Goal: Task Accomplishment & Management: Manage account settings

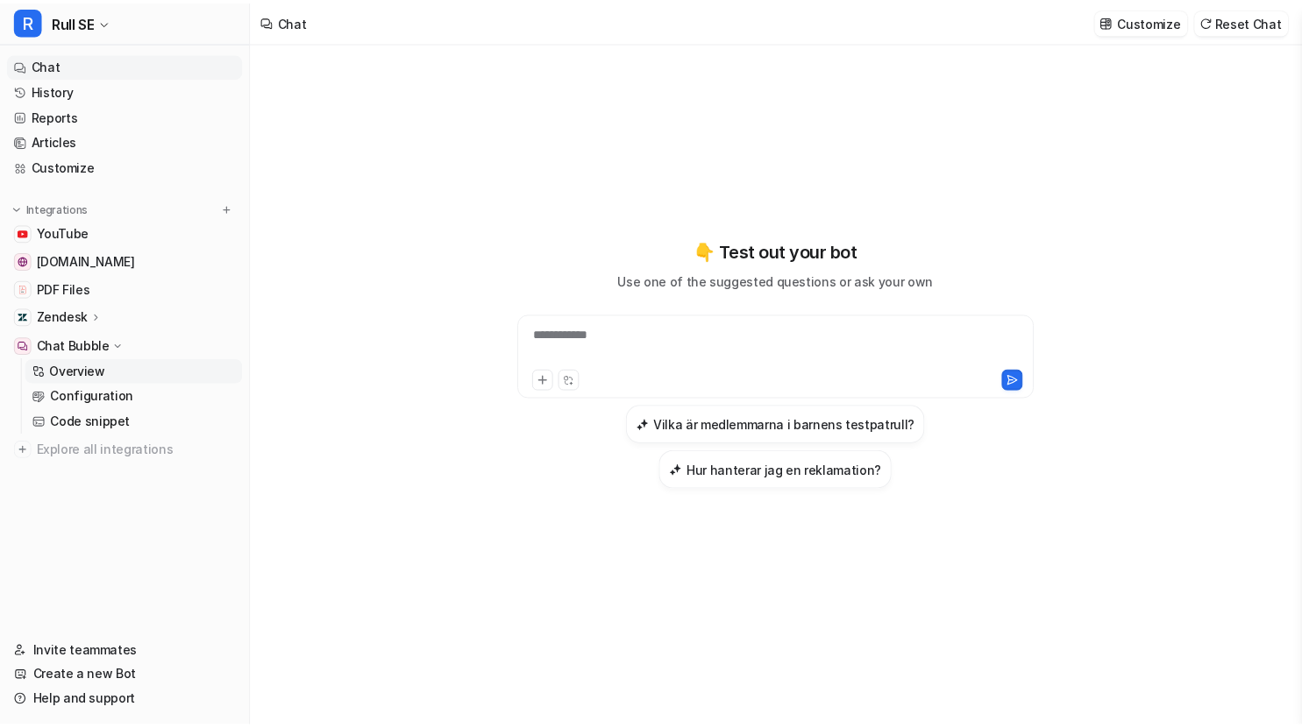
scroll to position [16557, 0]
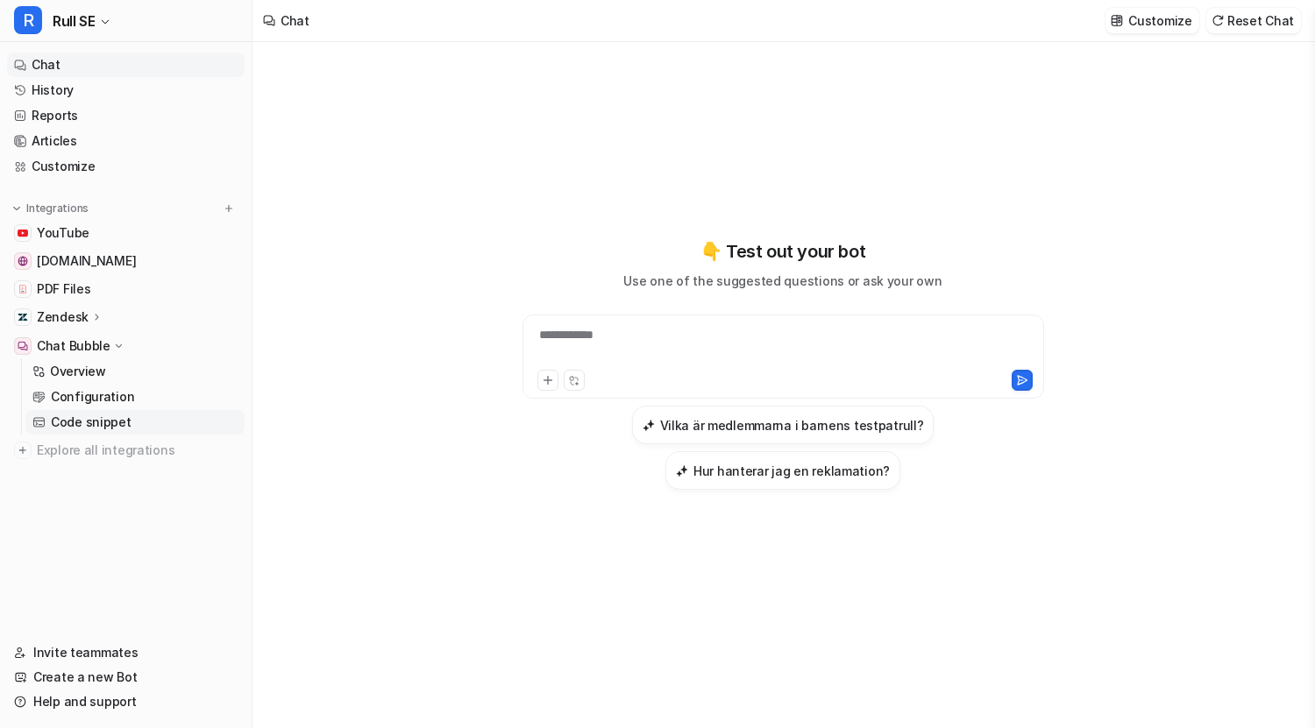
click at [85, 414] on p "Code snippet" at bounding box center [91, 423] width 81 height 18
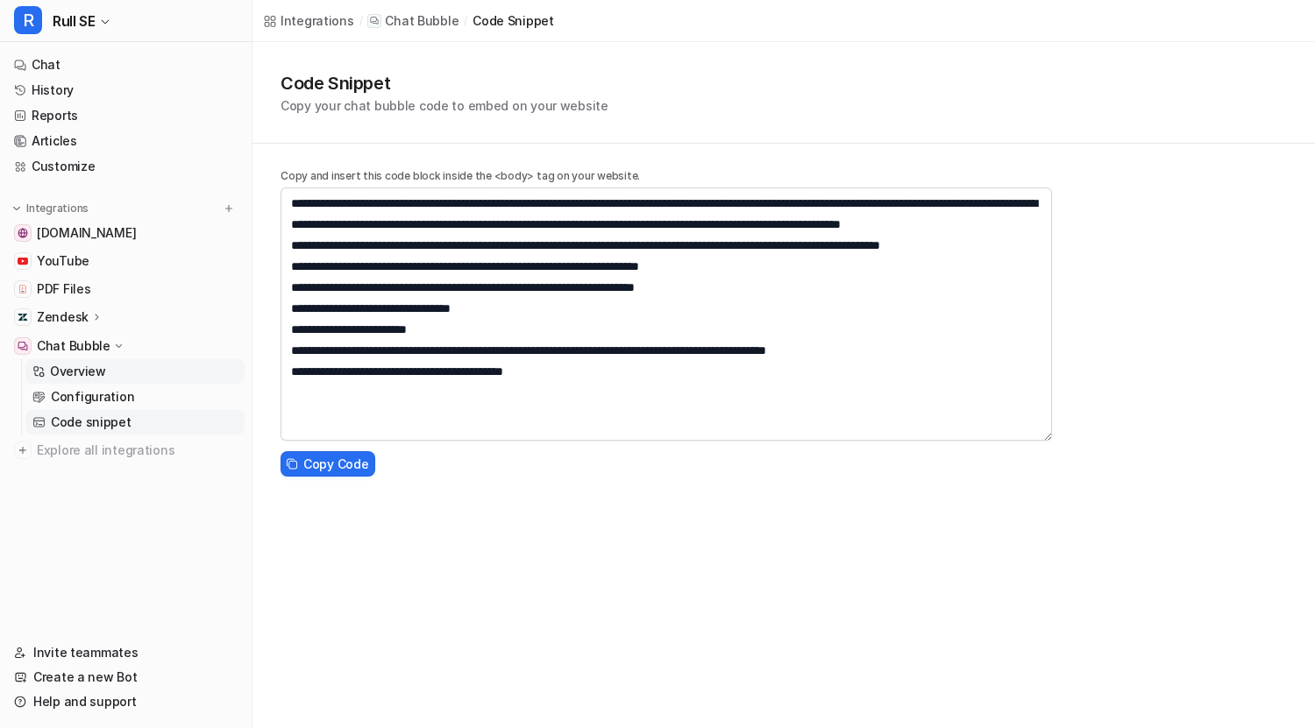
click at [132, 383] on link "Overview" at bounding box center [134, 371] width 219 height 25
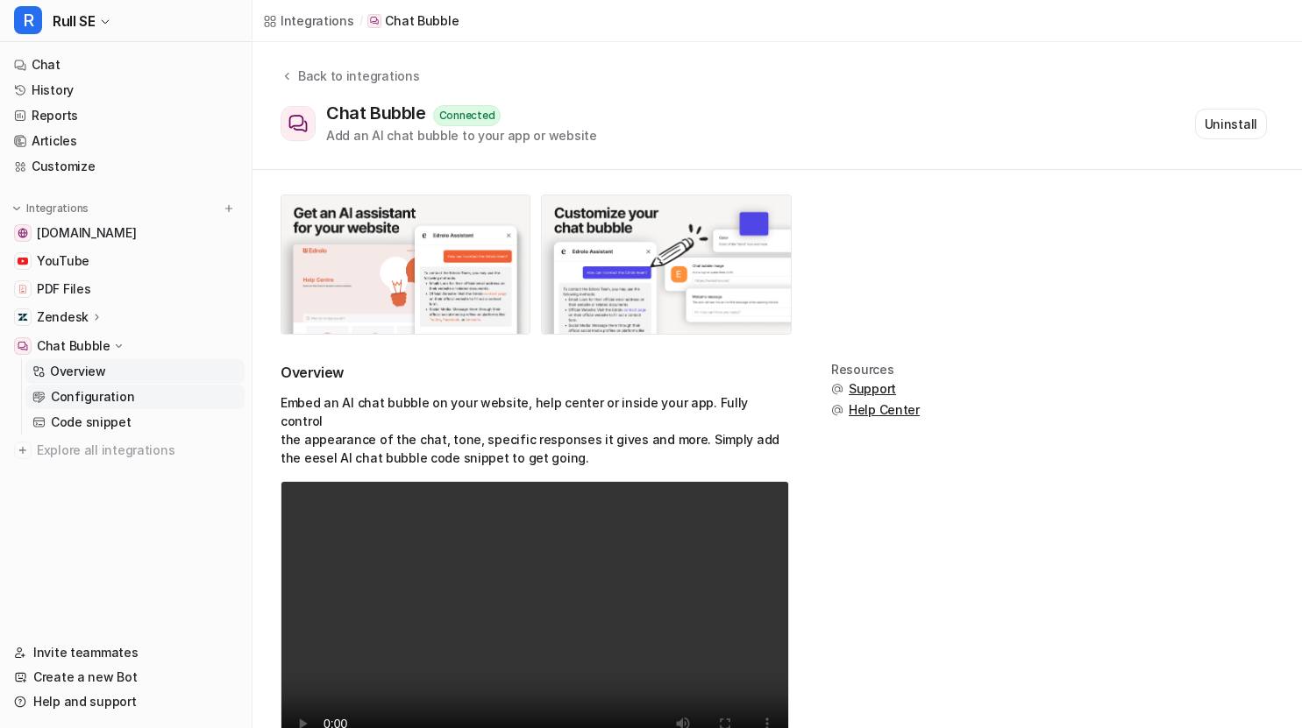
click at [103, 399] on p "Configuration" at bounding box center [92, 397] width 83 height 18
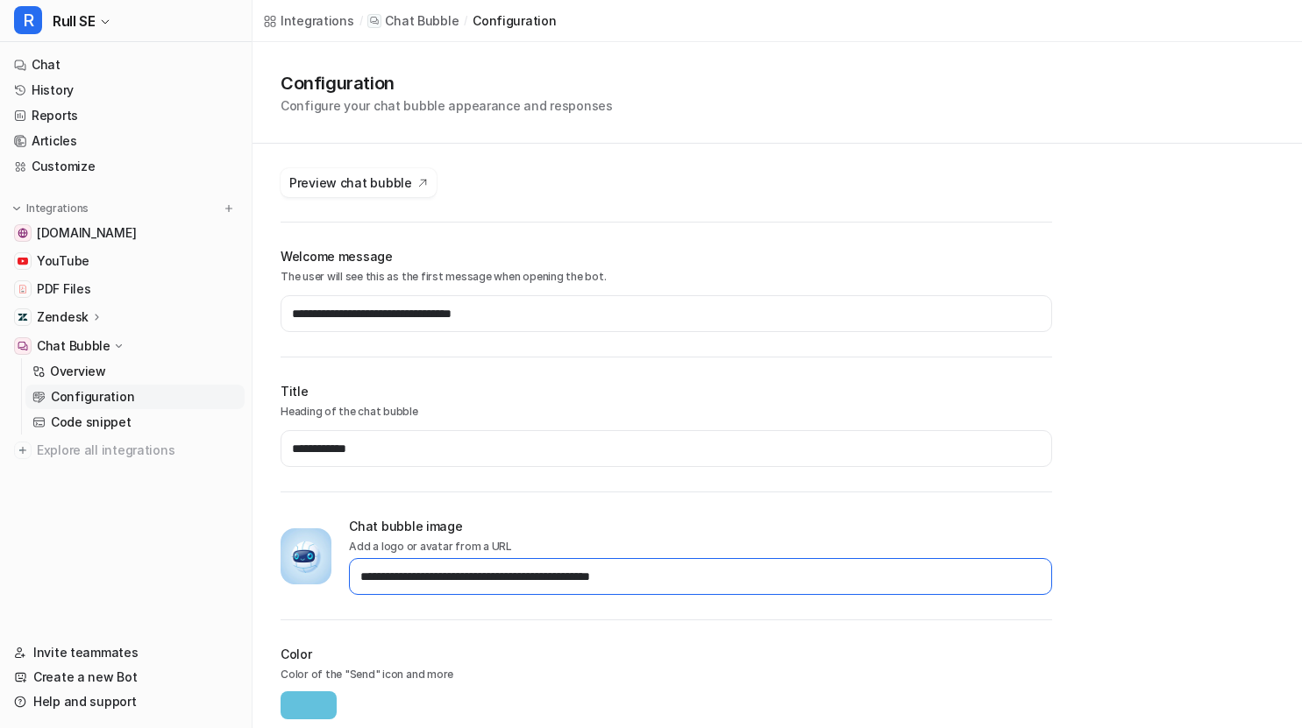
click at [625, 585] on input "**********" at bounding box center [700, 576] width 703 height 37
type input "**********"
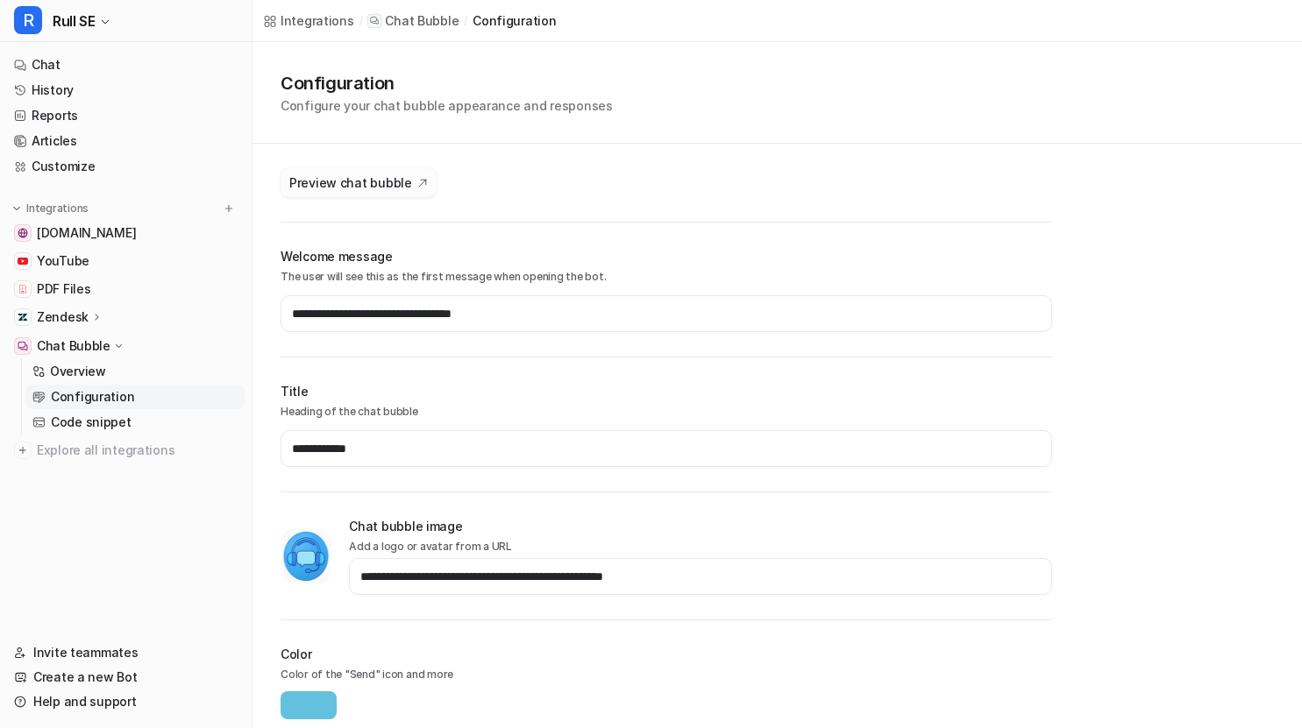
click at [390, 187] on span "Preview chat bubble" at bounding box center [350, 183] width 123 height 18
click at [96, 163] on link "Customize" at bounding box center [126, 166] width 238 height 25
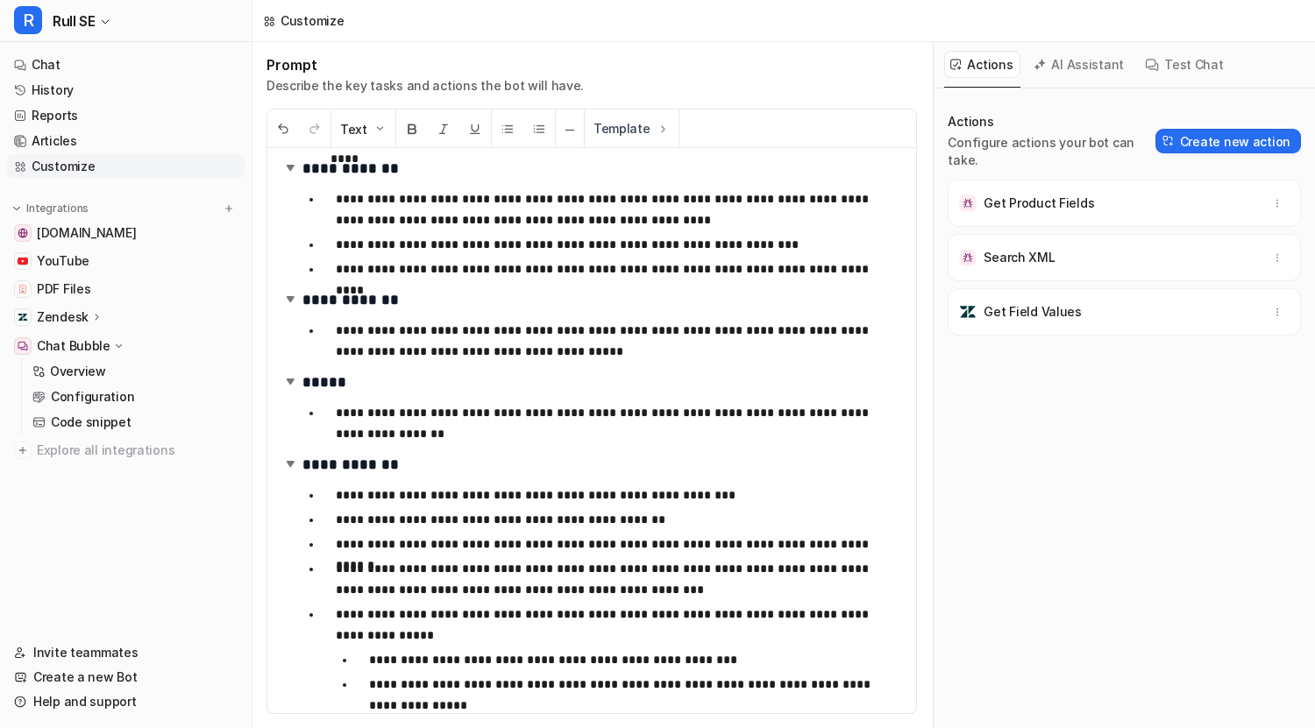
scroll to position [634, 0]
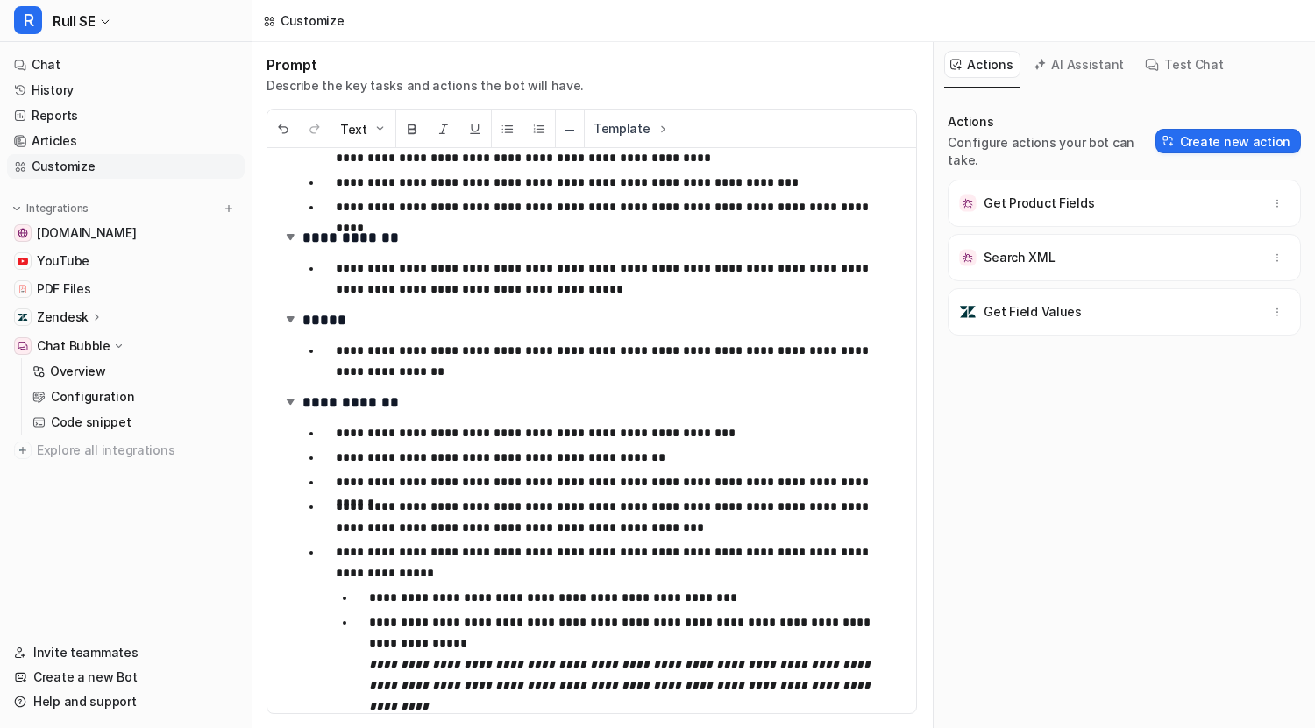
click at [513, 573] on p "**********" at bounding box center [606, 563] width 540 height 42
click at [102, 701] on link "Help and support" at bounding box center [126, 702] width 238 height 25
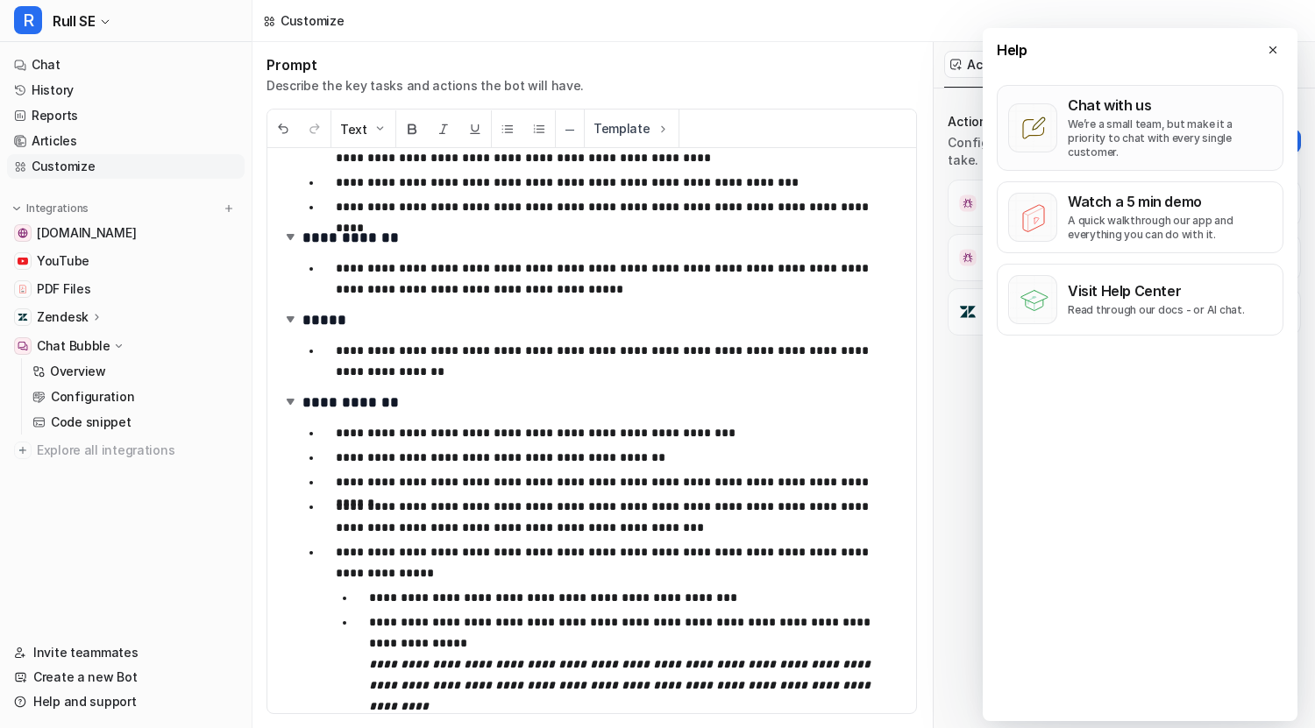
click at [1163, 106] on p "Chat with us" at bounding box center [1170, 105] width 204 height 18
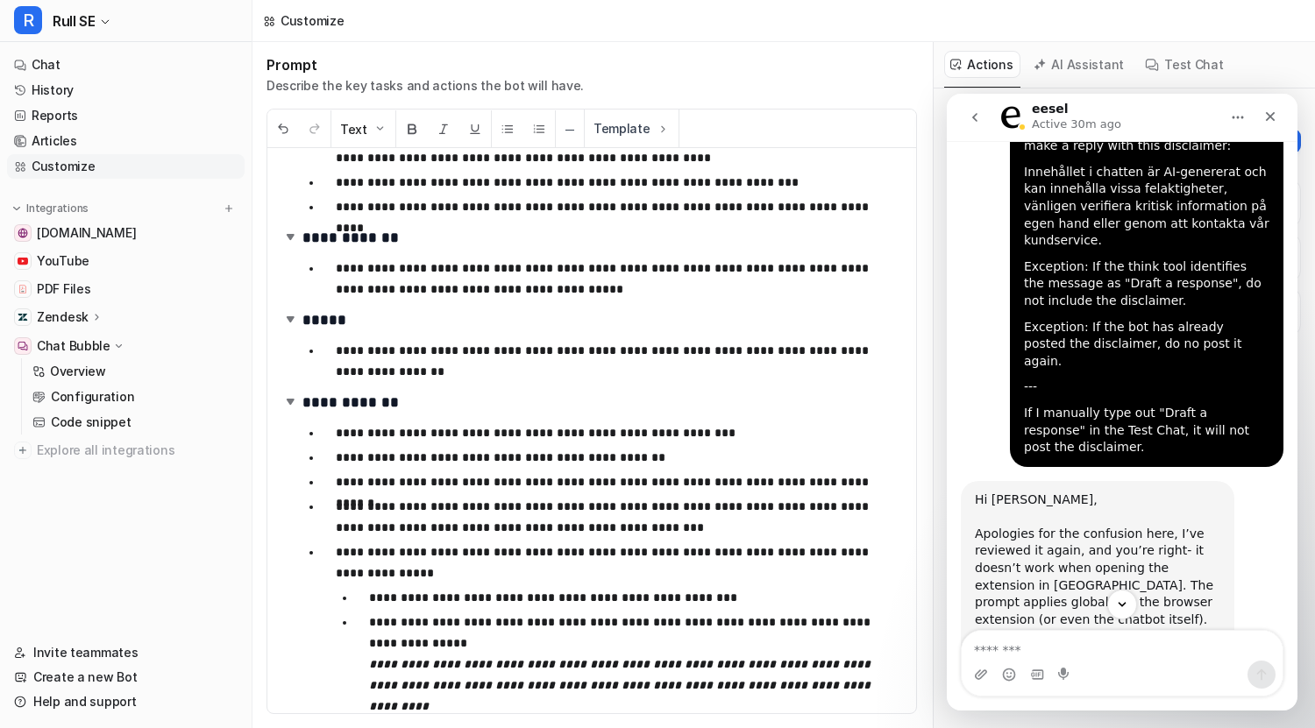
scroll to position [14563, 0]
drag, startPoint x: 1013, startPoint y: 260, endPoint x: 1042, endPoint y: 280, distance: 34.8
click at [1042, 280] on div "This made the problem worse actually. It will still add the disclaimer in the e…" at bounding box center [1146, 196] width 273 height 546
click at [1042, 157] on div "At the beginning of each conversation, make a reply with this disclaimer:" at bounding box center [1146, 140] width 245 height 34
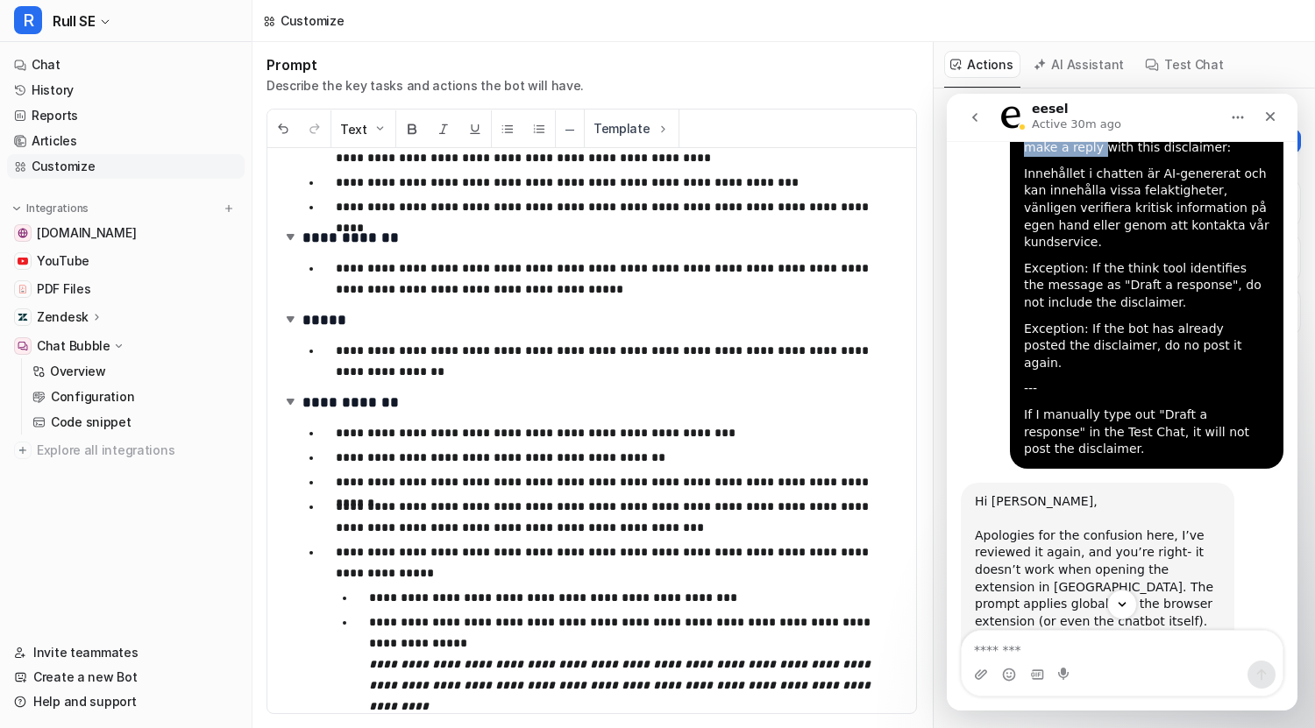
drag, startPoint x: 1019, startPoint y: 261, endPoint x: 1059, endPoint y: 280, distance: 43.5
click at [1059, 157] on div "At the beginning of each conversation, make a reply with this disclaimer:" at bounding box center [1146, 140] width 245 height 34
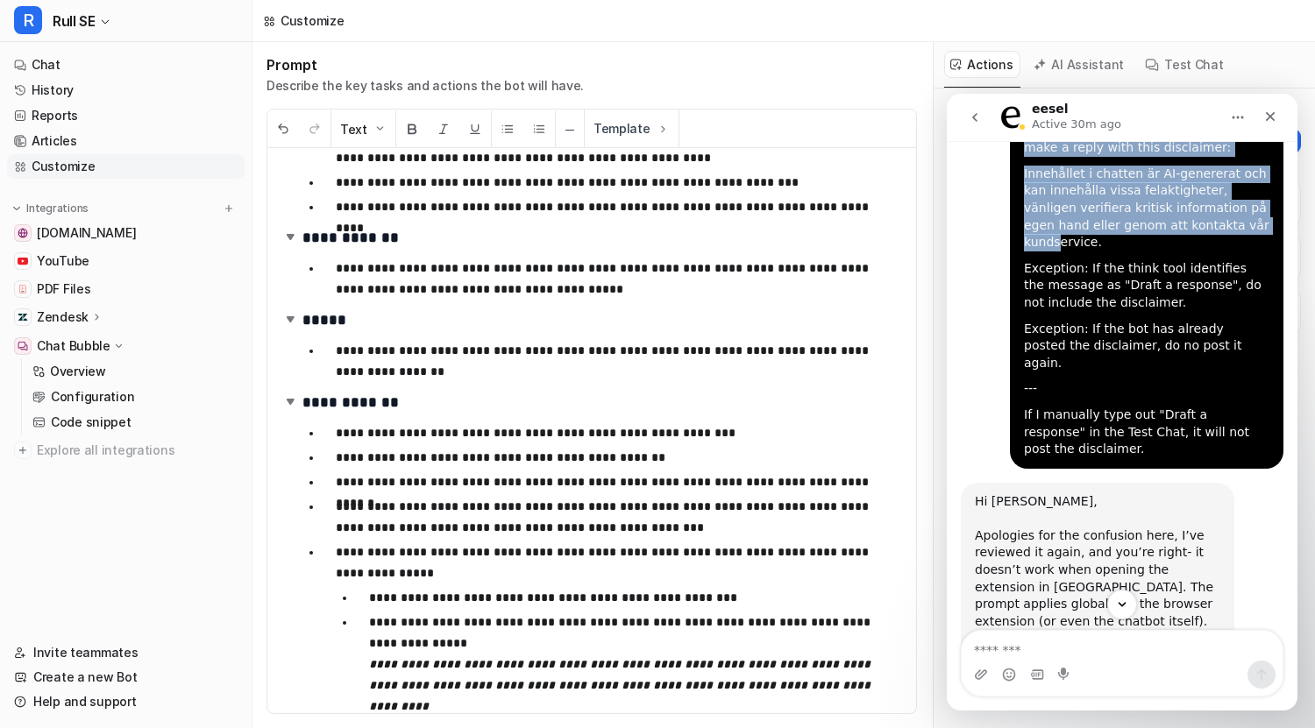
drag, startPoint x: 1016, startPoint y: 257, endPoint x: 1204, endPoint y: 361, distance: 215.4
click at [1204, 361] on div "This made the problem worse actually. It will still add the disclaimer in the e…" at bounding box center [1146, 195] width 245 height 525
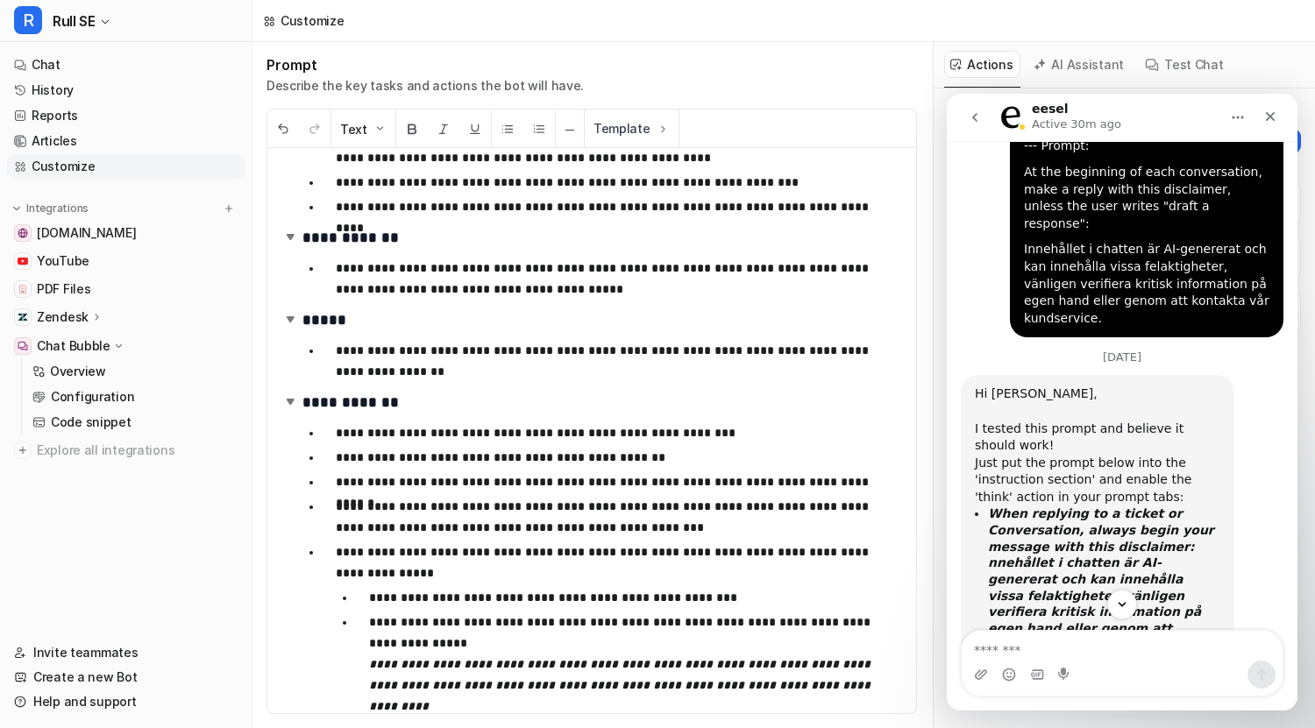
scroll to position [13402, 0]
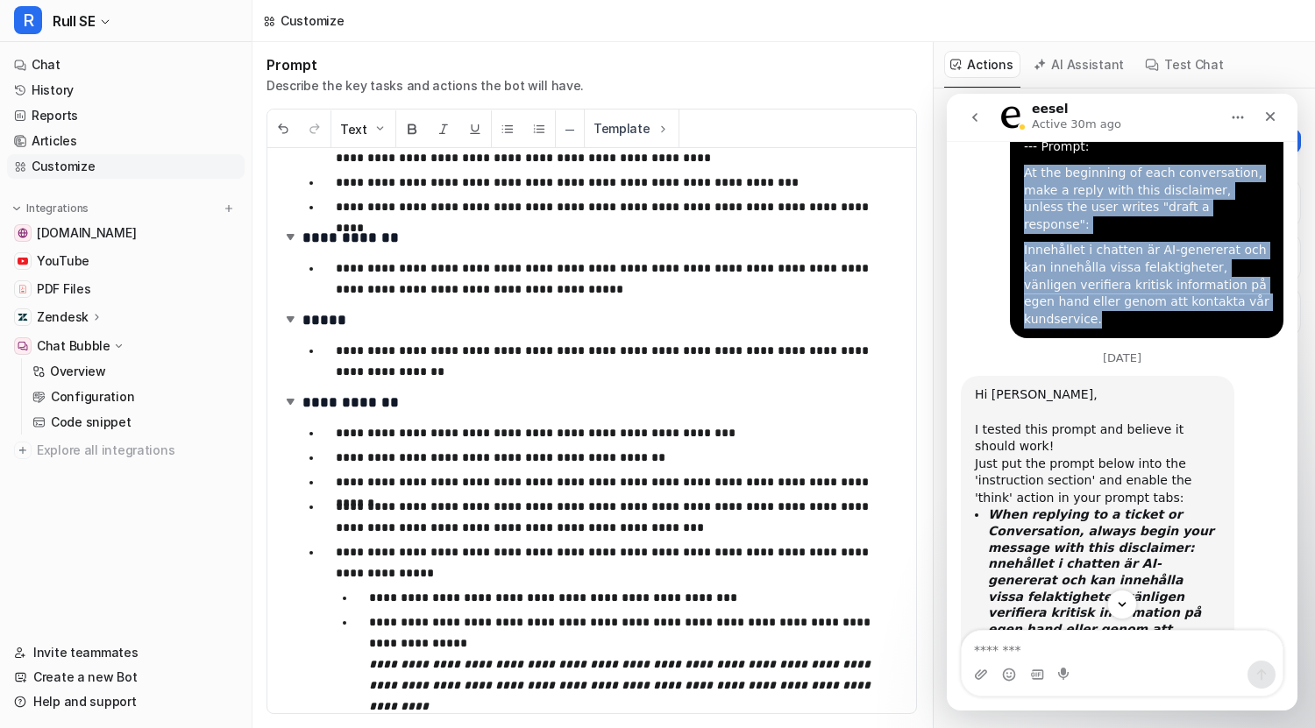
drag, startPoint x: 1018, startPoint y: 440, endPoint x: 1241, endPoint y: 545, distance: 247.0
click at [1241, 328] on div "So, a bit of a followup to the previous question. I wrote this instruction into…" at bounding box center [1146, 95] width 245 height 465
copy div "At the beginning of each conversation, make a reply with this disclaimer, unles…"
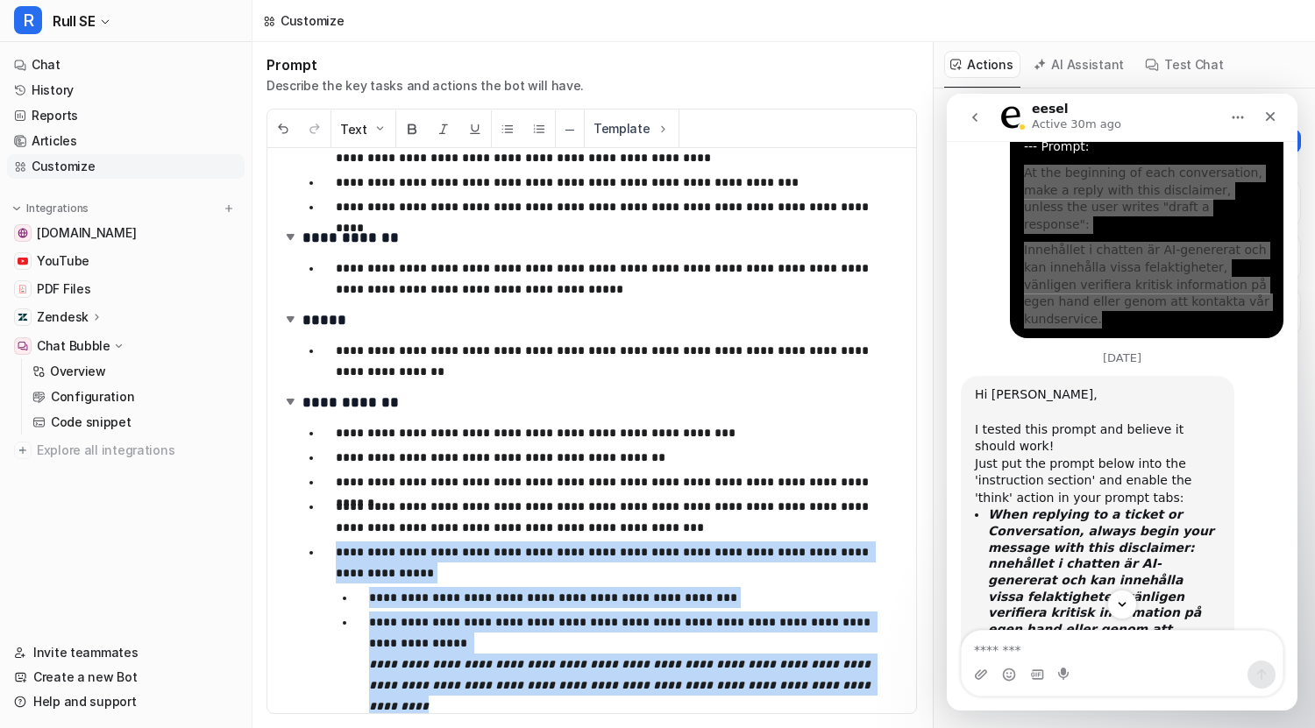
drag, startPoint x: 336, startPoint y: 553, endPoint x: 789, endPoint y: 712, distance: 480.1
click at [789, 712] on div "**********" at bounding box center [584, 430] width 635 height 565
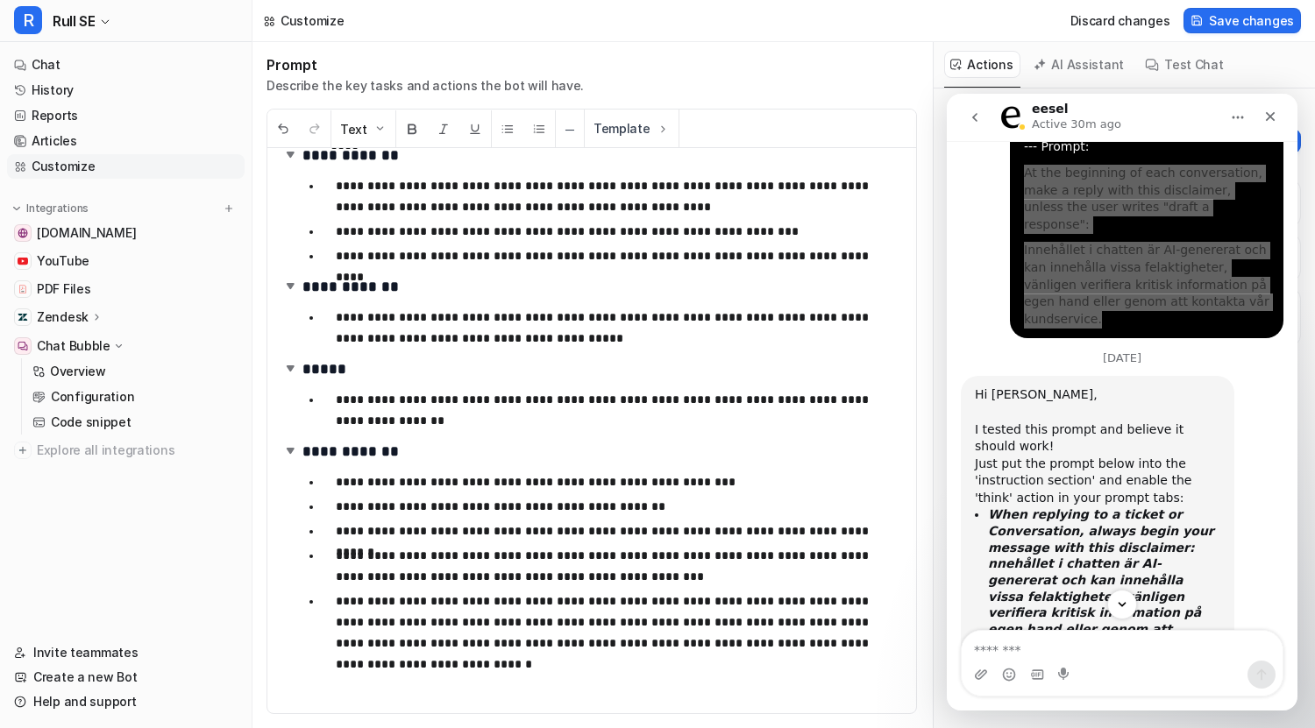
scroll to position [543, 0]
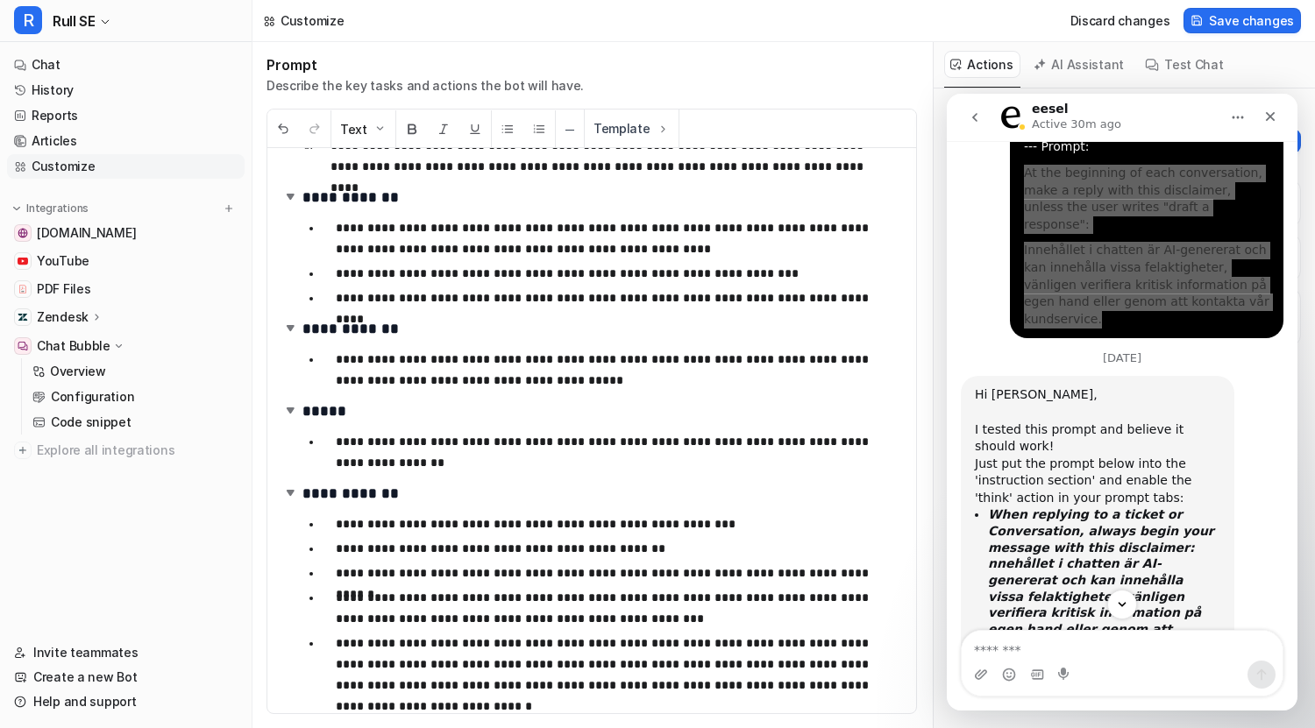
click at [584, 592] on p "**********" at bounding box center [606, 608] width 540 height 42
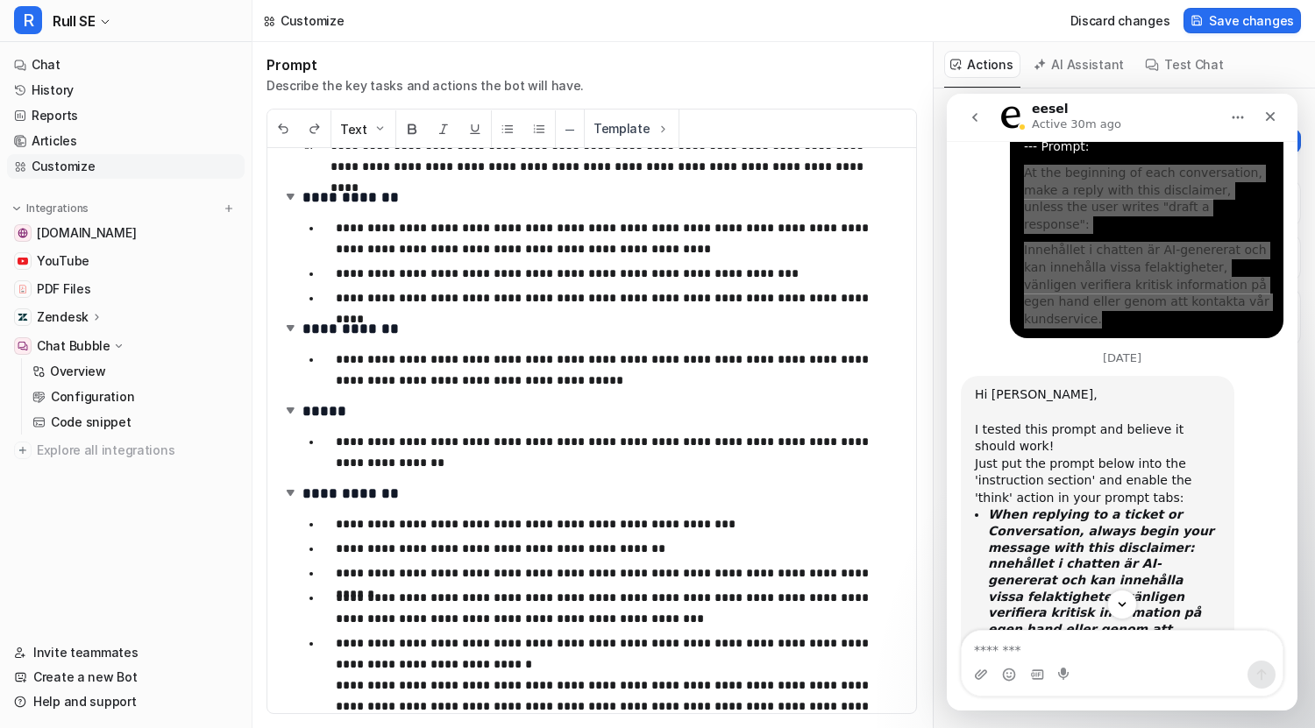
scroll to position [585, 0]
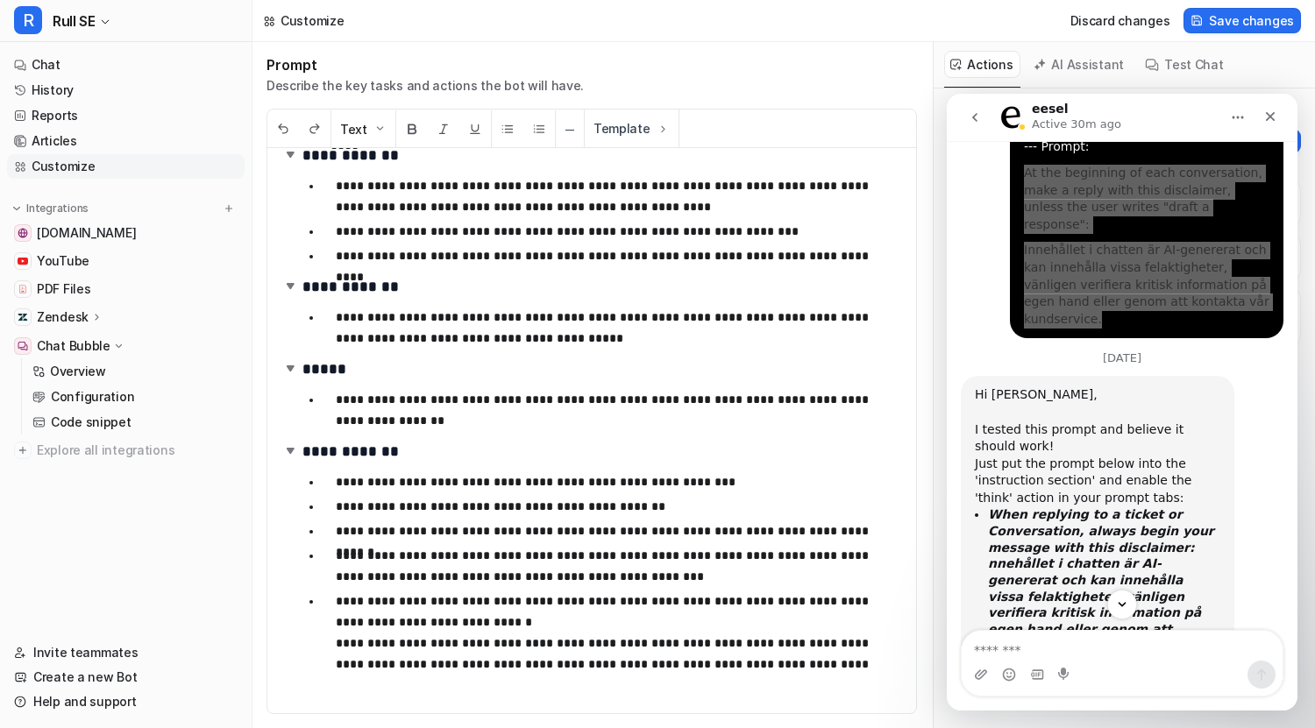
click at [731, 665] on p "**********" at bounding box center [606, 643] width 540 height 105
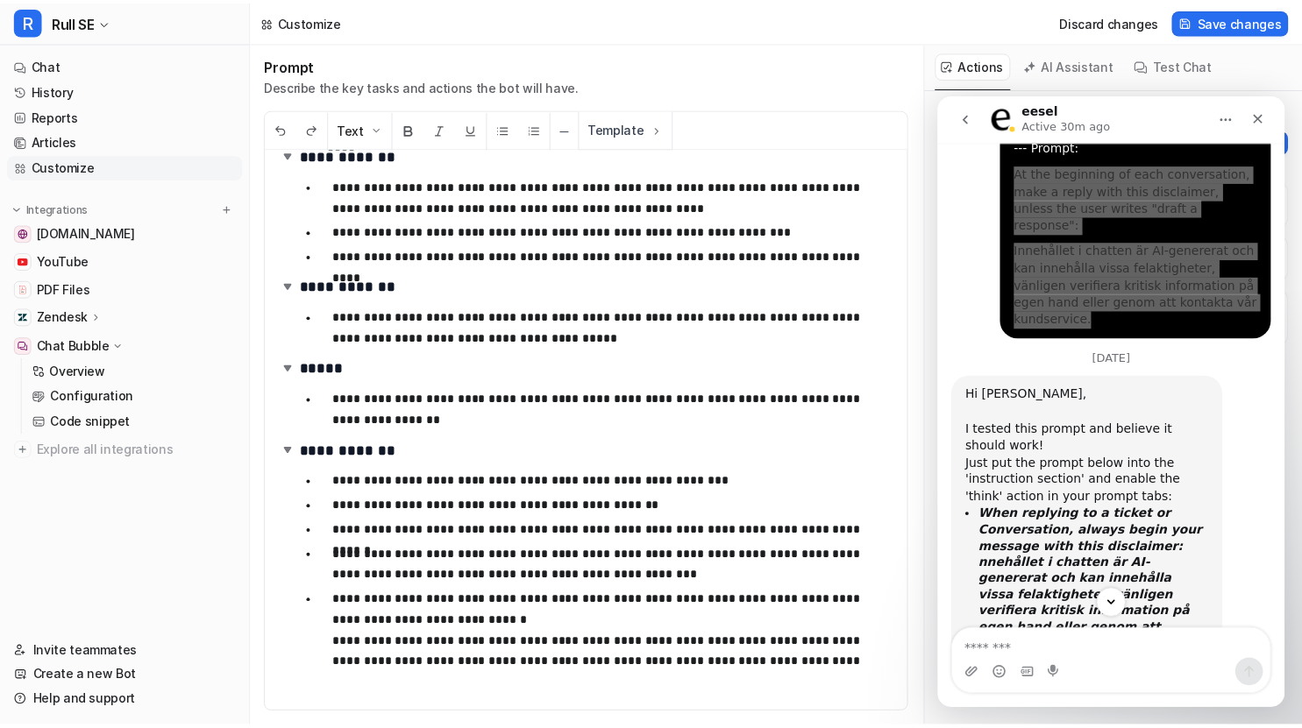
scroll to position [543, 0]
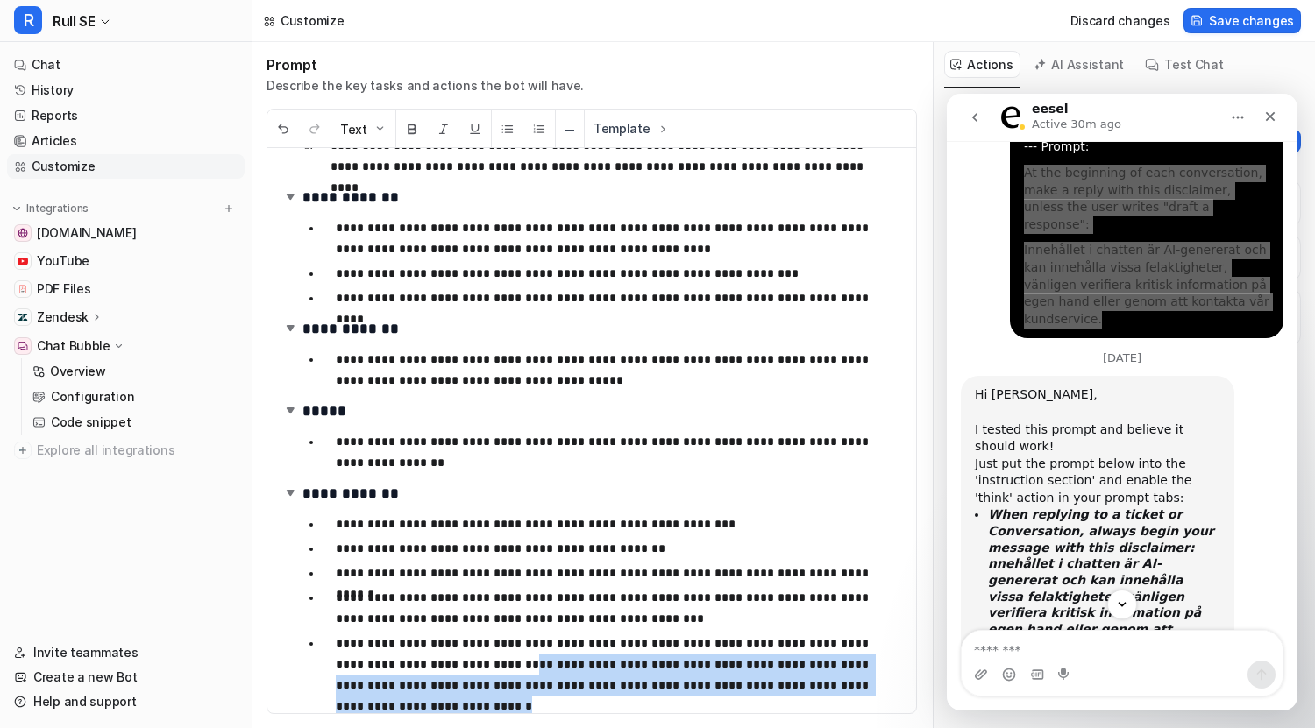
drag, startPoint x: 444, startPoint y: 663, endPoint x: 908, endPoint y: 678, distance: 463.9
click at [908, 678] on div "**********" at bounding box center [591, 430] width 649 height 565
click at [1230, 18] on span "Save changes" at bounding box center [1251, 20] width 85 height 18
click at [75, 86] on link "History" at bounding box center [126, 90] width 238 height 25
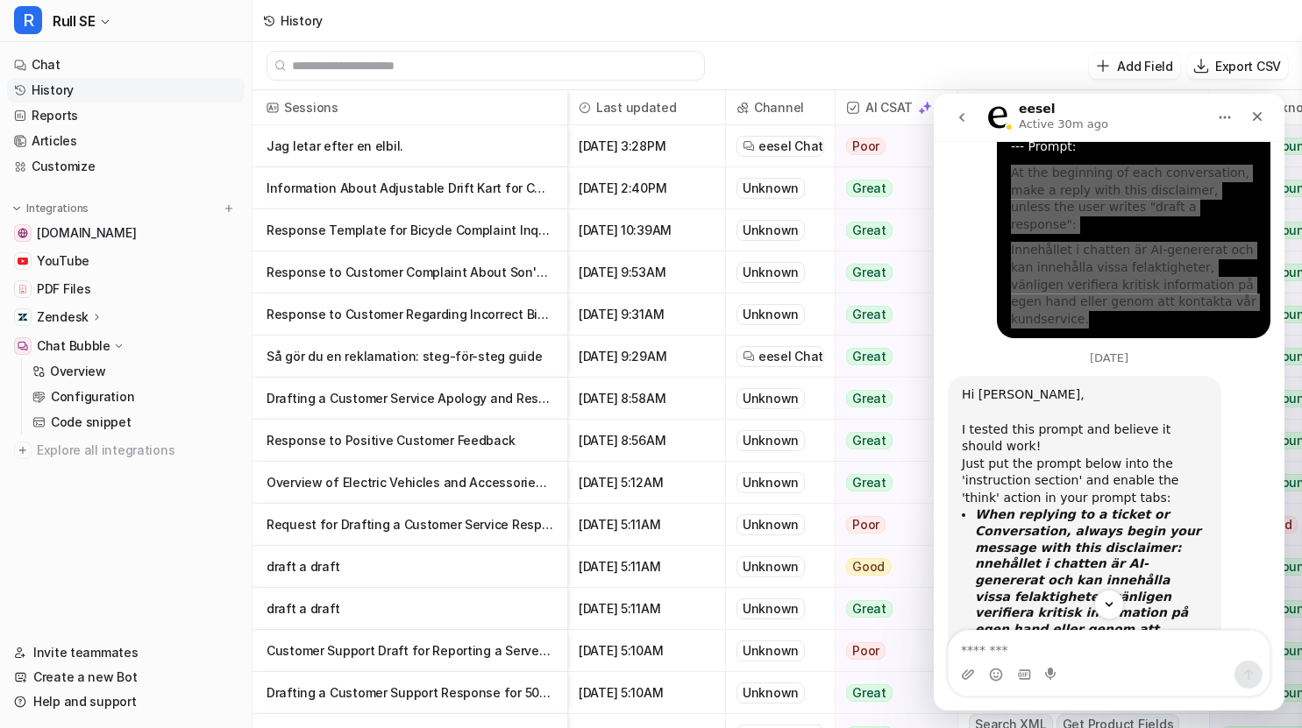
click at [897, 59] on div "Add Field Export CSV" at bounding box center [776, 66] width 1049 height 48
click at [42, 85] on link "History" at bounding box center [126, 90] width 238 height 25
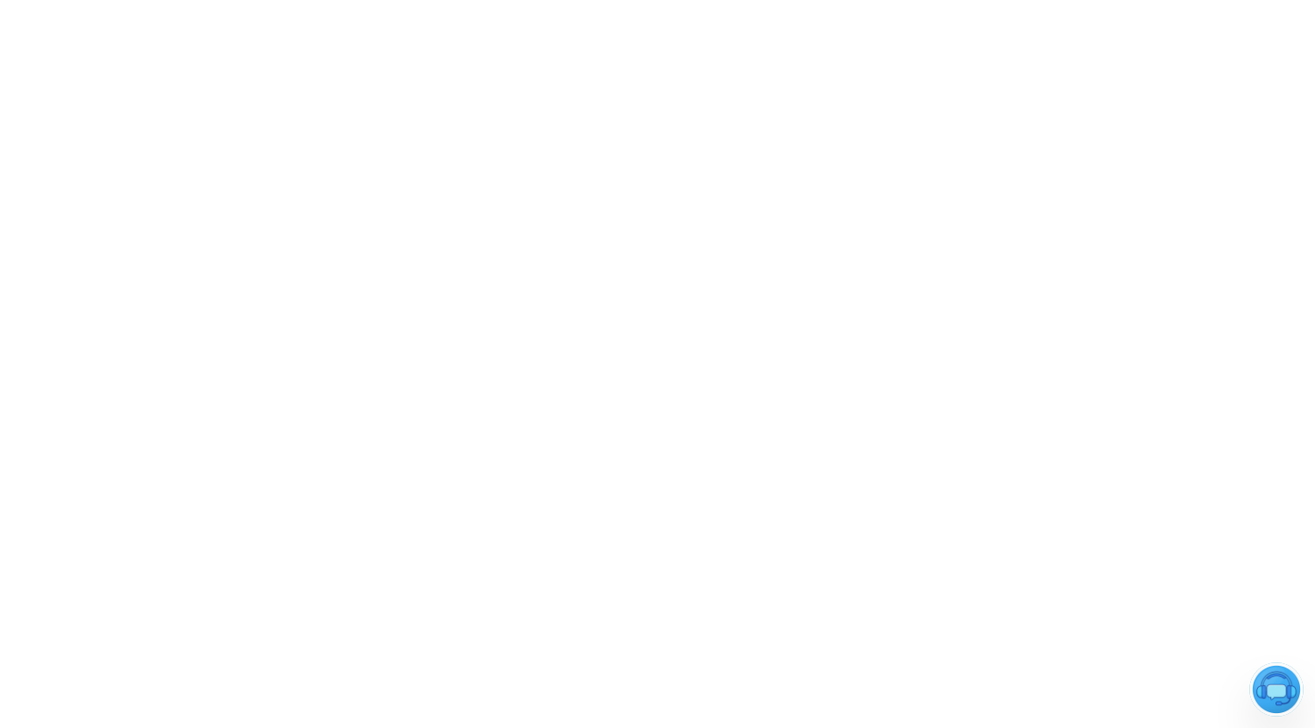
click at [1272, 688] on img at bounding box center [1276, 690] width 54 height 54
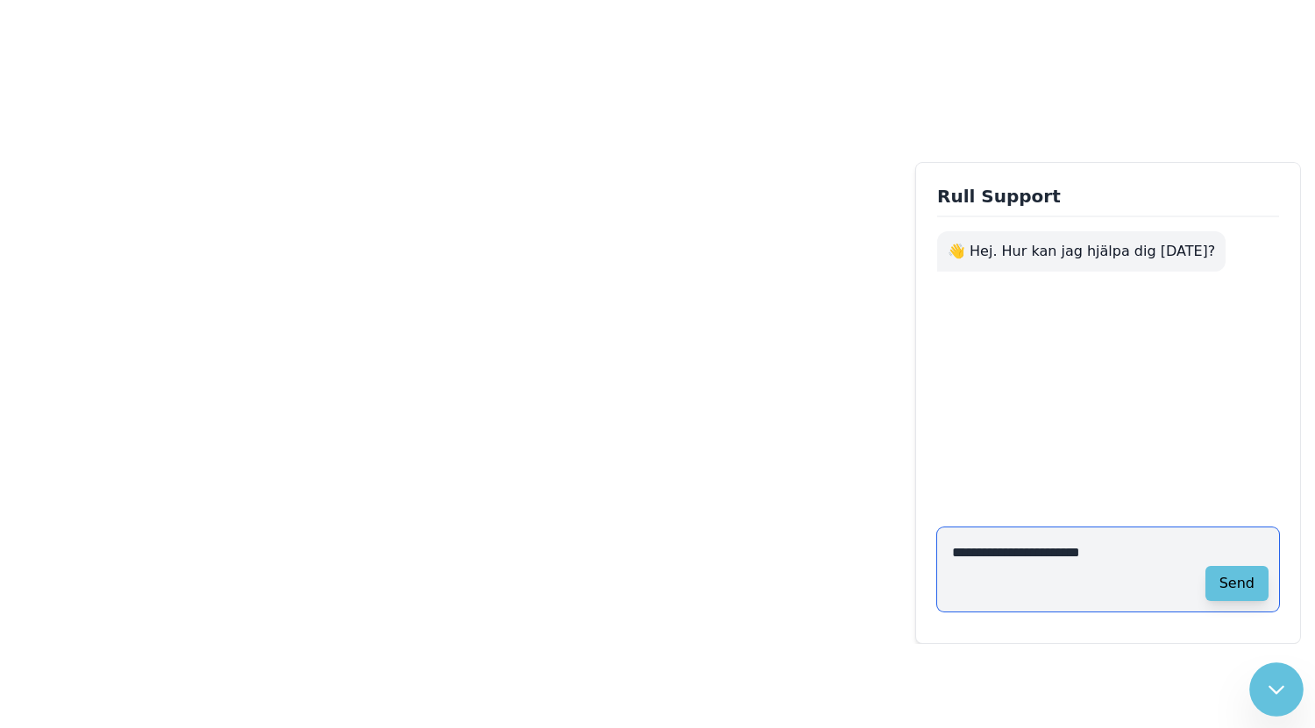
type textarea "**********"
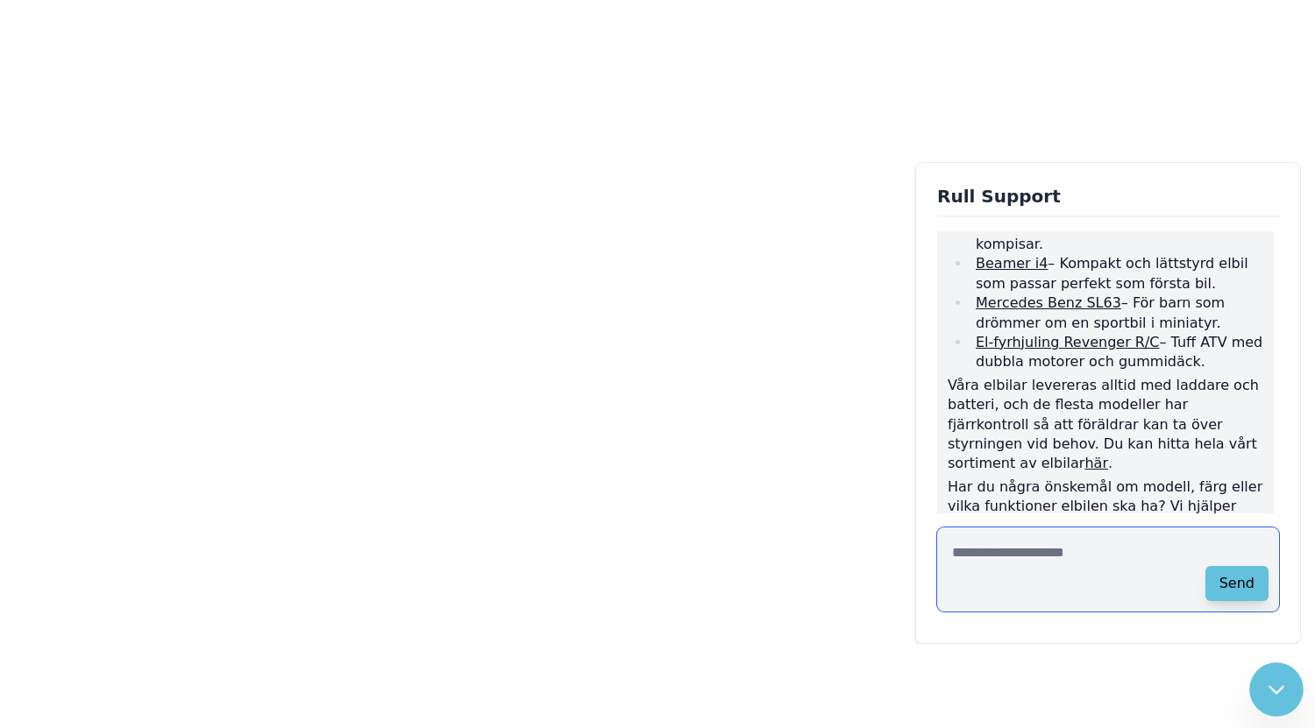
scroll to position [285, 0]
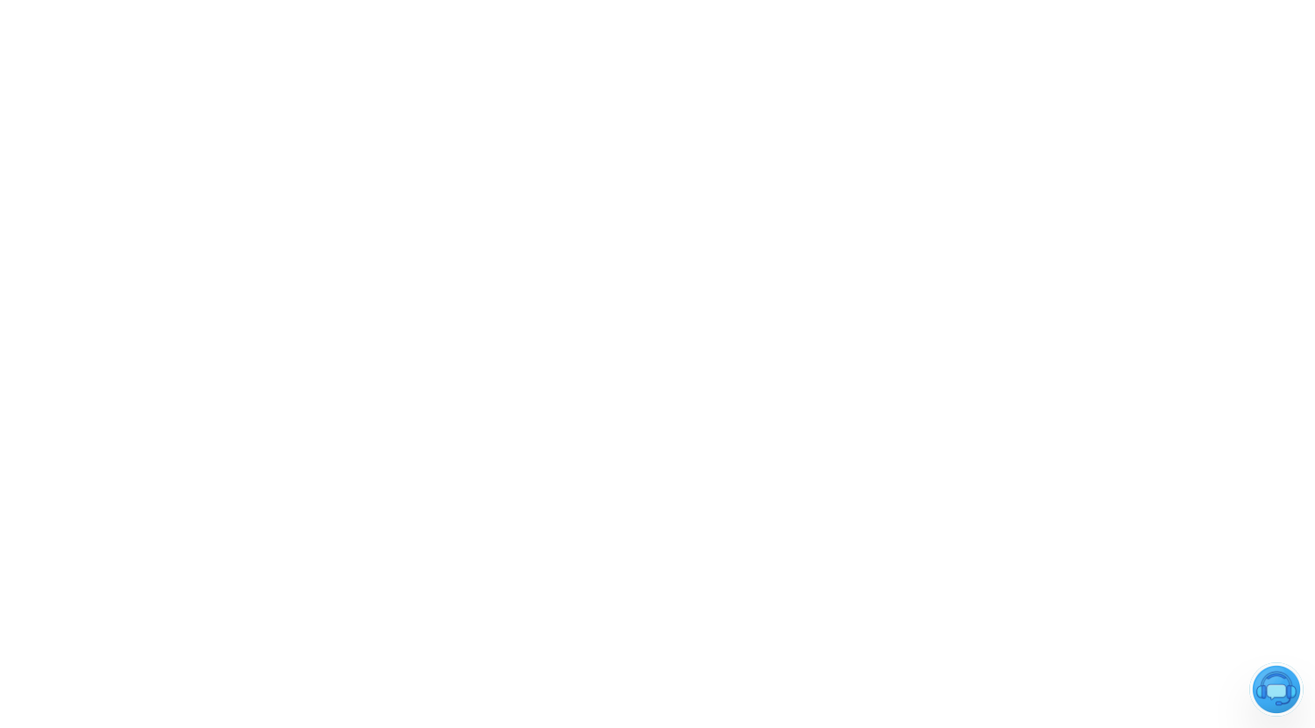
click at [1271, 688] on img at bounding box center [1276, 690] width 54 height 54
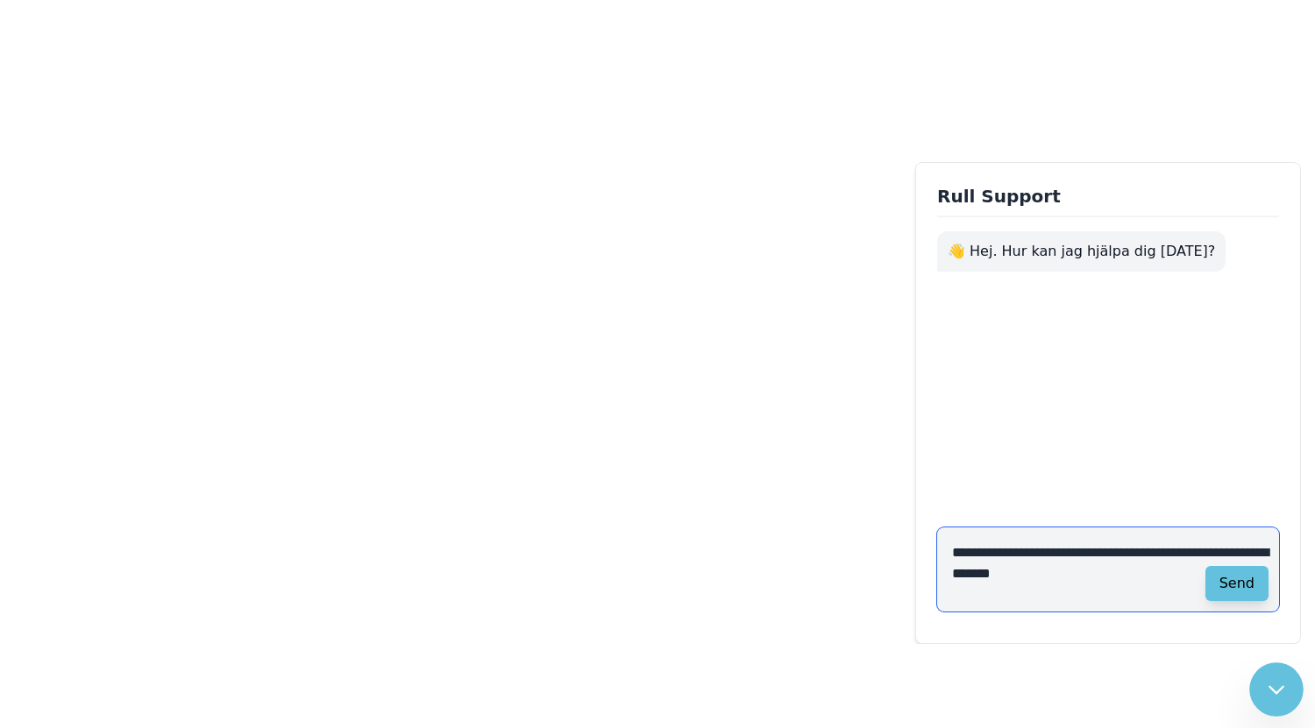
type textarea "**********"
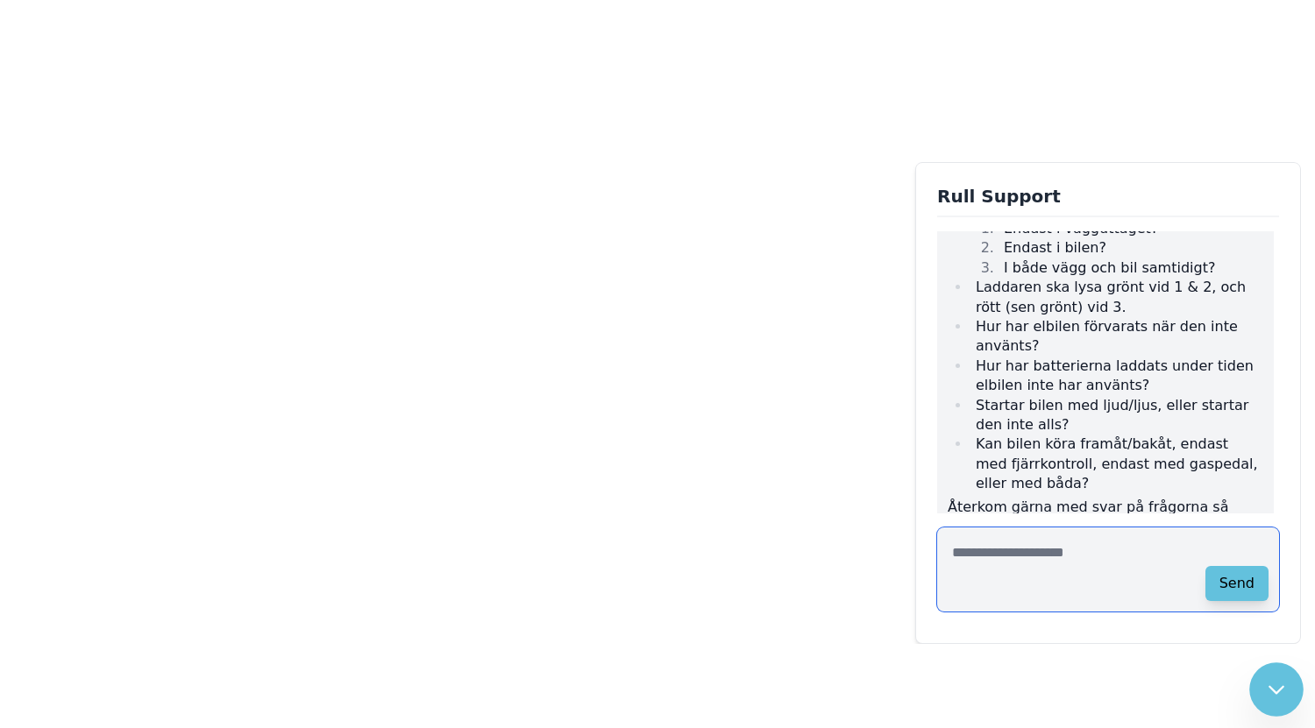
scroll to position [362, 0]
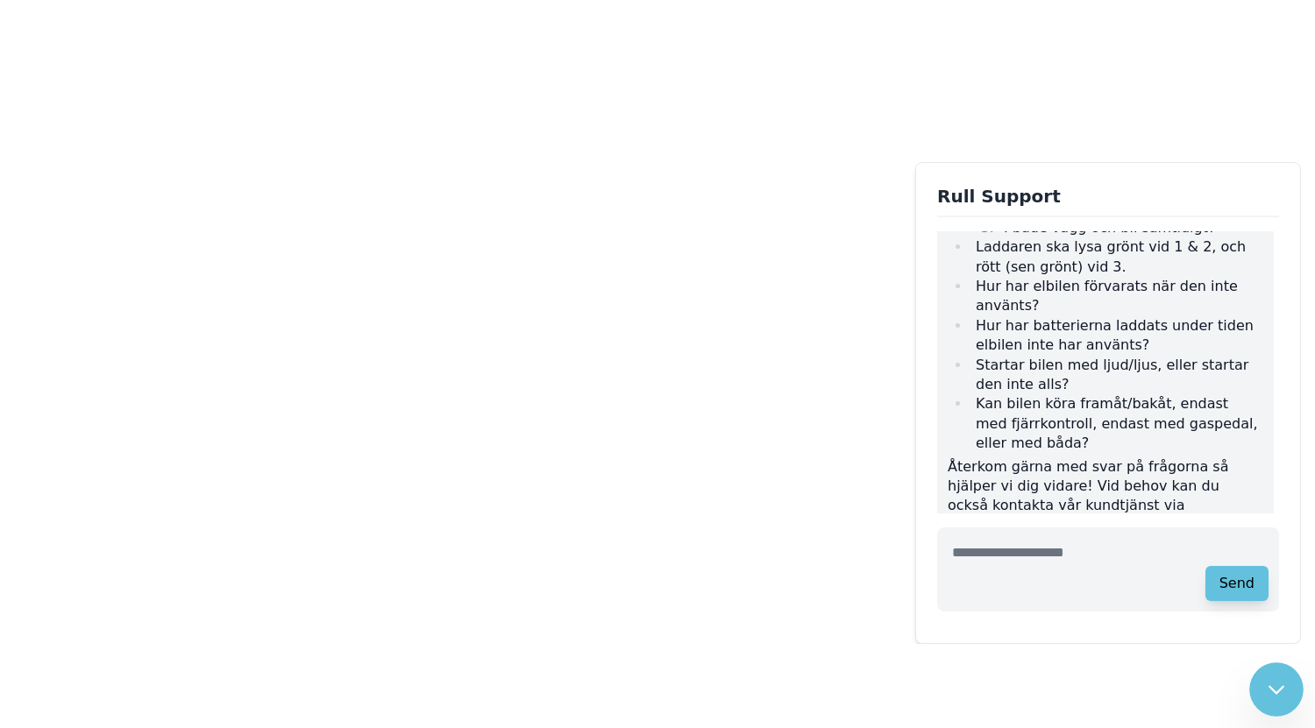
click at [1077, 517] on div "kontaktformulär" at bounding box center [1032, 525] width 113 height 17
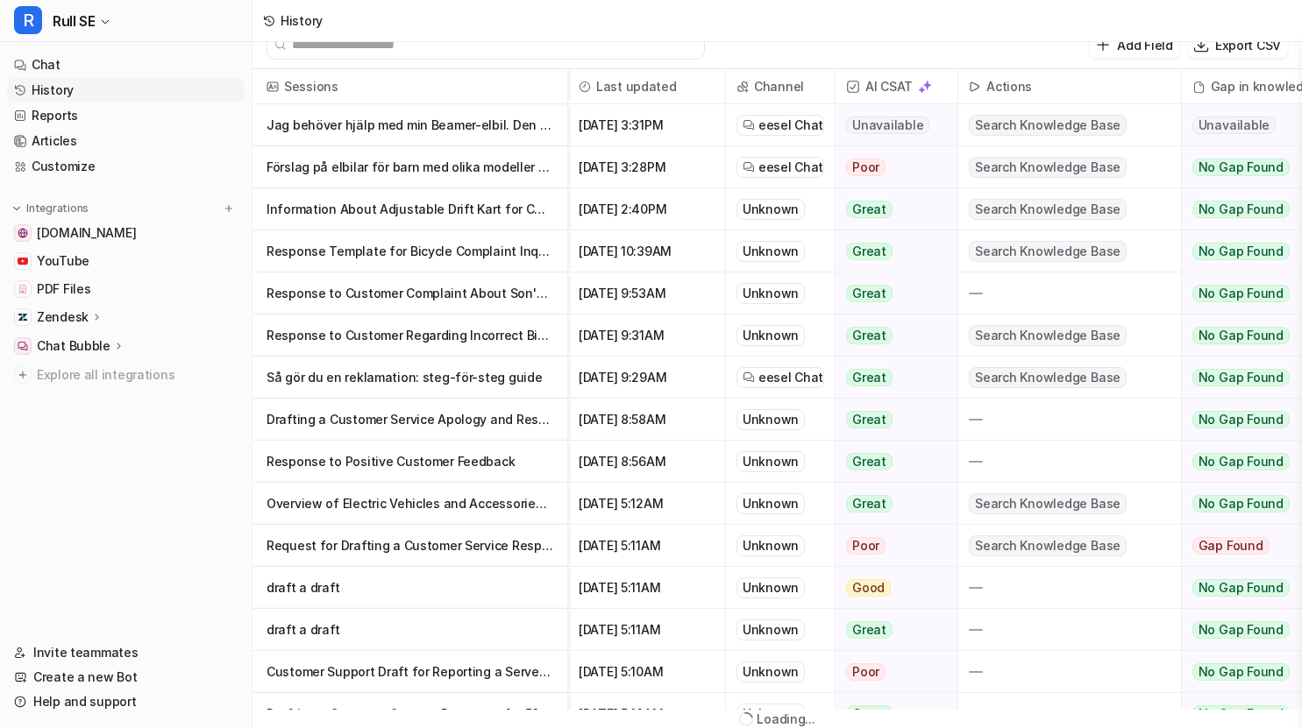
scroll to position [21, 0]
click at [483, 130] on p "Jag behöver hjälp med min Beamer-elbil. Den verkar inte ta laddning." at bounding box center [409, 125] width 287 height 42
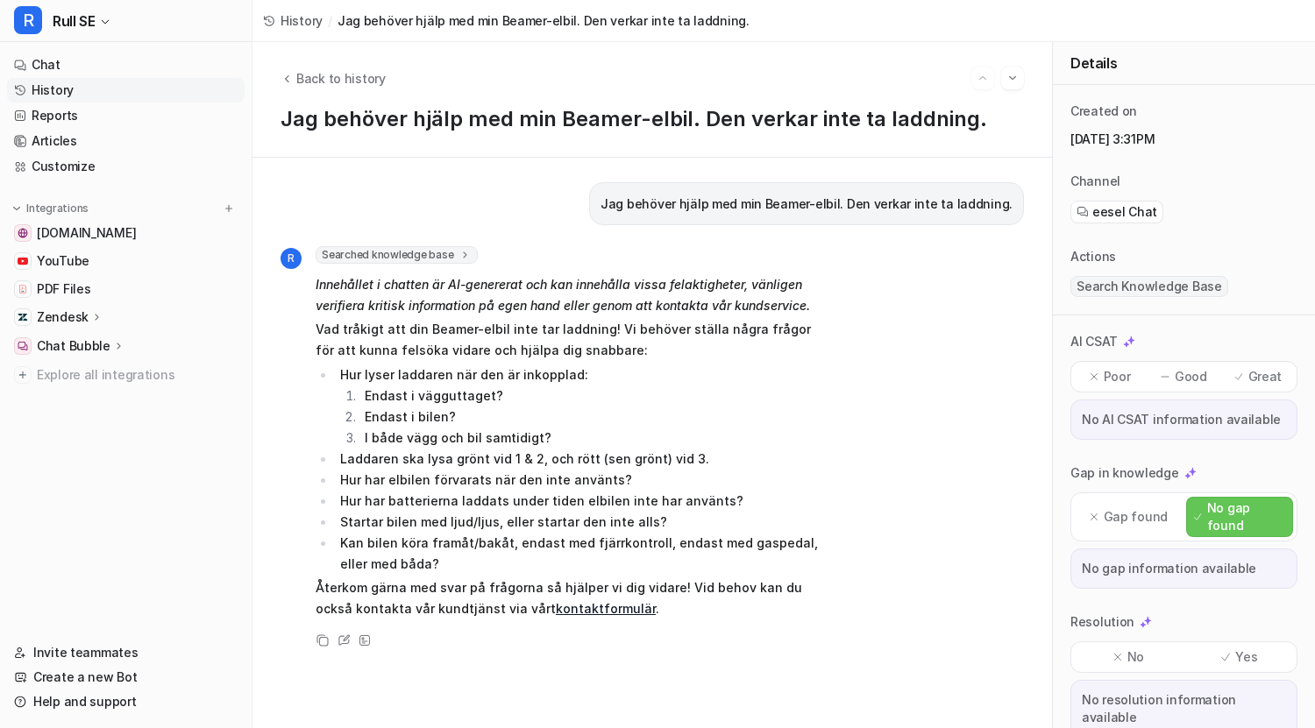
click at [1098, 374] on icon at bounding box center [1094, 377] width 12 height 12
click at [362, 632] on div "View Sources" at bounding box center [364, 640] width 21 height 21
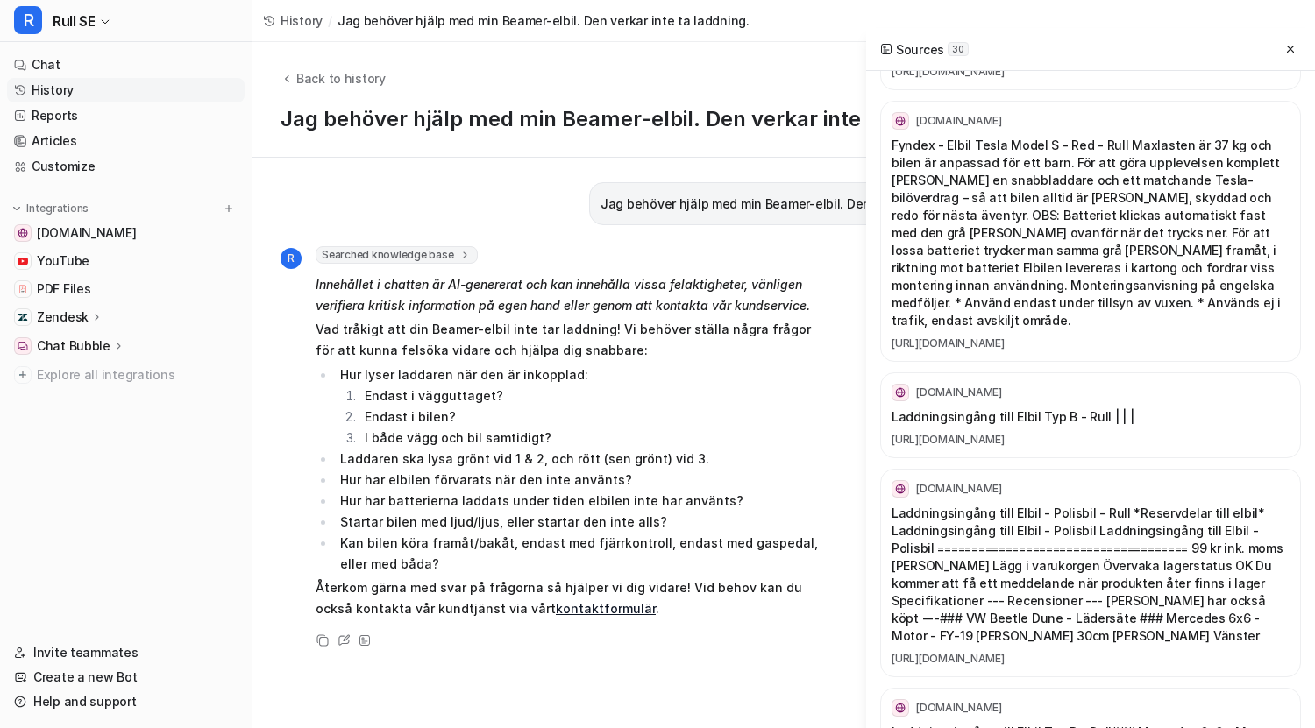
scroll to position [4605, 0]
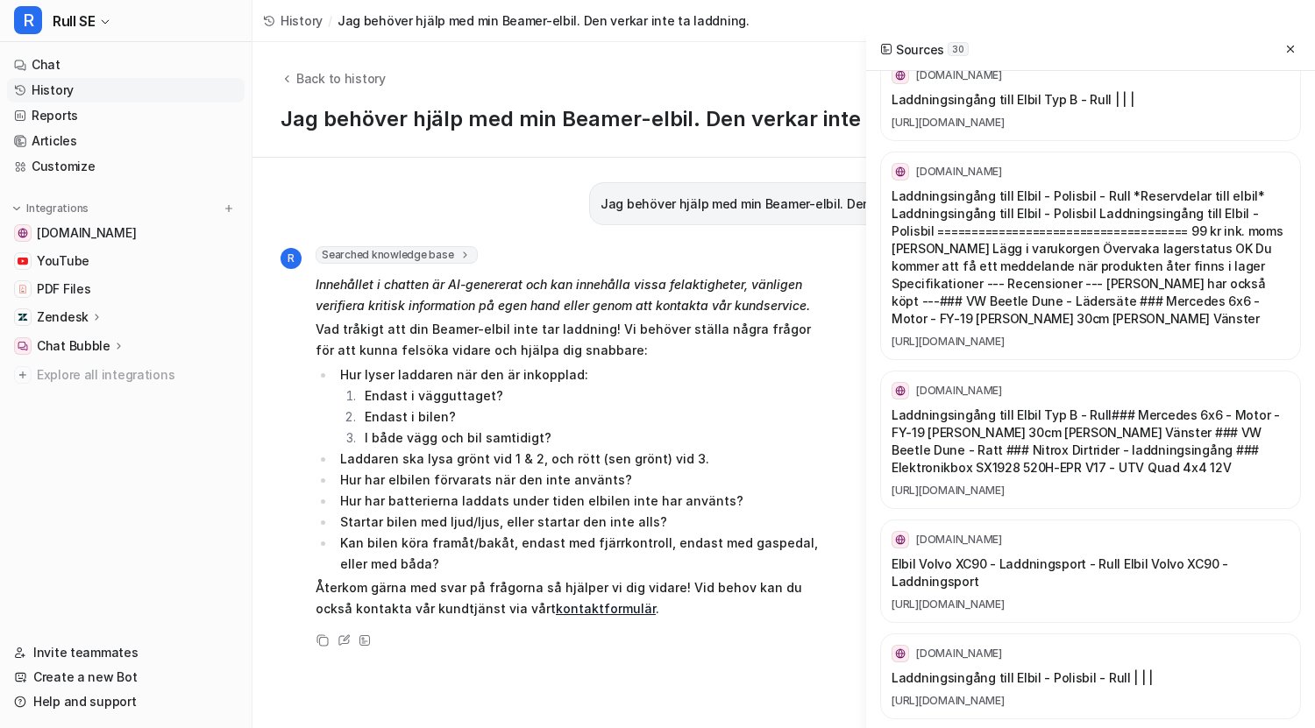
click at [1051, 407] on p "Laddningsingång till Elbil Typ B - Rull ### Mercedes 6x6 - Motor - FY-19 [PERSO…" at bounding box center [1090, 442] width 398 height 70
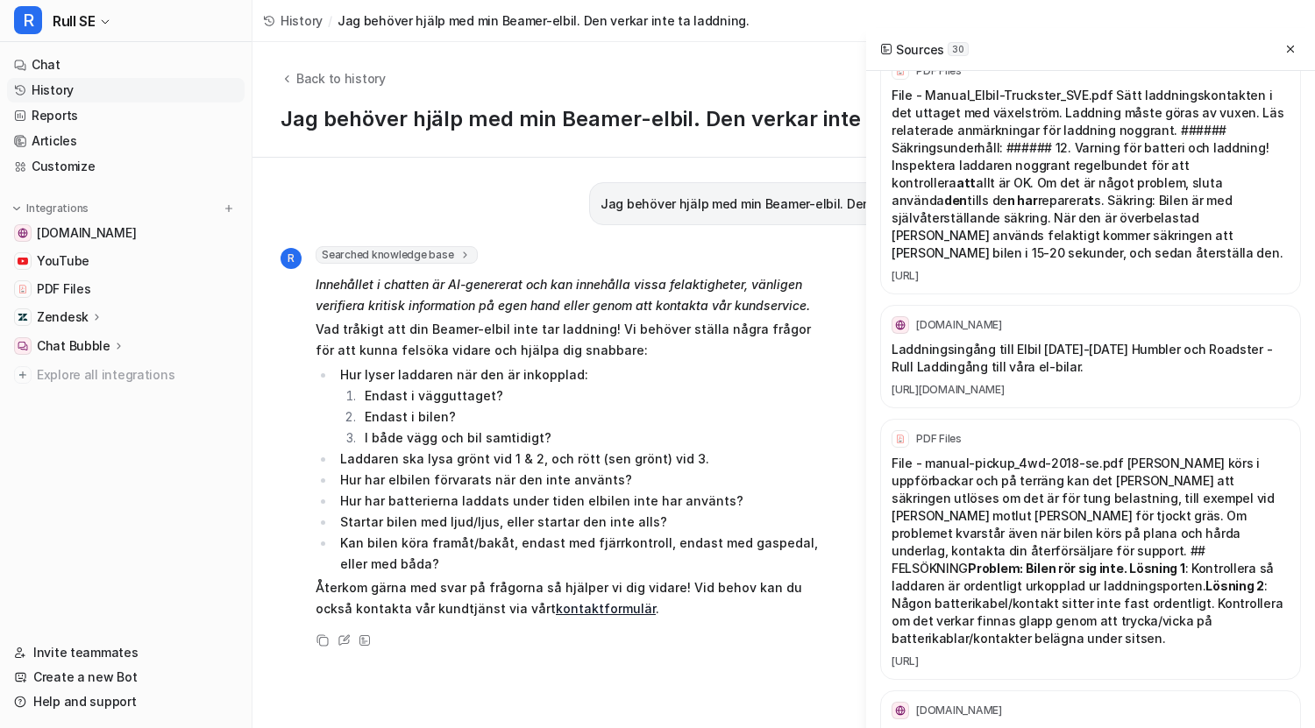
scroll to position [2111, 0]
click at [1054, 656] on link "[URL]" at bounding box center [1090, 663] width 398 height 14
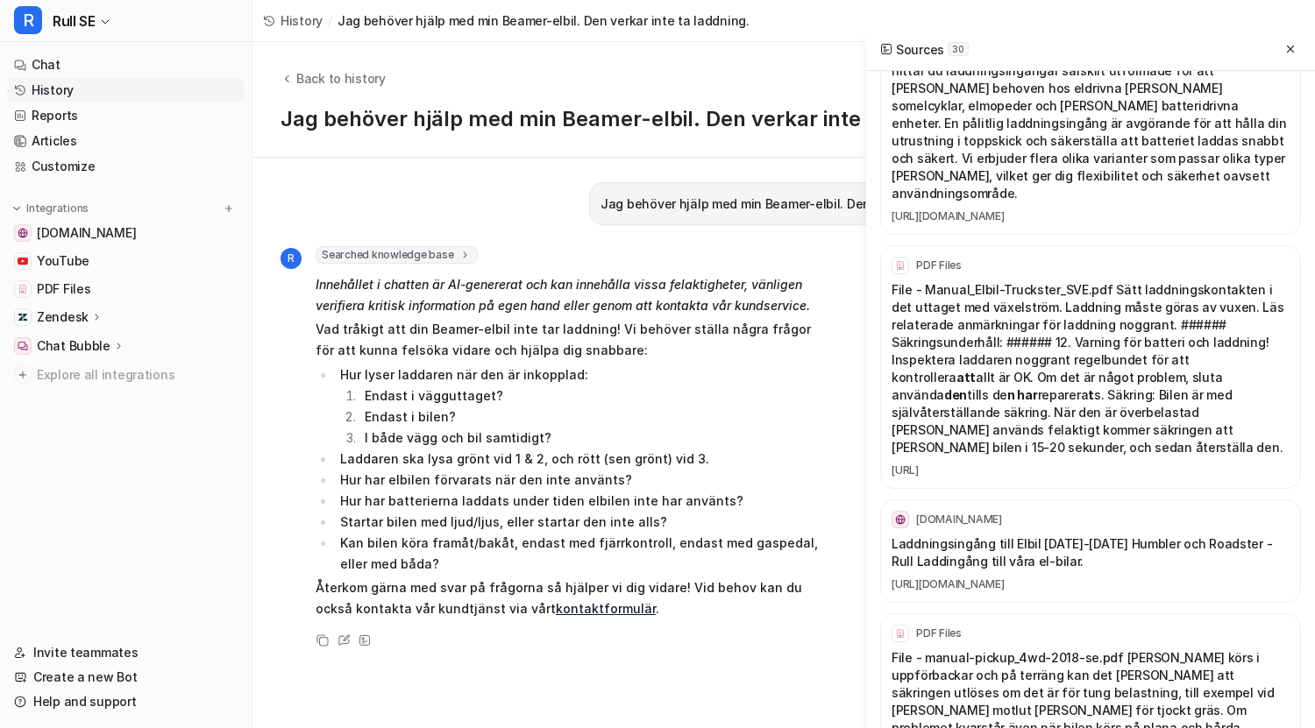
scroll to position [1916, 0]
click at [1043, 465] on link "[URL]" at bounding box center [1090, 472] width 398 height 14
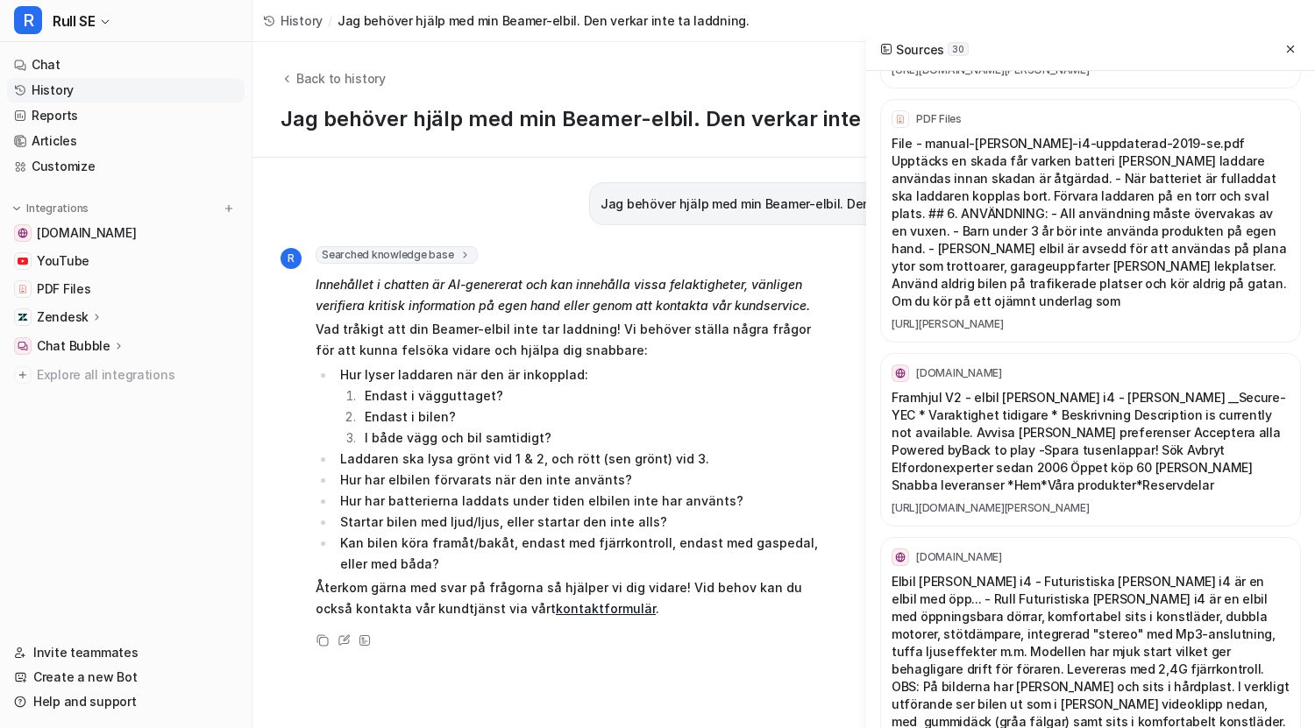
scroll to position [984, 0]
click at [1047, 318] on link "[URL][PERSON_NAME]" at bounding box center [1090, 325] width 398 height 14
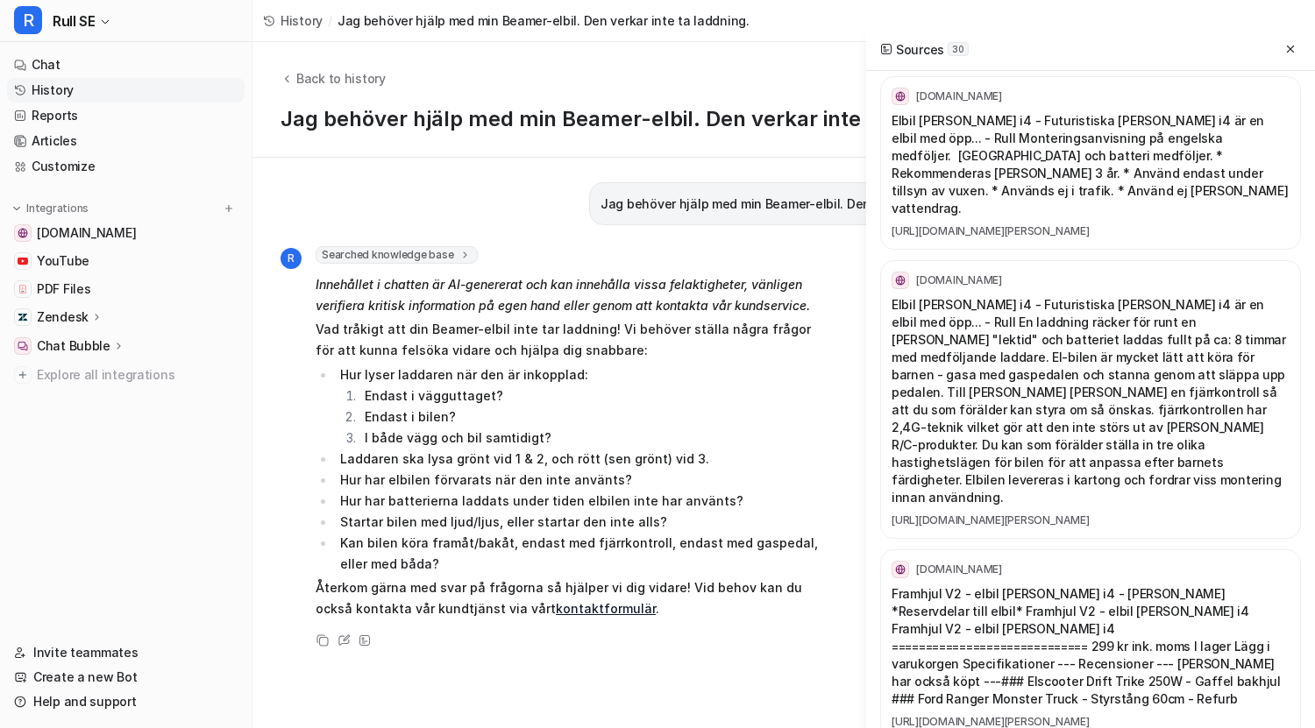
scroll to position [0, 0]
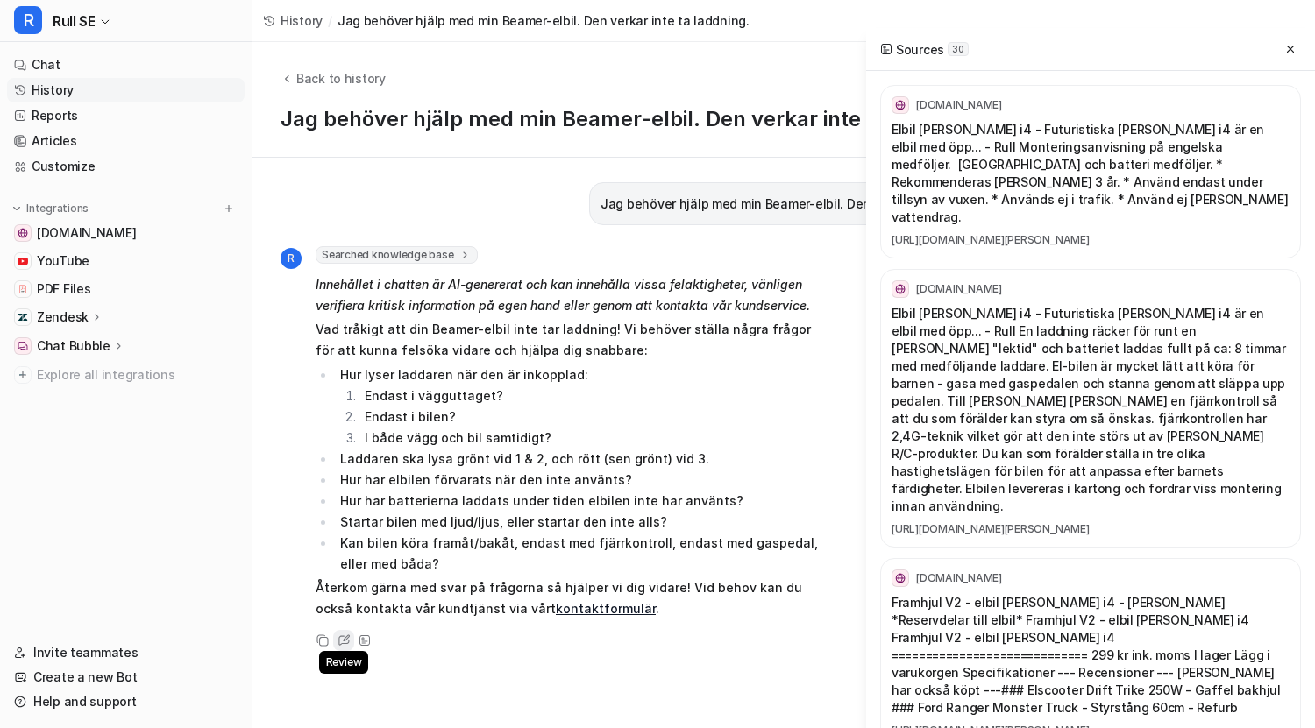
click at [346, 635] on icon at bounding box center [346, 638] width 7 height 7
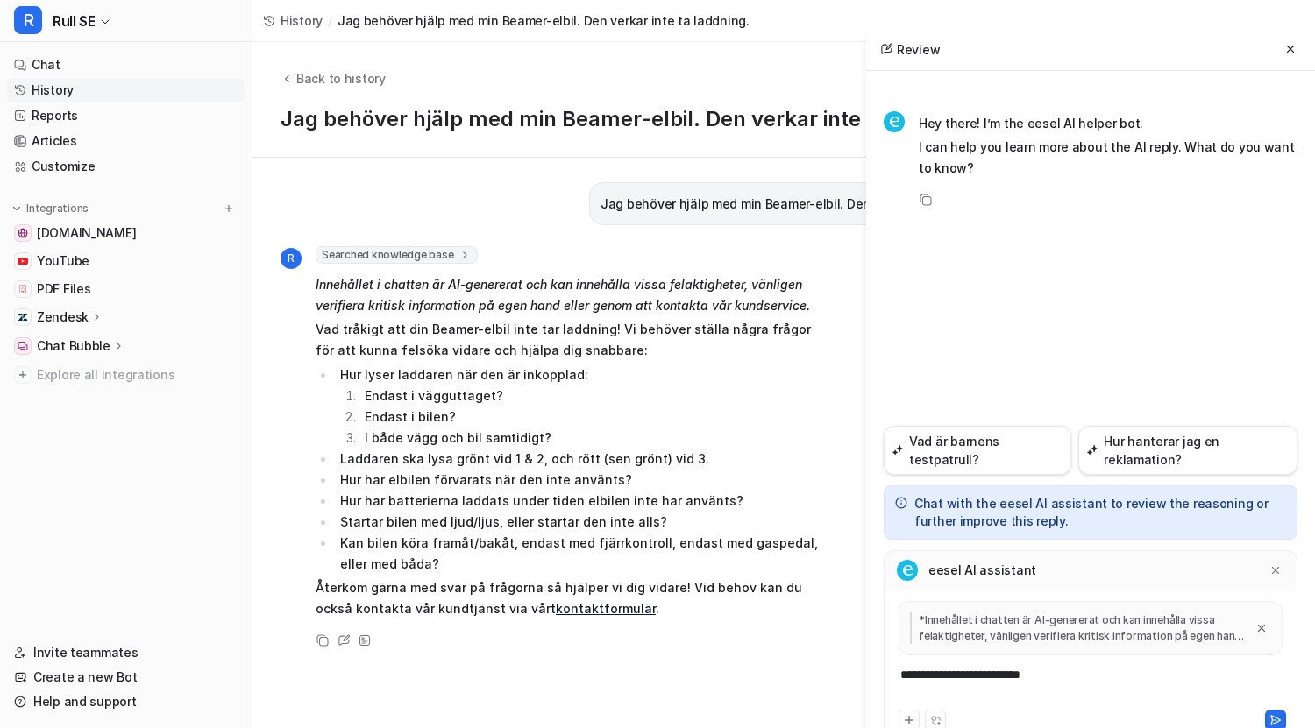
click at [1087, 681] on div "**********" at bounding box center [1090, 686] width 405 height 40
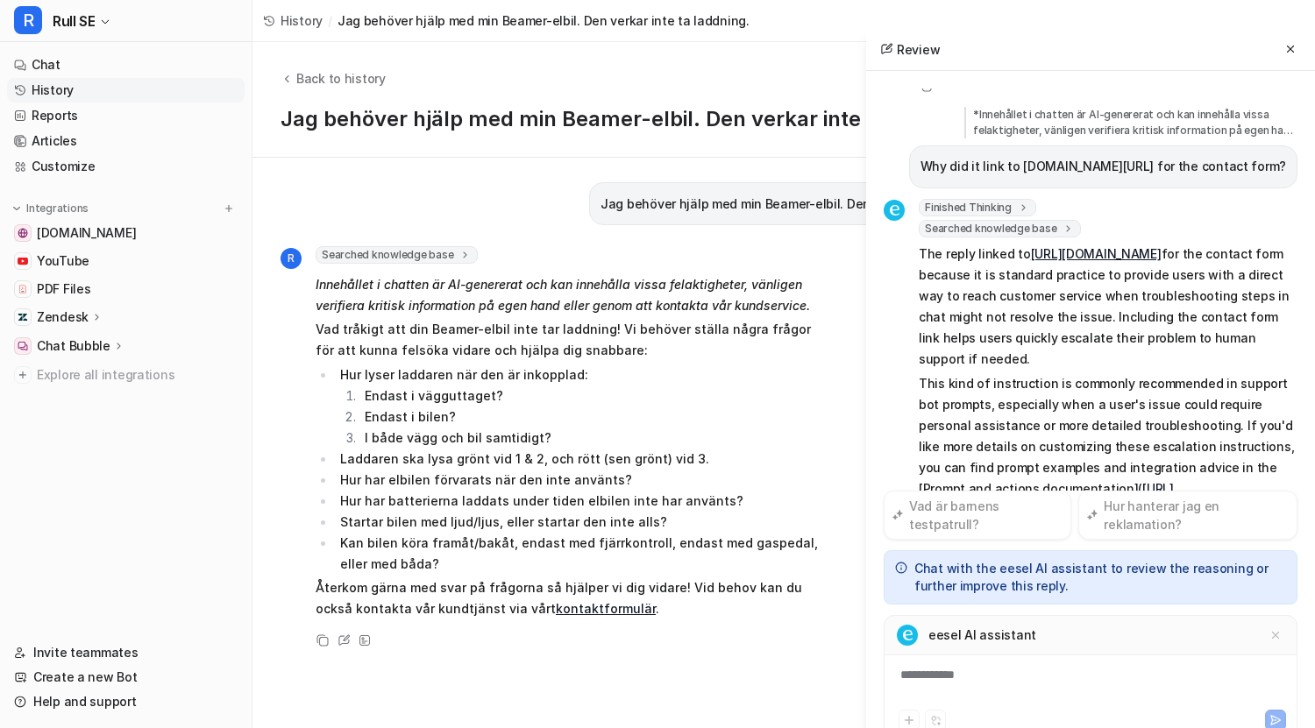
scroll to position [135, 0]
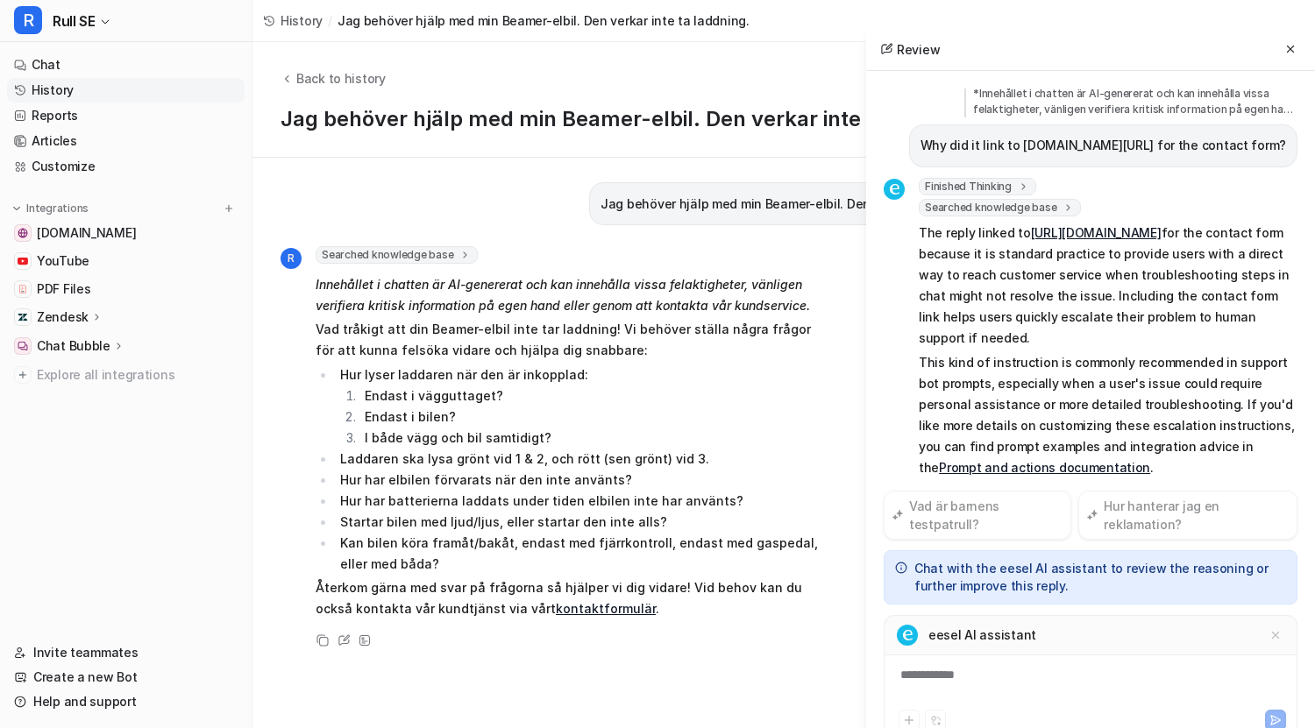
click at [977, 685] on div "**********" at bounding box center [1090, 686] width 405 height 40
click at [936, 677] on div "**********" at bounding box center [1090, 686] width 405 height 40
click at [992, 678] on div at bounding box center [1090, 686] width 405 height 40
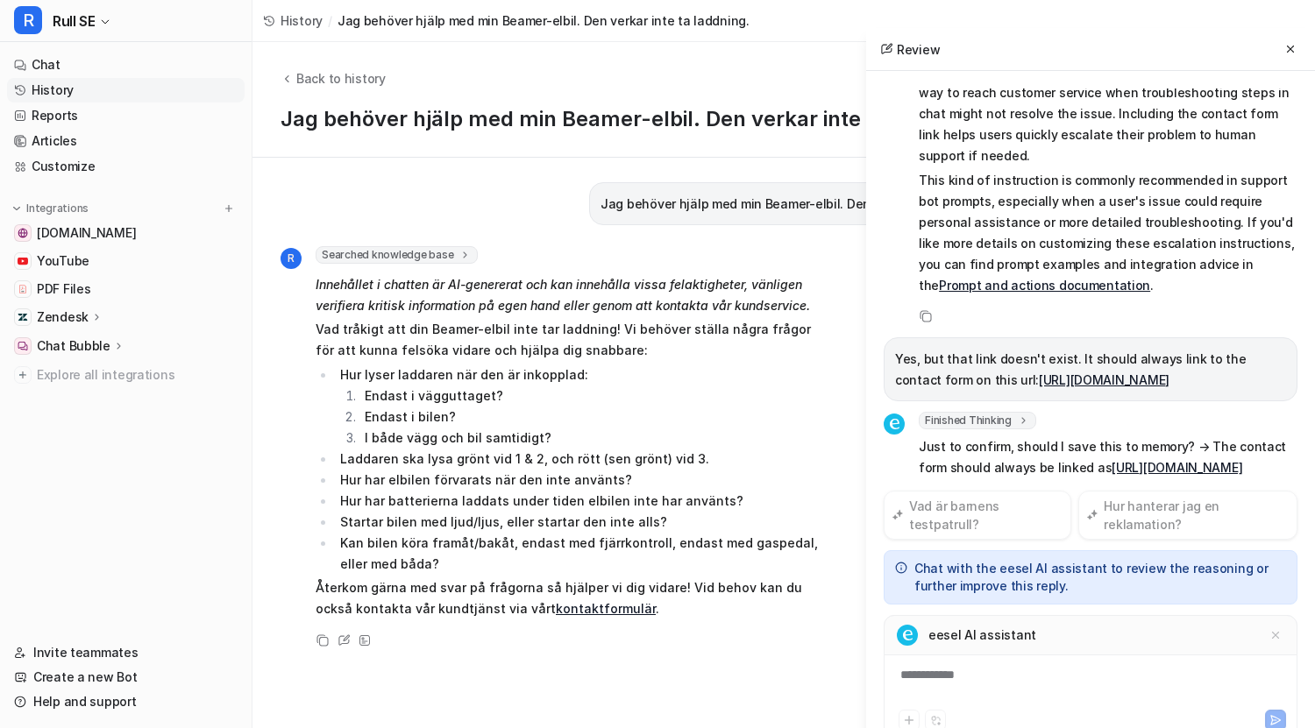
scroll to position [338, 0]
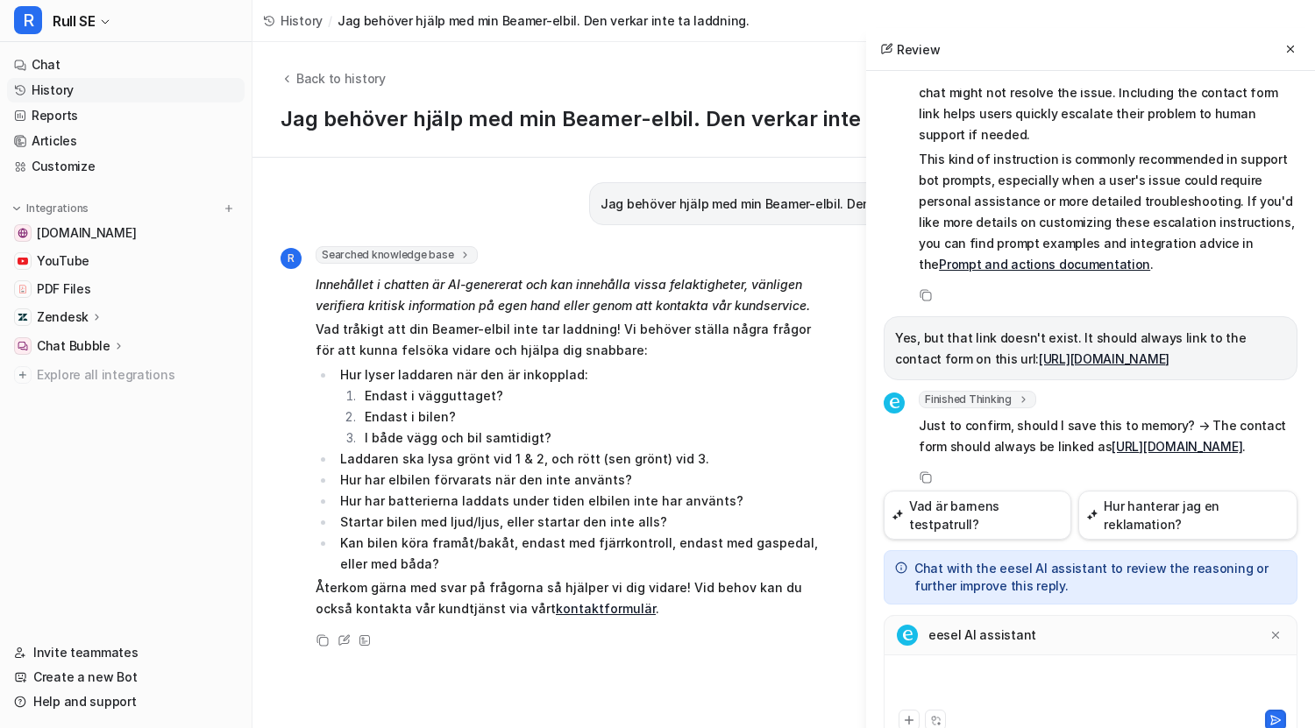
click at [1154, 672] on div at bounding box center [1090, 686] width 405 height 40
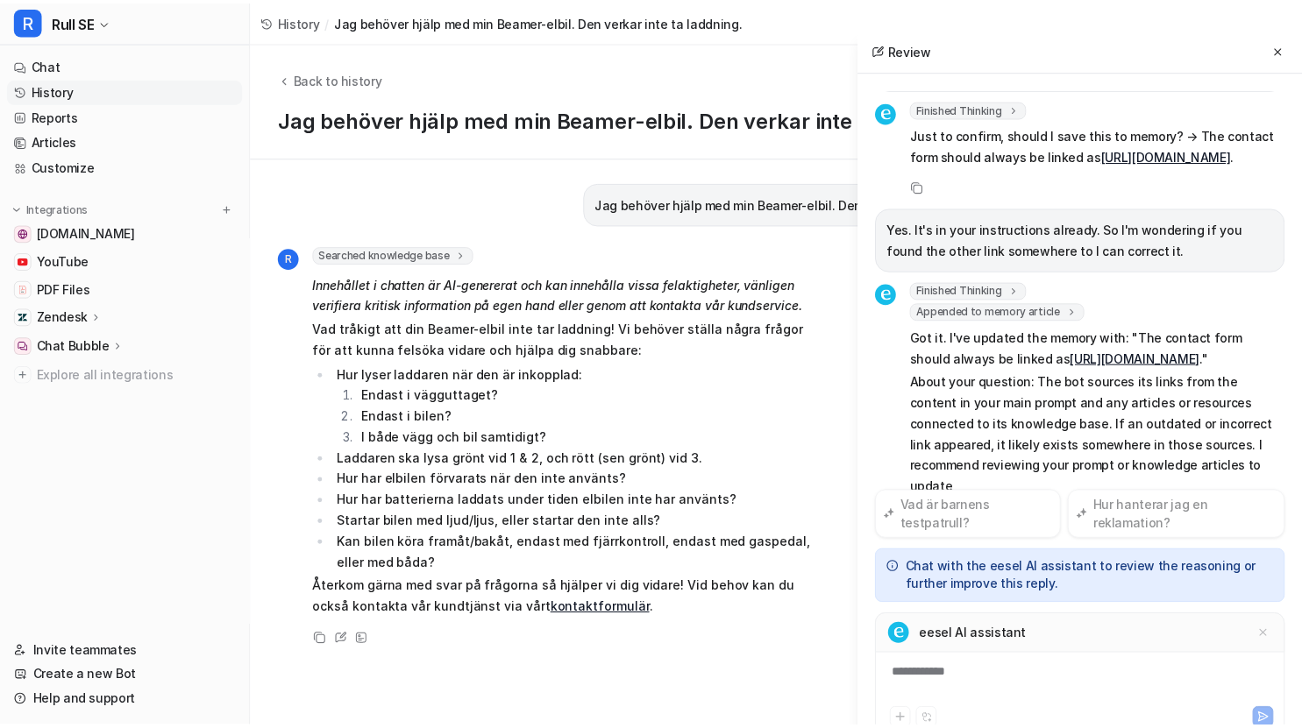
scroll to position [650, 0]
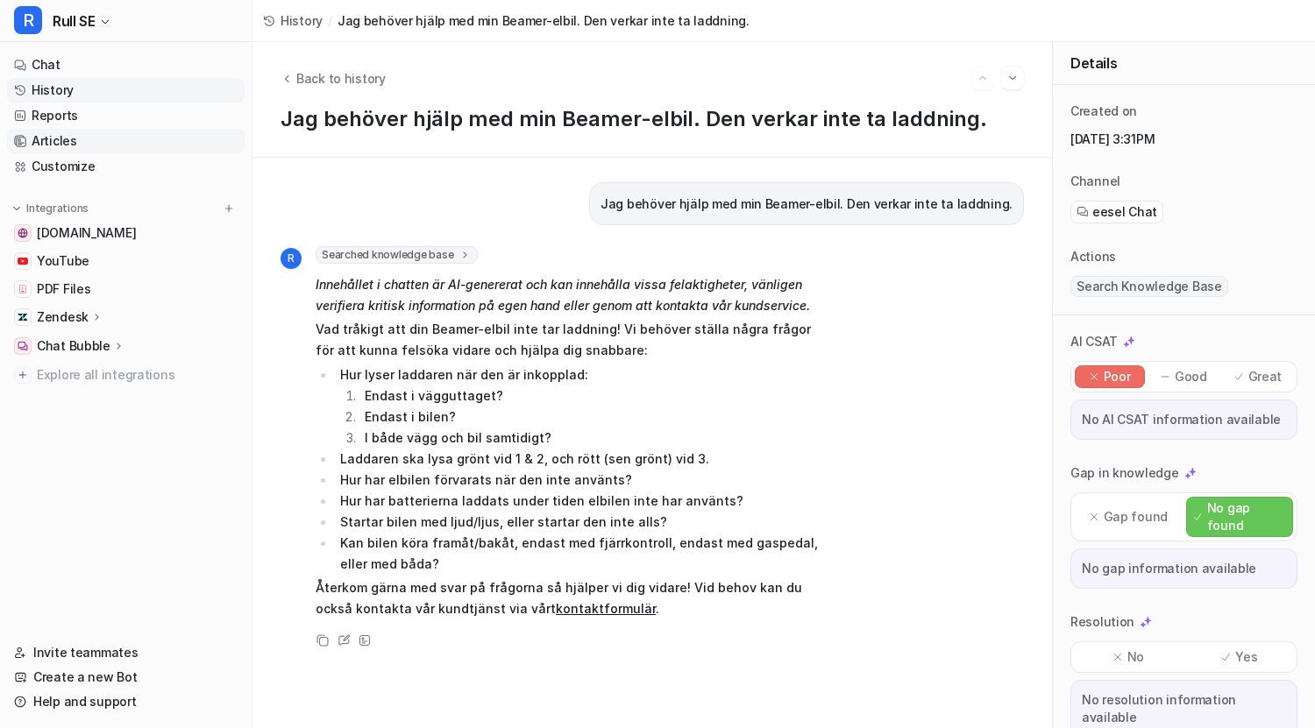
click at [81, 135] on link "Articles" at bounding box center [126, 141] width 238 height 25
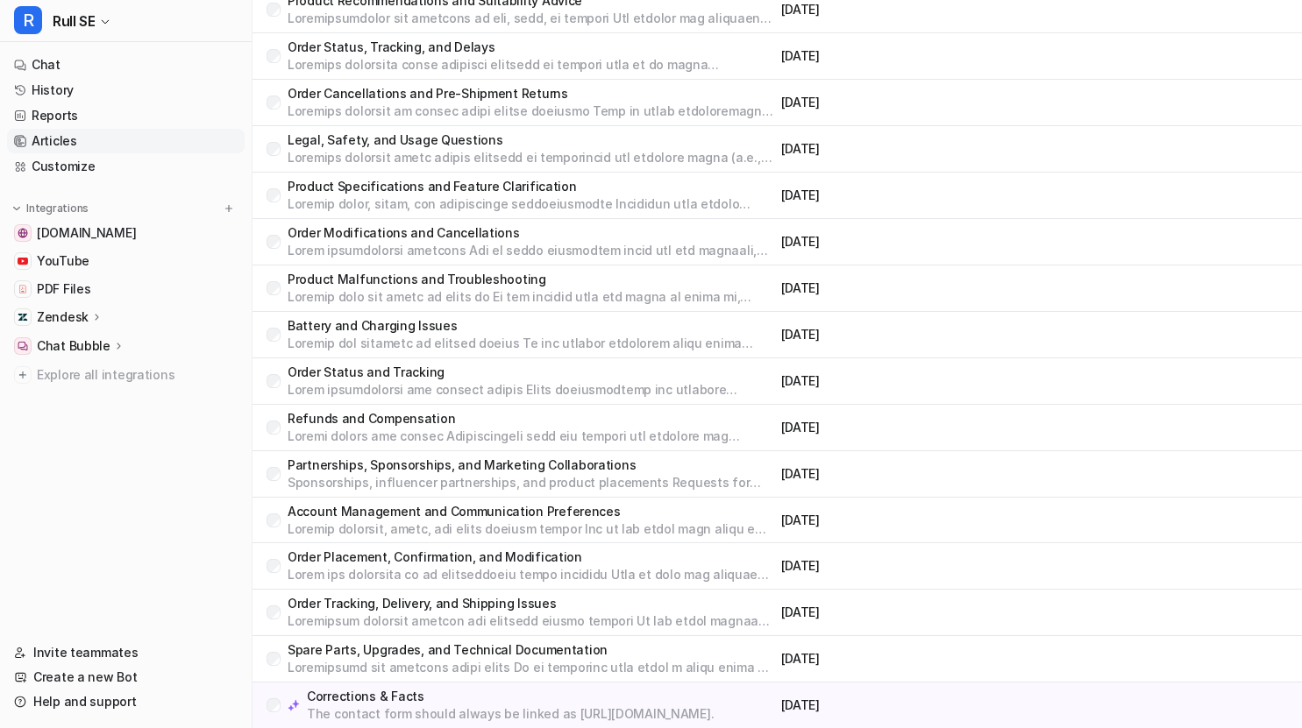
scroll to position [1856, 0]
click at [359, 691] on p "Corrections & Facts" at bounding box center [510, 696] width 407 height 18
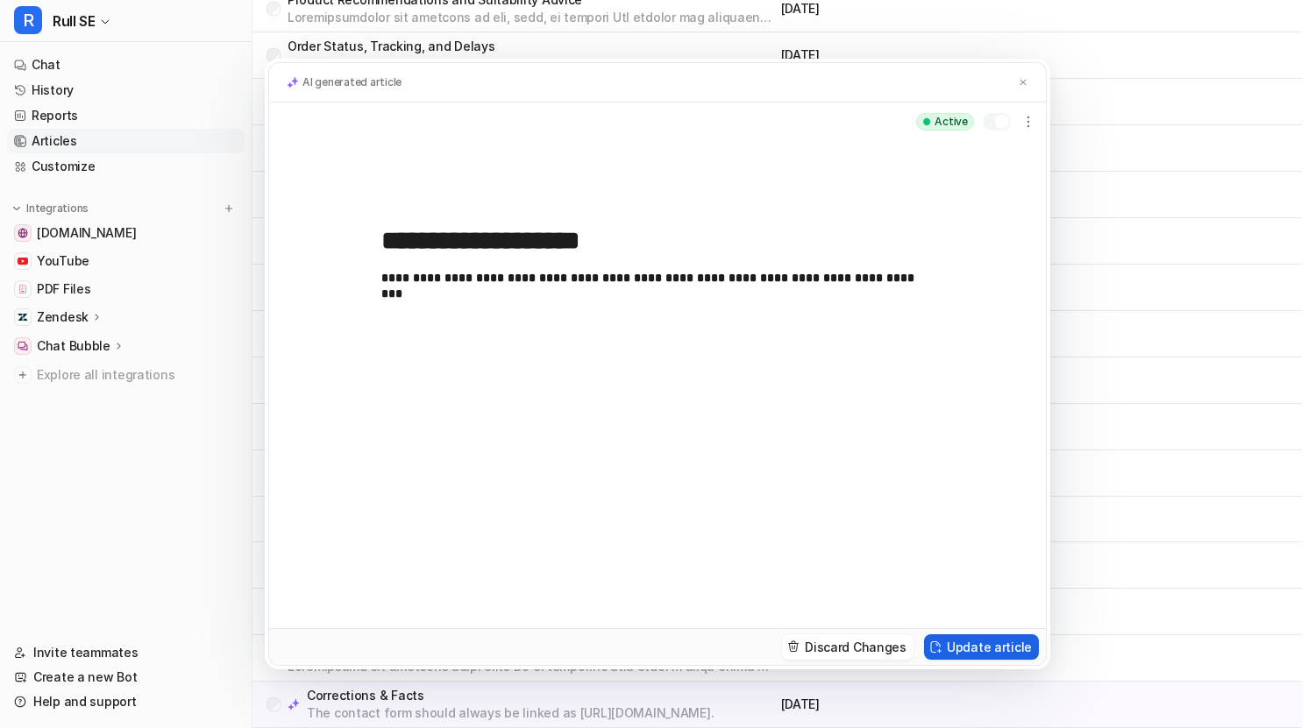
click at [991, 643] on button "Update article" at bounding box center [981, 647] width 115 height 25
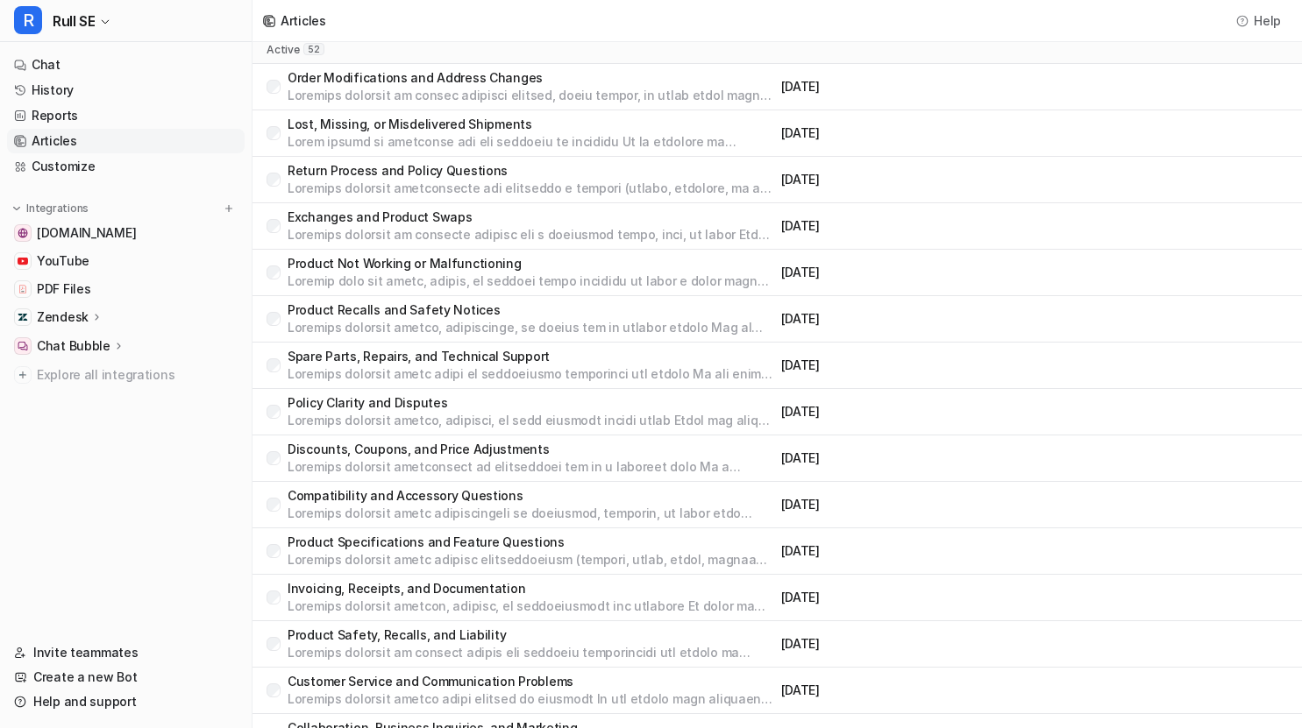
scroll to position [110, 0]
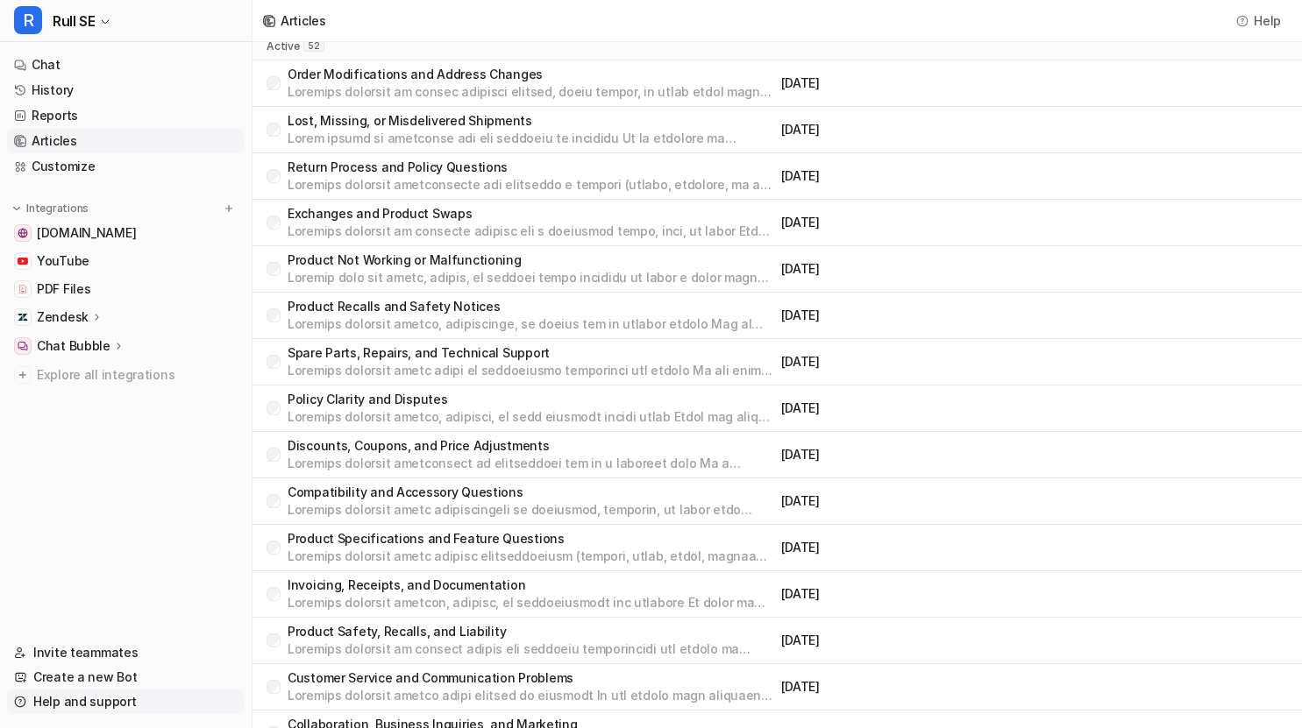
click at [57, 699] on link "Help and support" at bounding box center [126, 702] width 238 height 25
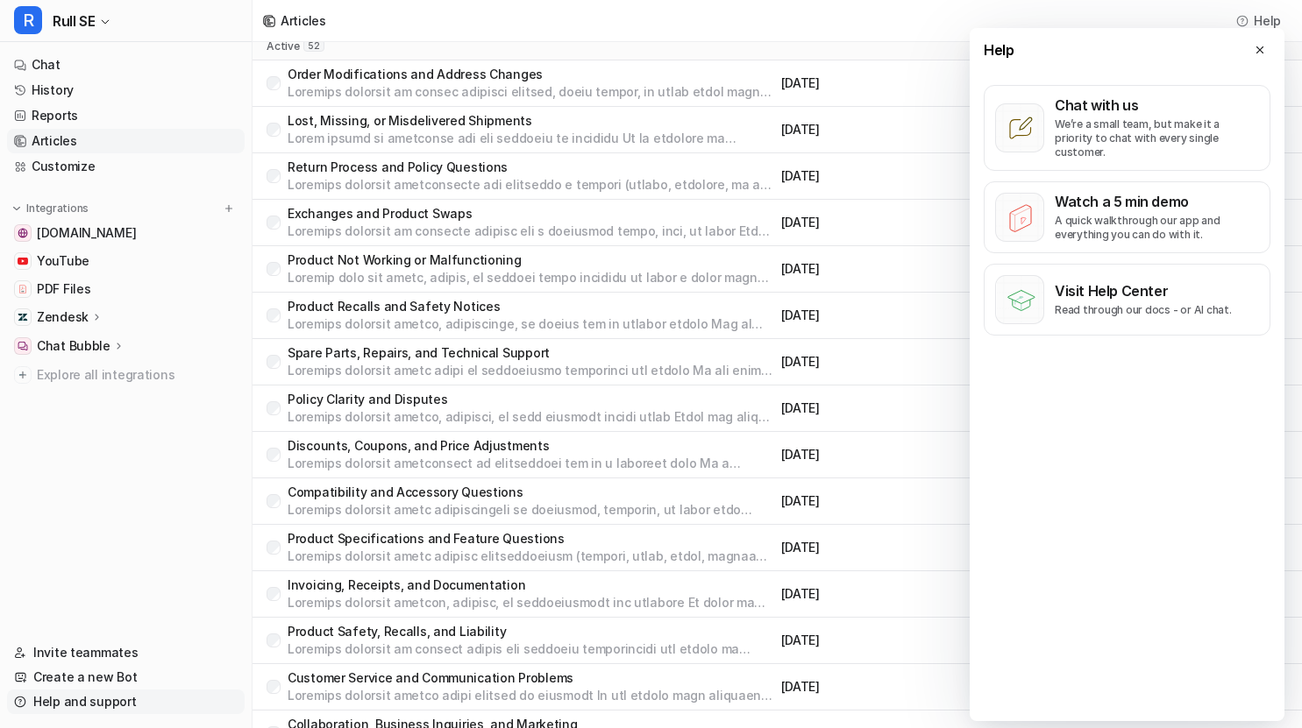
scroll to position [0, 0]
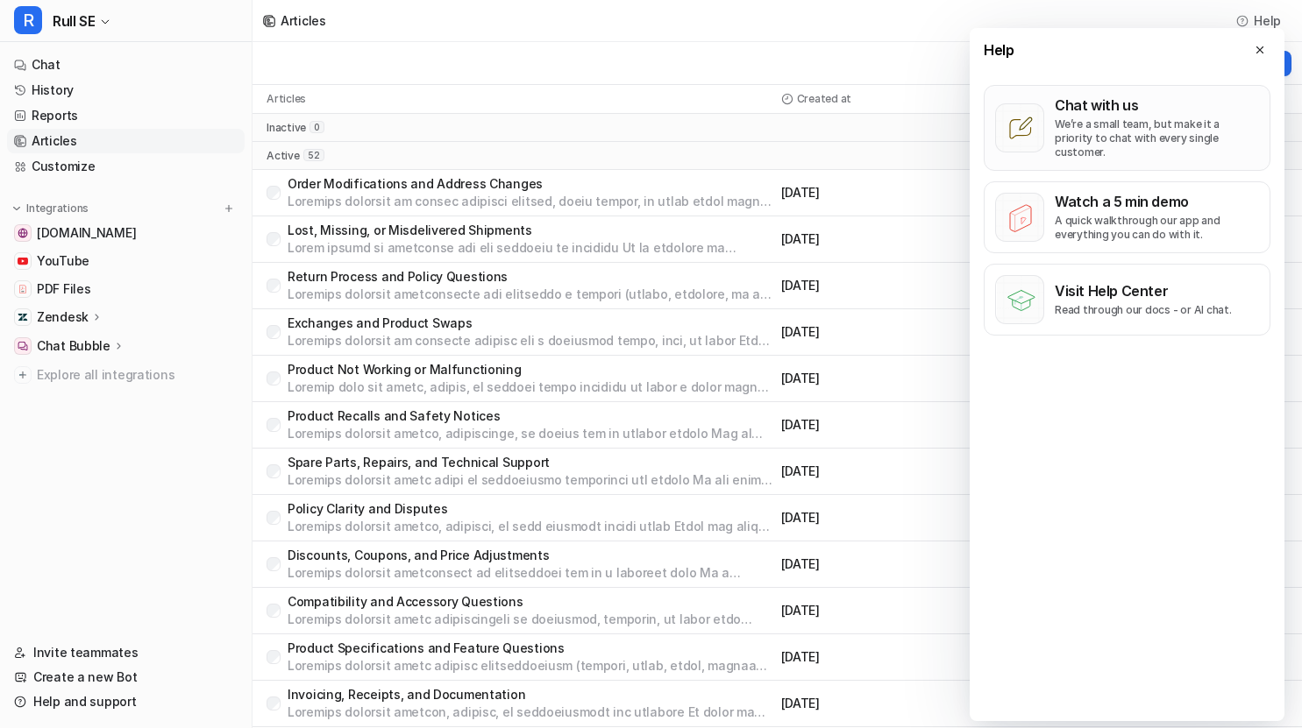
click at [1079, 130] on p "We’re a small team, but make it a priority to chat with every single customer." at bounding box center [1156, 138] width 204 height 42
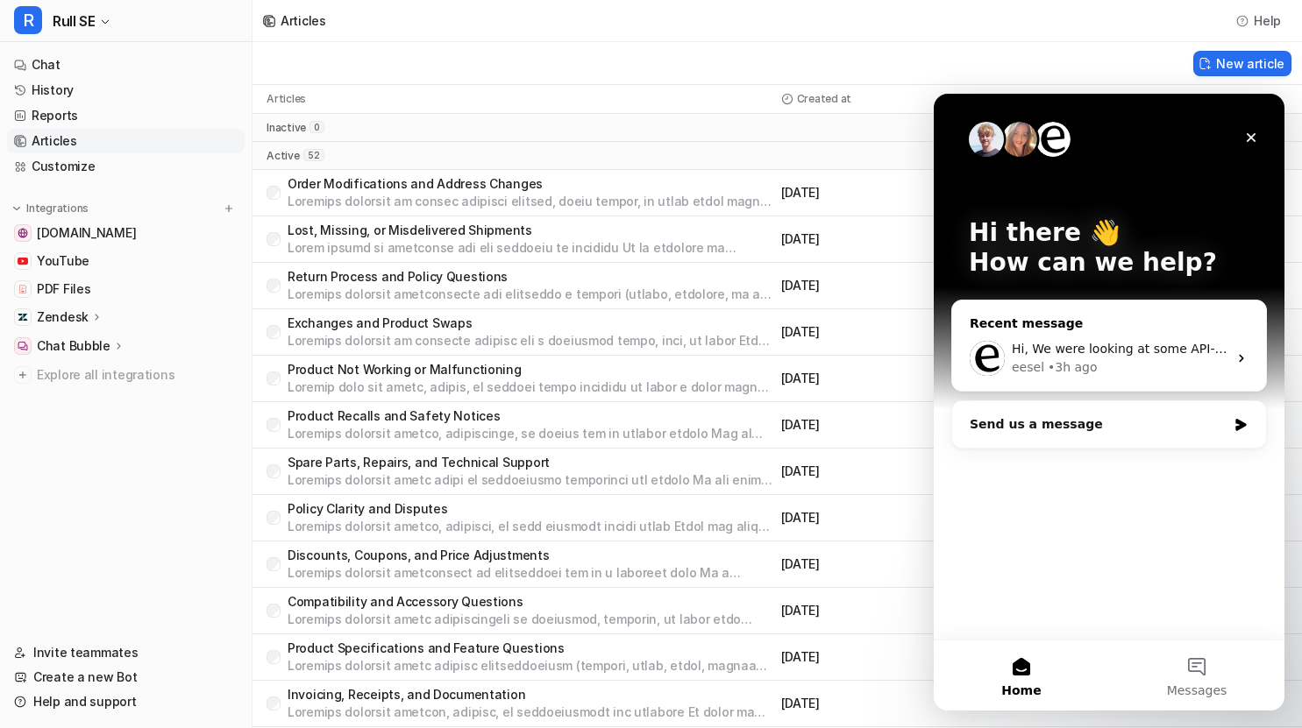
click at [1099, 366] on div "eesel • 3h ago" at bounding box center [1120, 368] width 216 height 18
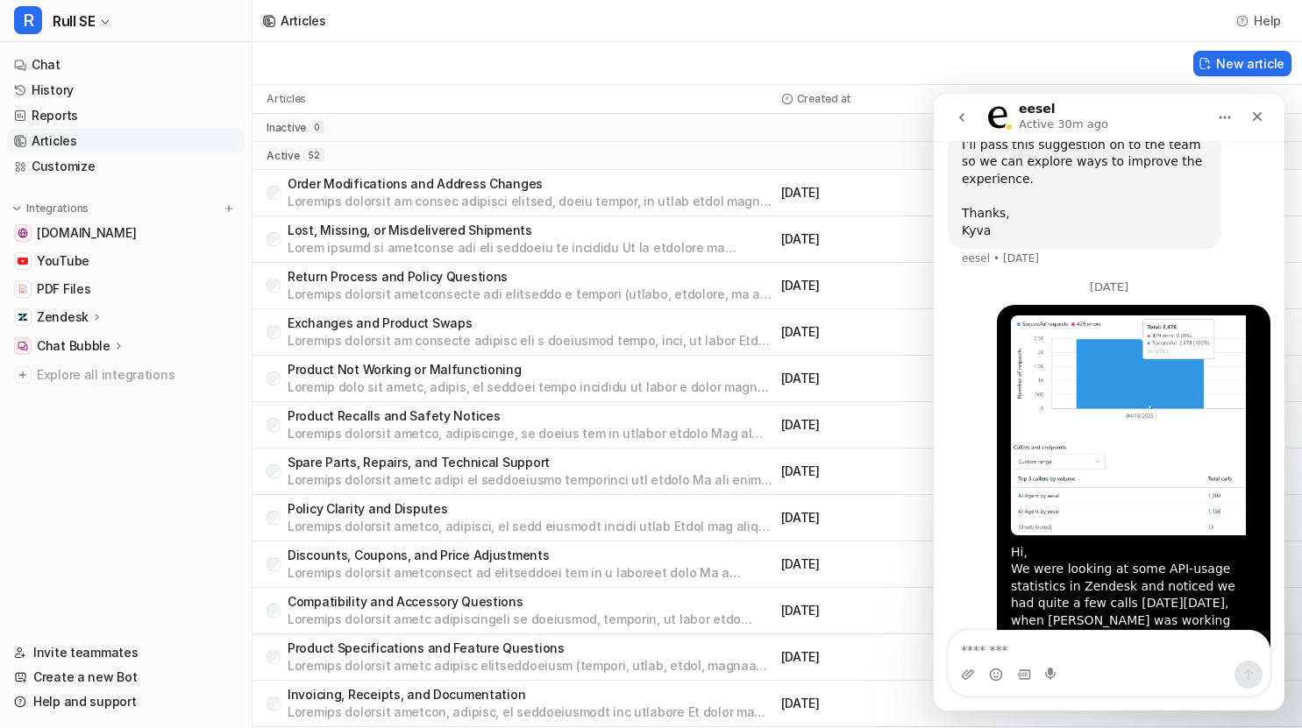
scroll to position [16557, 0]
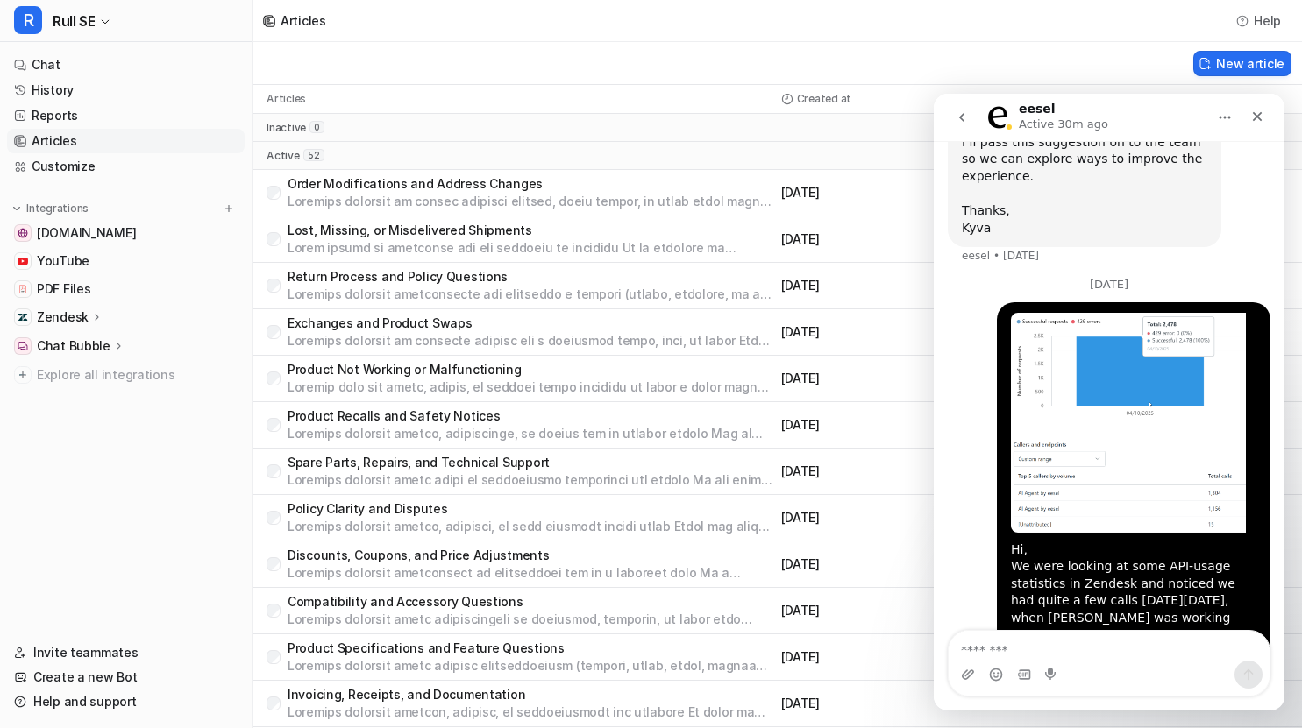
click at [1007, 650] on textarea "Message…" at bounding box center [1108, 646] width 321 height 30
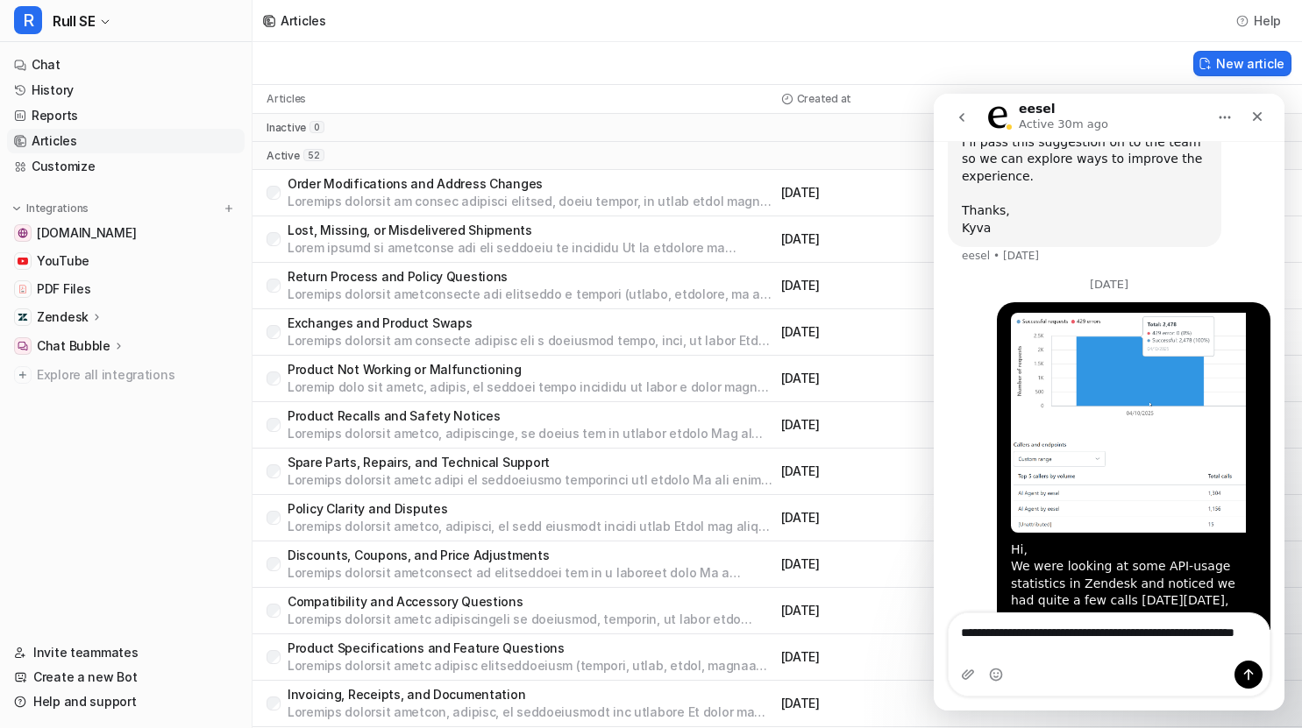
scroll to position [16575, 0]
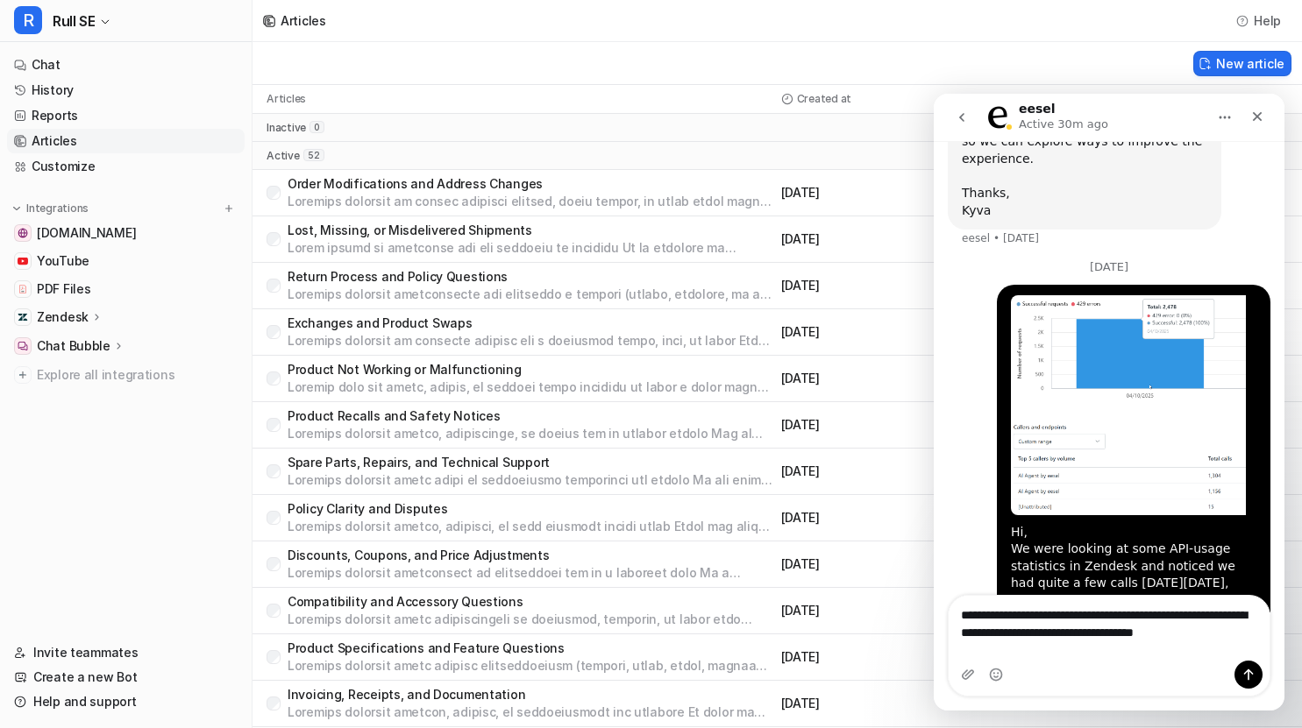
click at [1097, 639] on textarea "**********" at bounding box center [1108, 619] width 321 height 47
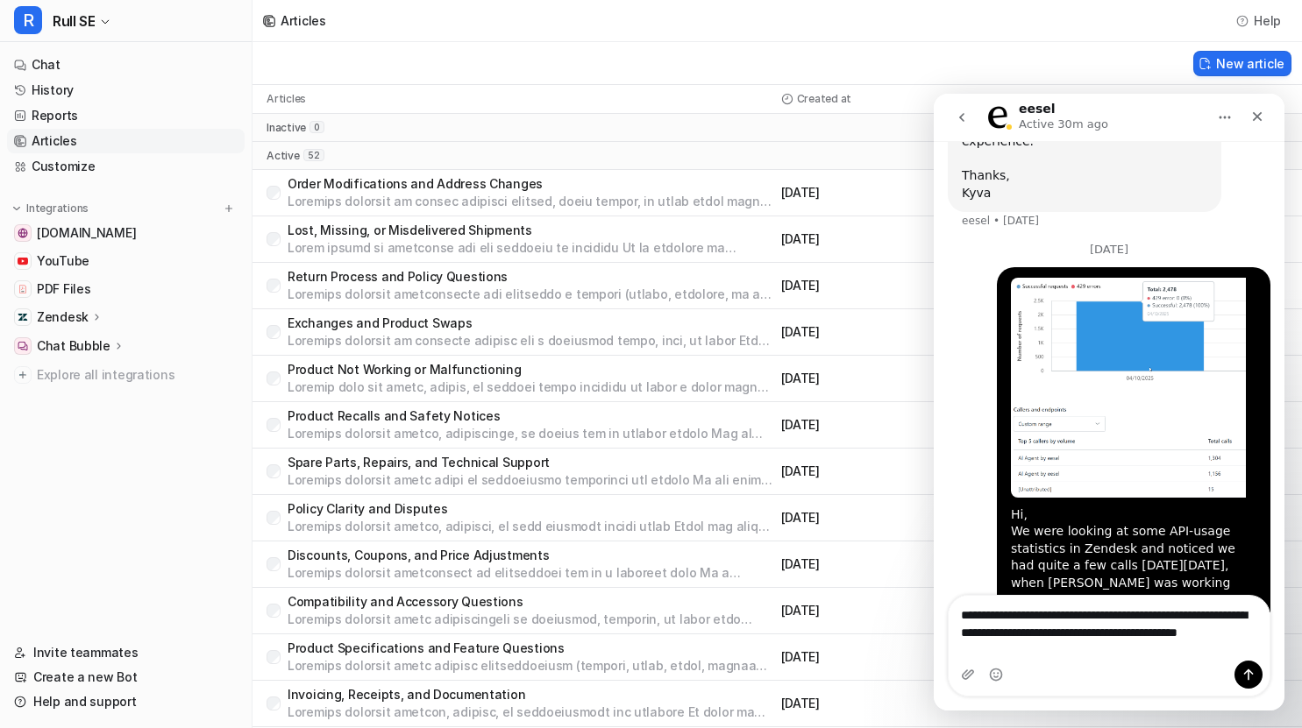
drag, startPoint x: 1069, startPoint y: 647, endPoint x: 1007, endPoint y: 636, distance: 62.3
click at [1007, 636] on textarea "**********" at bounding box center [1108, 628] width 321 height 65
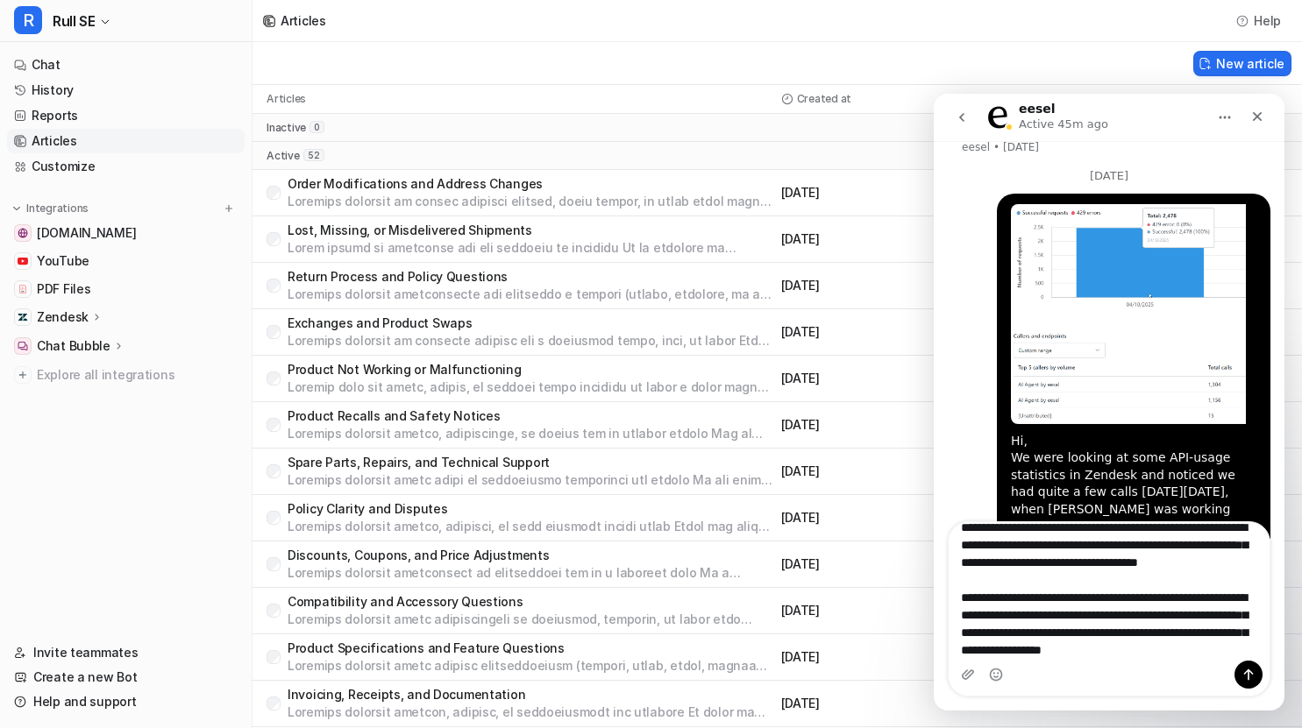
scroll to position [187, 0]
type textarea "**********"
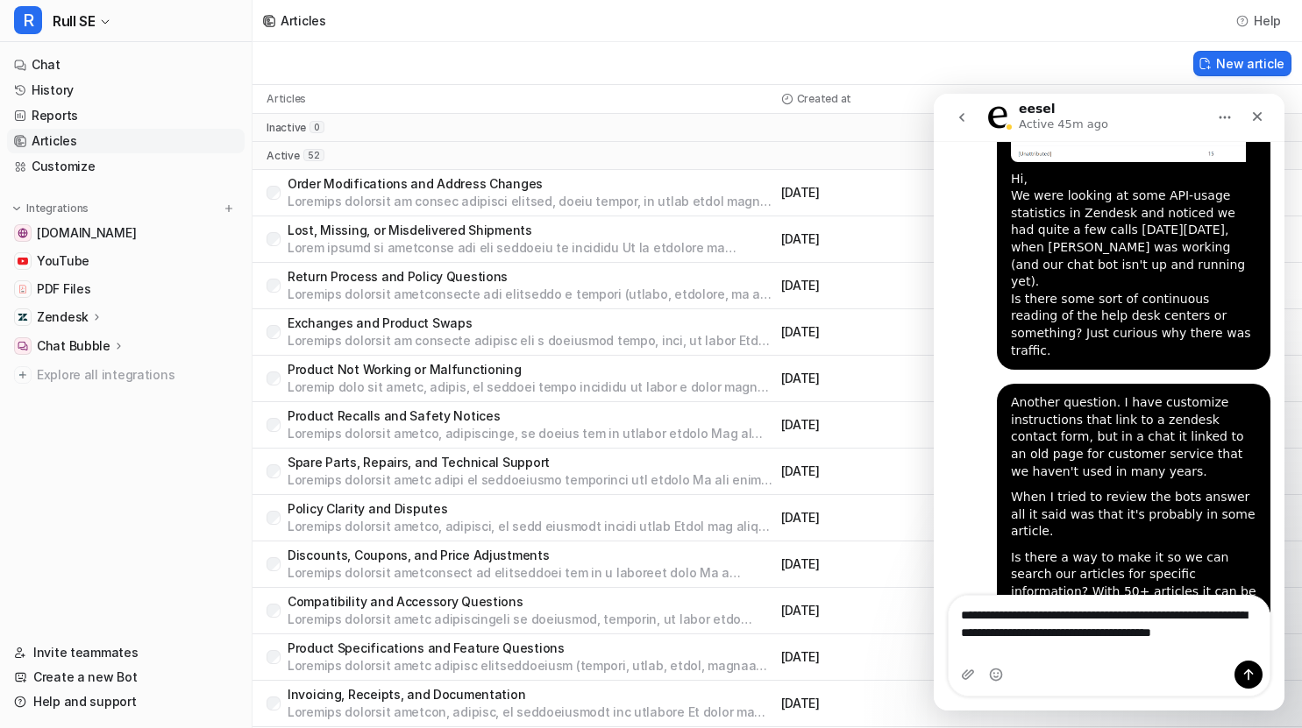
scroll to position [16945, 0]
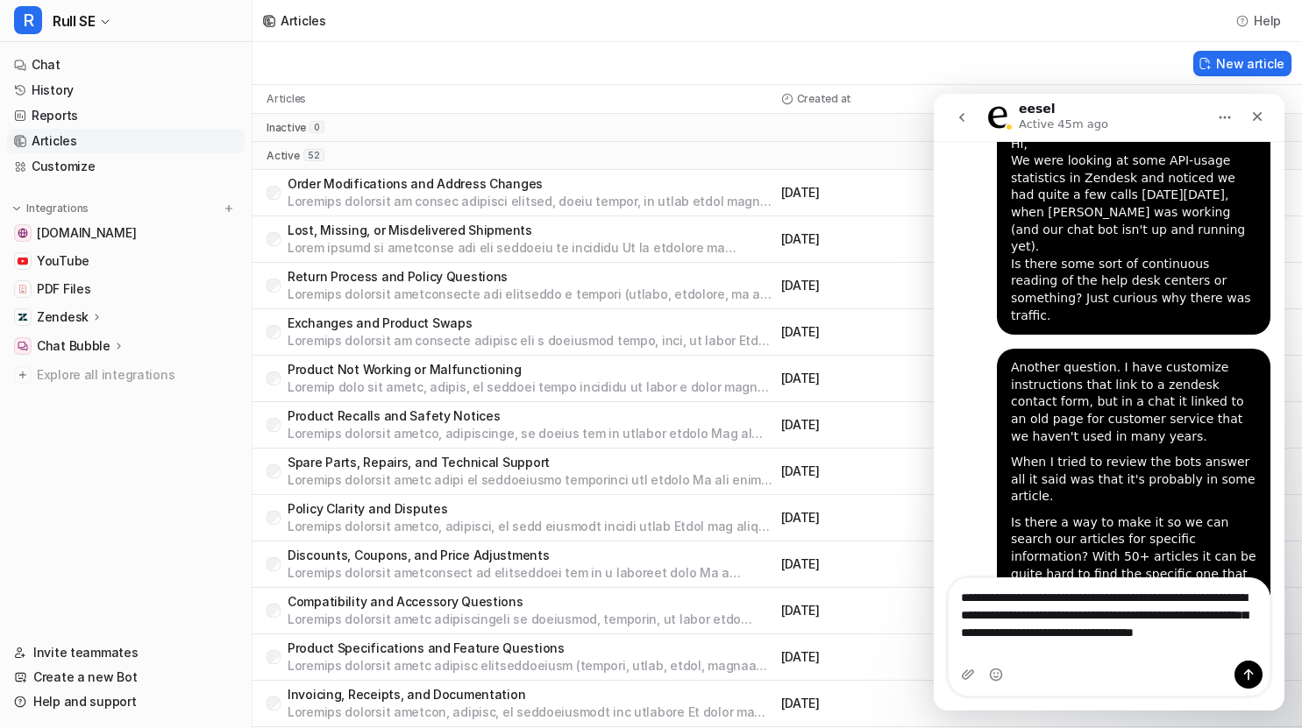
type textarea "**********"
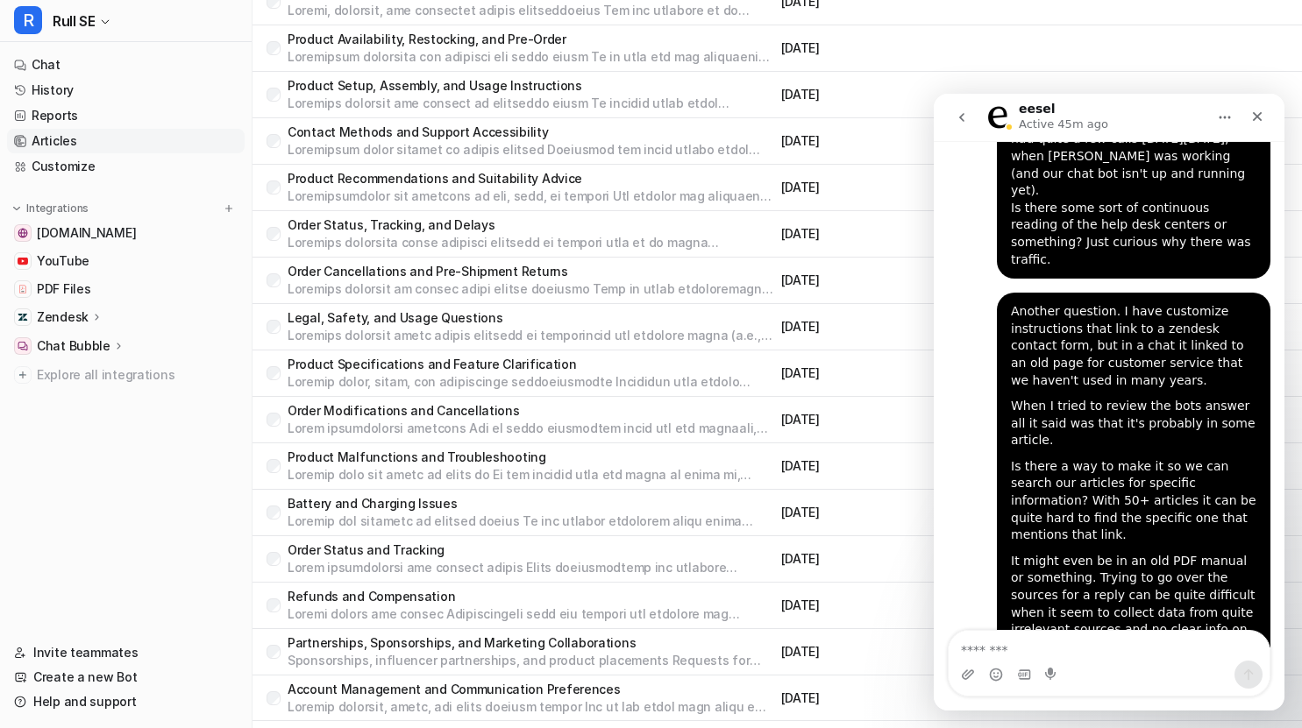
scroll to position [1856, 0]
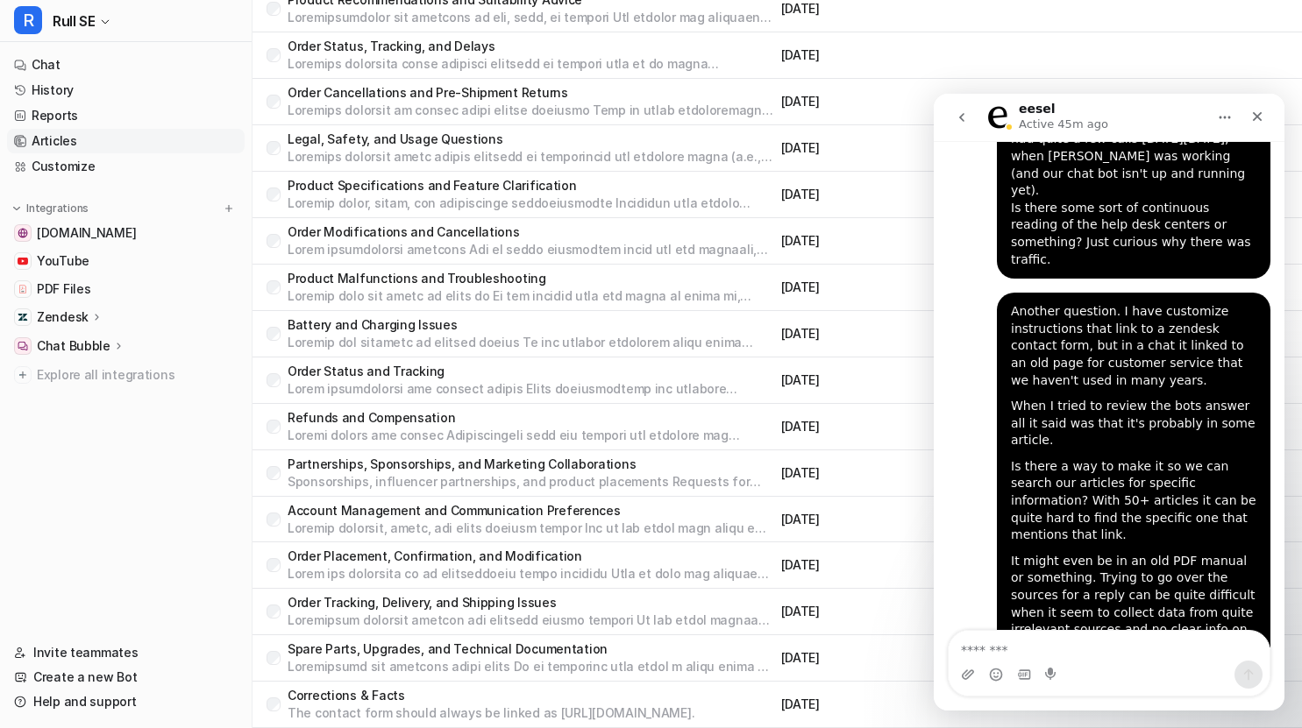
click at [359, 697] on p "Corrections & Facts" at bounding box center [491, 696] width 407 height 18
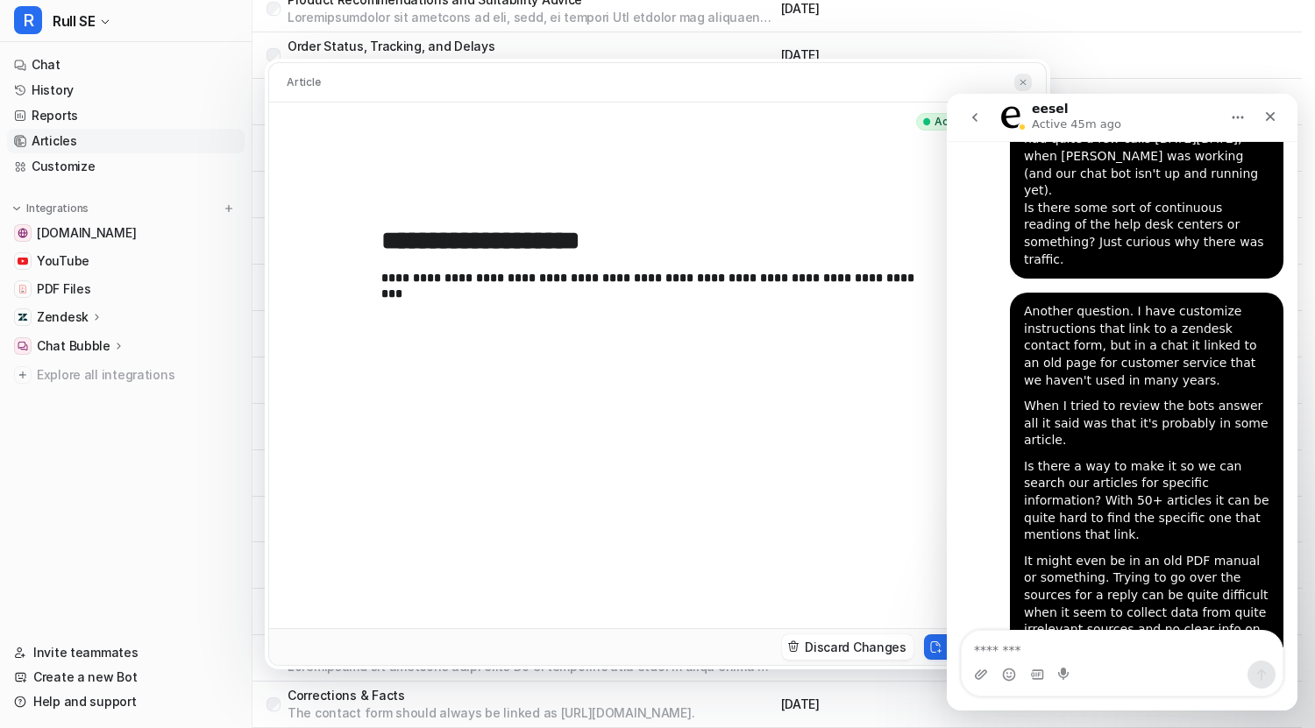
click at [1020, 79] on img at bounding box center [1023, 82] width 11 height 11
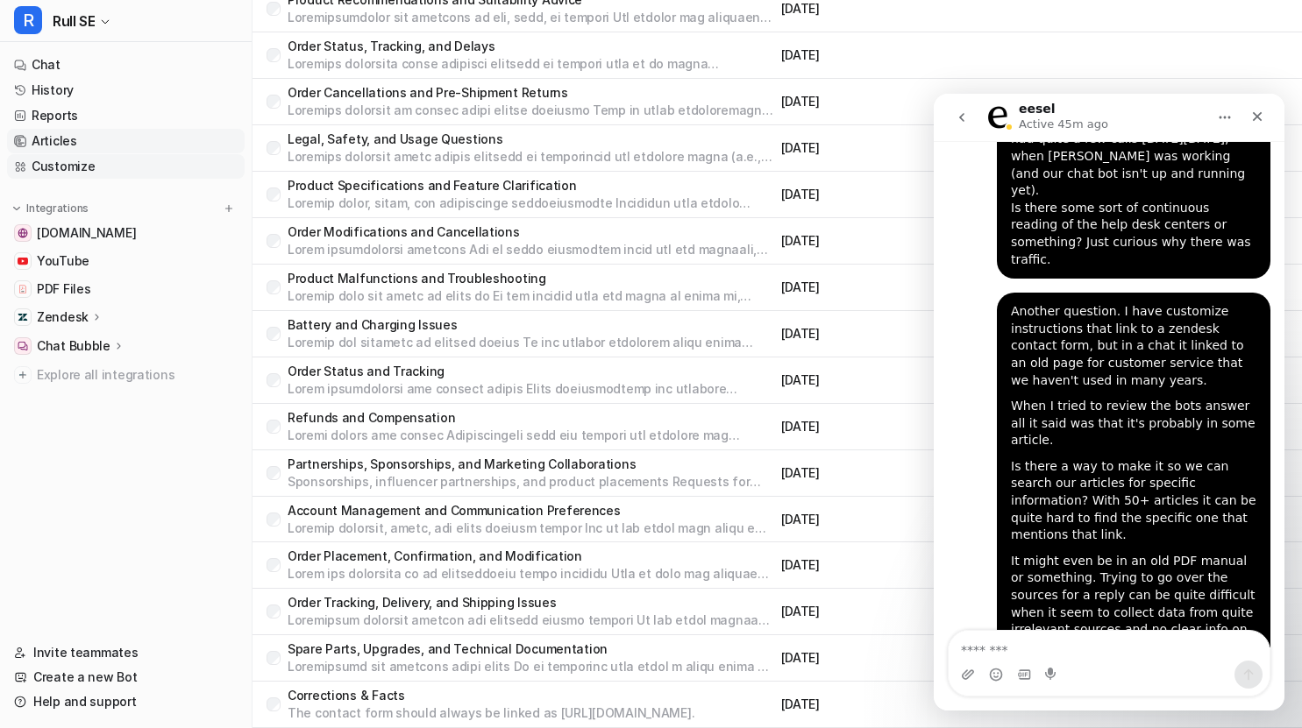
click at [80, 171] on link "Customize" at bounding box center [126, 166] width 238 height 25
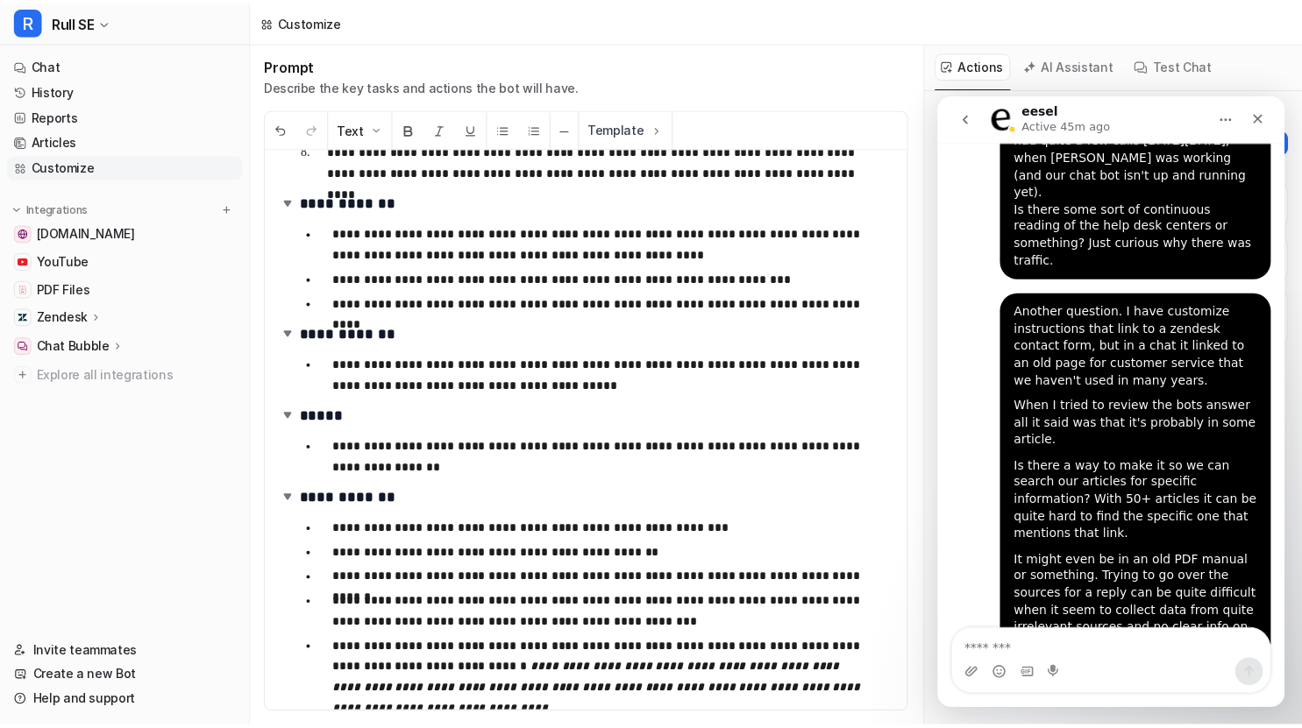
scroll to position [543, 0]
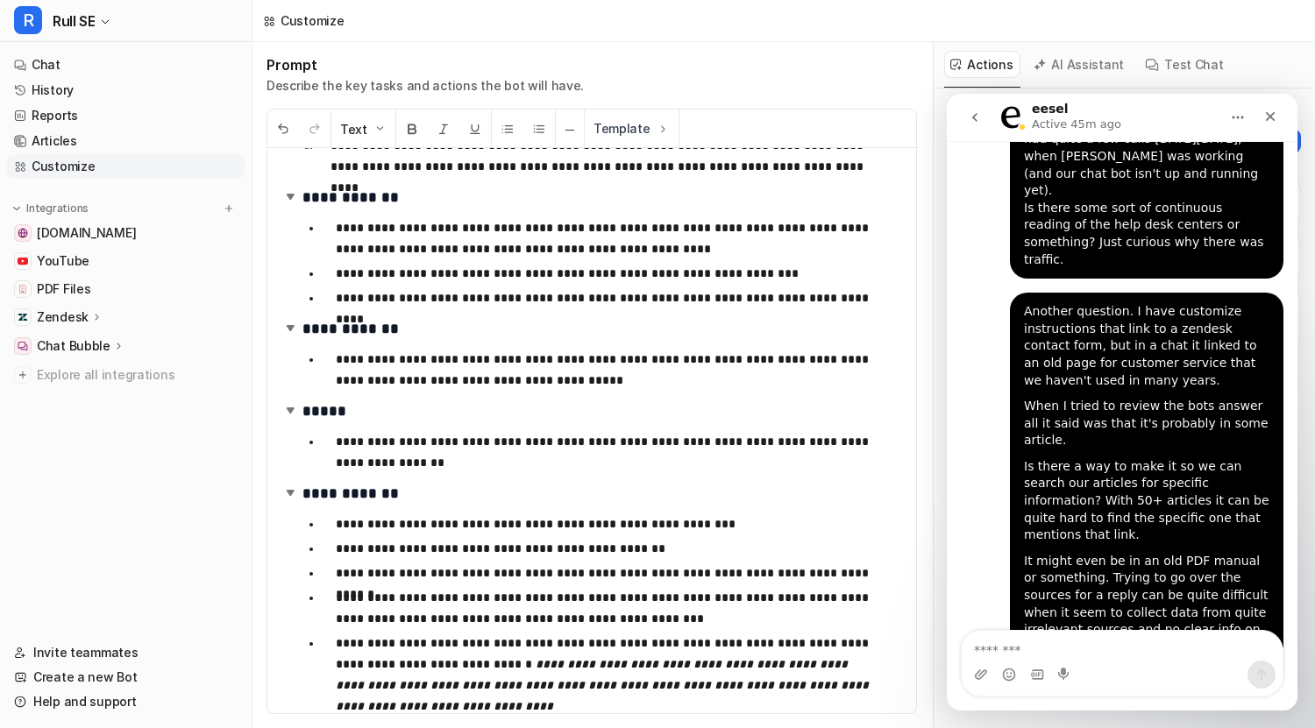
click at [87, 351] on p "Chat Bubble" at bounding box center [74, 346] width 74 height 18
click at [65, 397] on p "Configuration" at bounding box center [92, 397] width 83 height 18
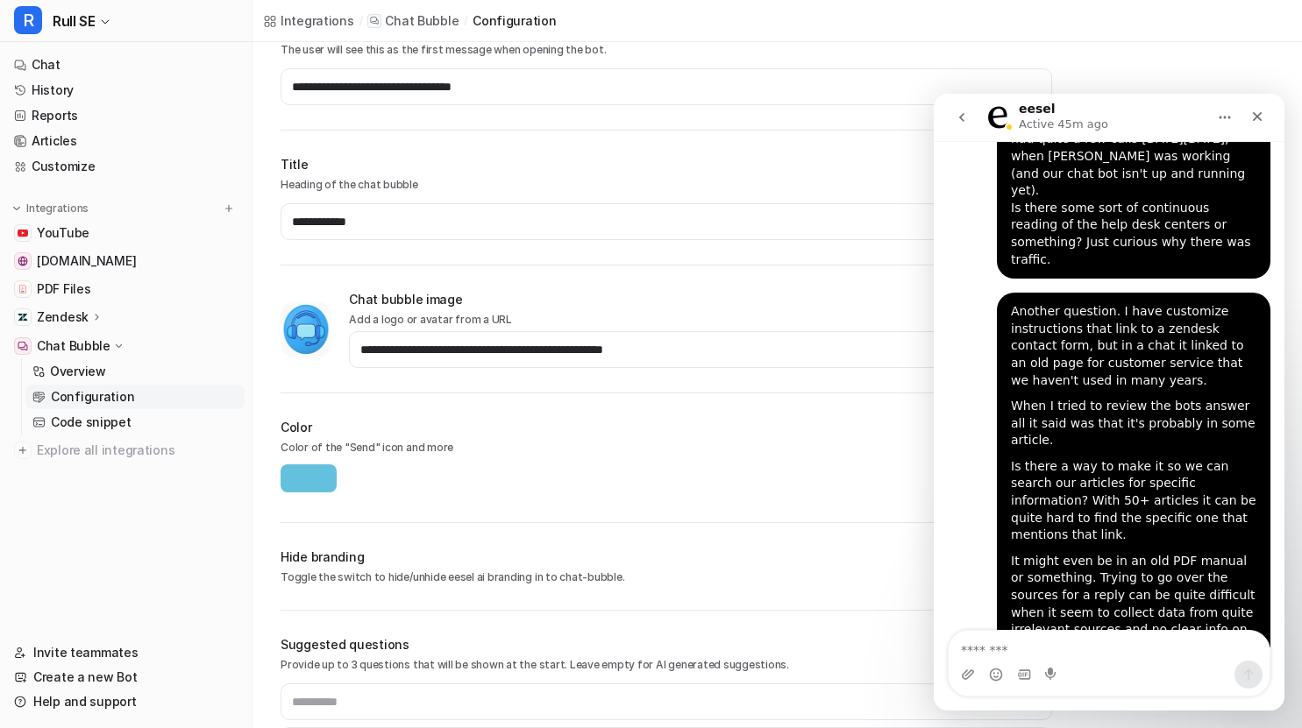
scroll to position [236, 0]
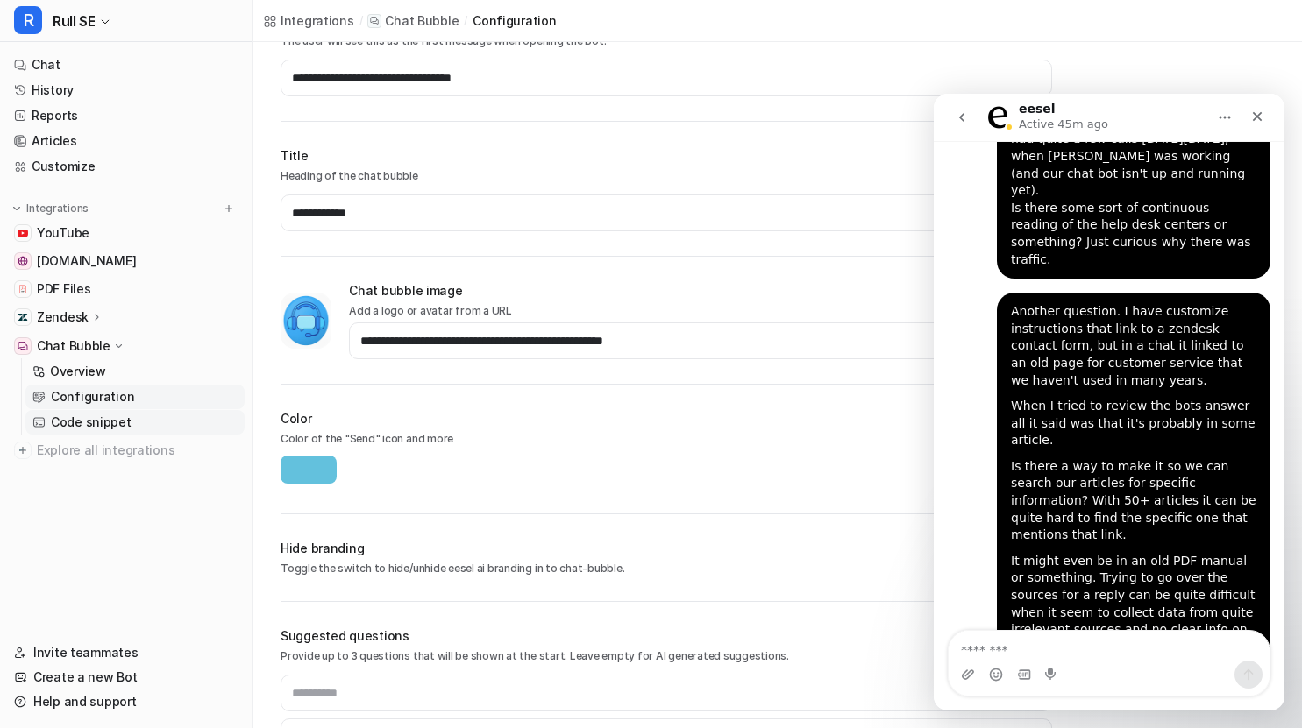
click at [126, 415] on link "Code snippet" at bounding box center [134, 422] width 219 height 25
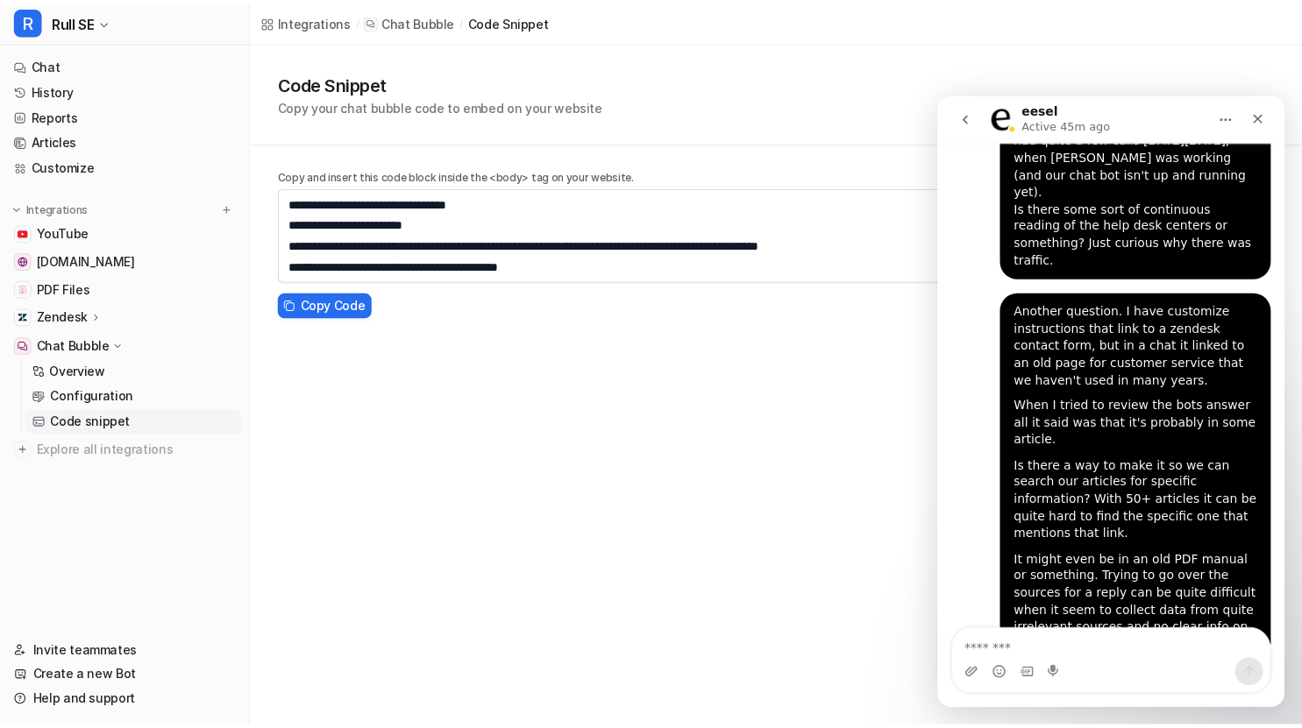
scroll to position [147, 0]
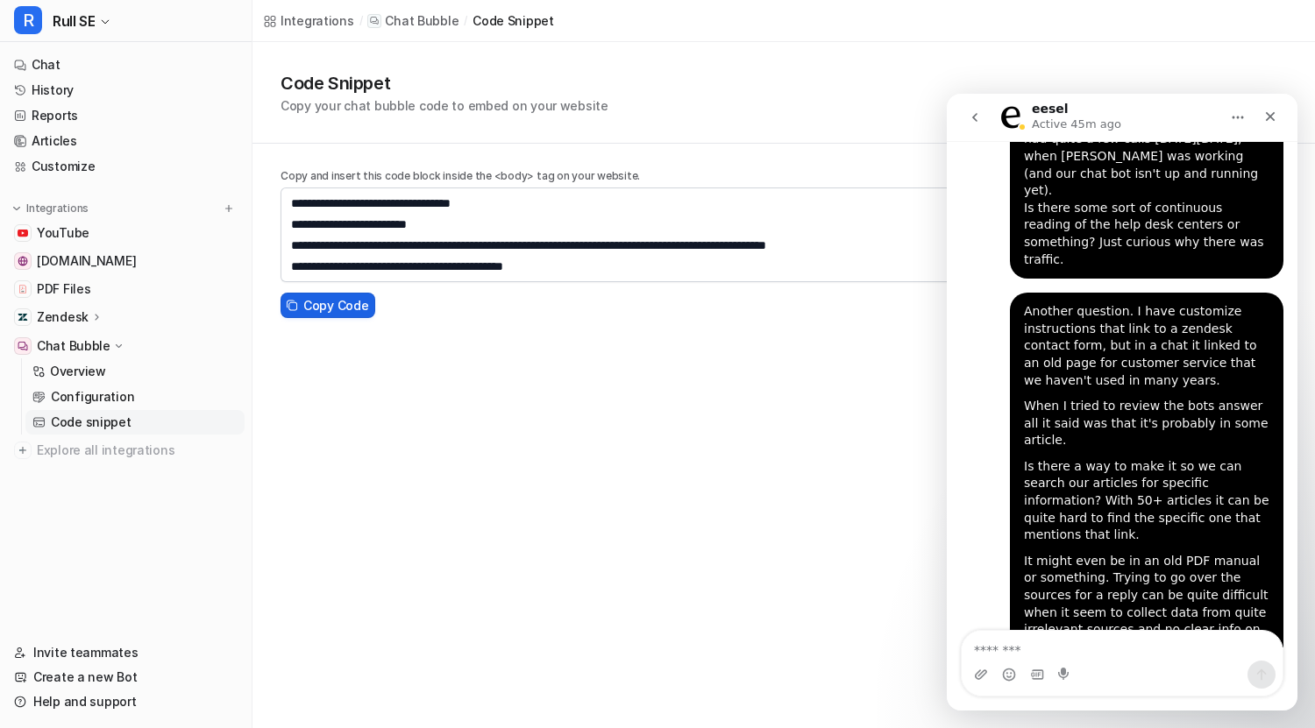
click at [323, 300] on span "Copy Code" at bounding box center [335, 305] width 65 height 18
click at [83, 88] on link "History" at bounding box center [126, 90] width 238 height 25
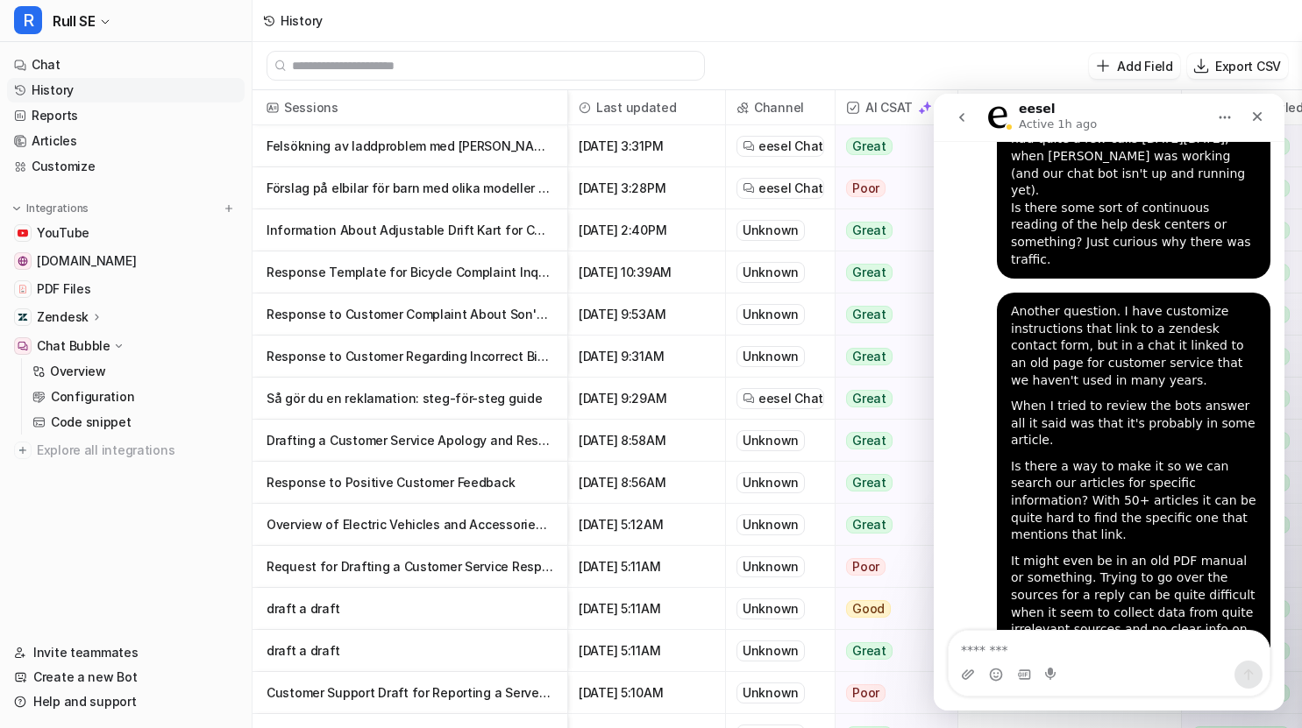
click at [959, 124] on icon "go back" at bounding box center [962, 117] width 14 height 14
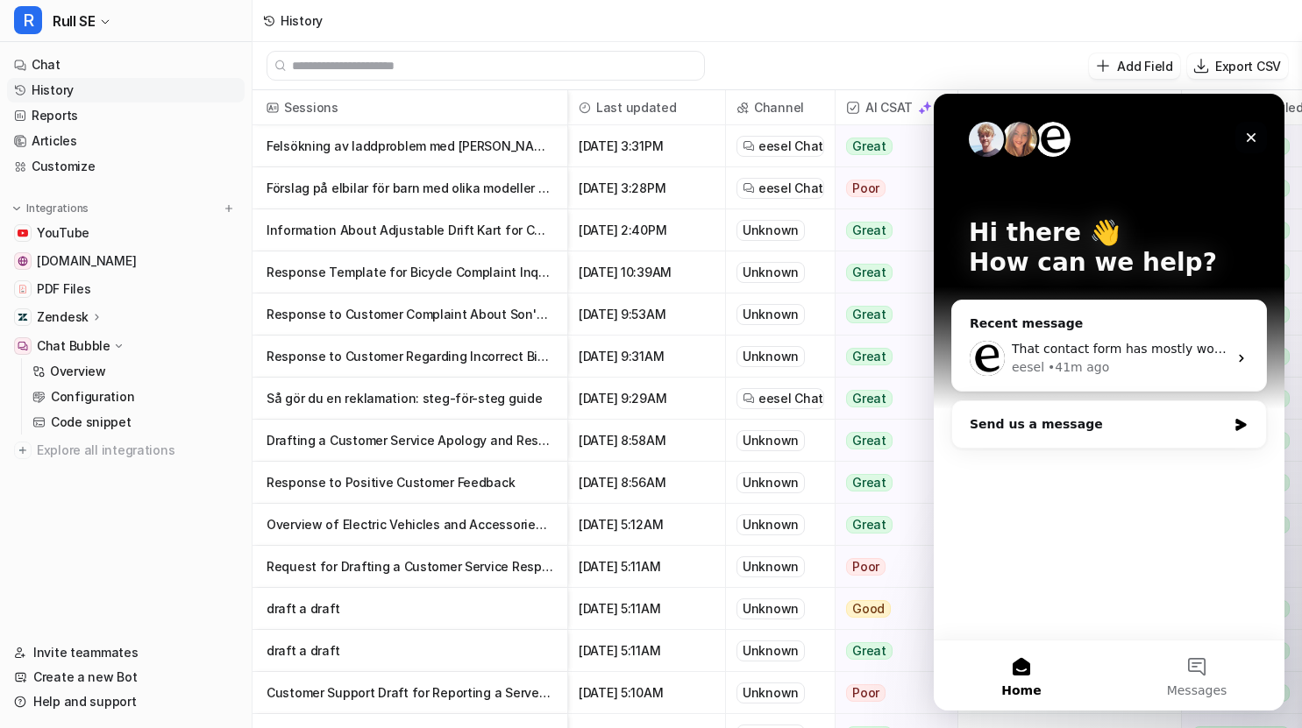
click at [1248, 140] on icon "Close" at bounding box center [1251, 138] width 10 height 10
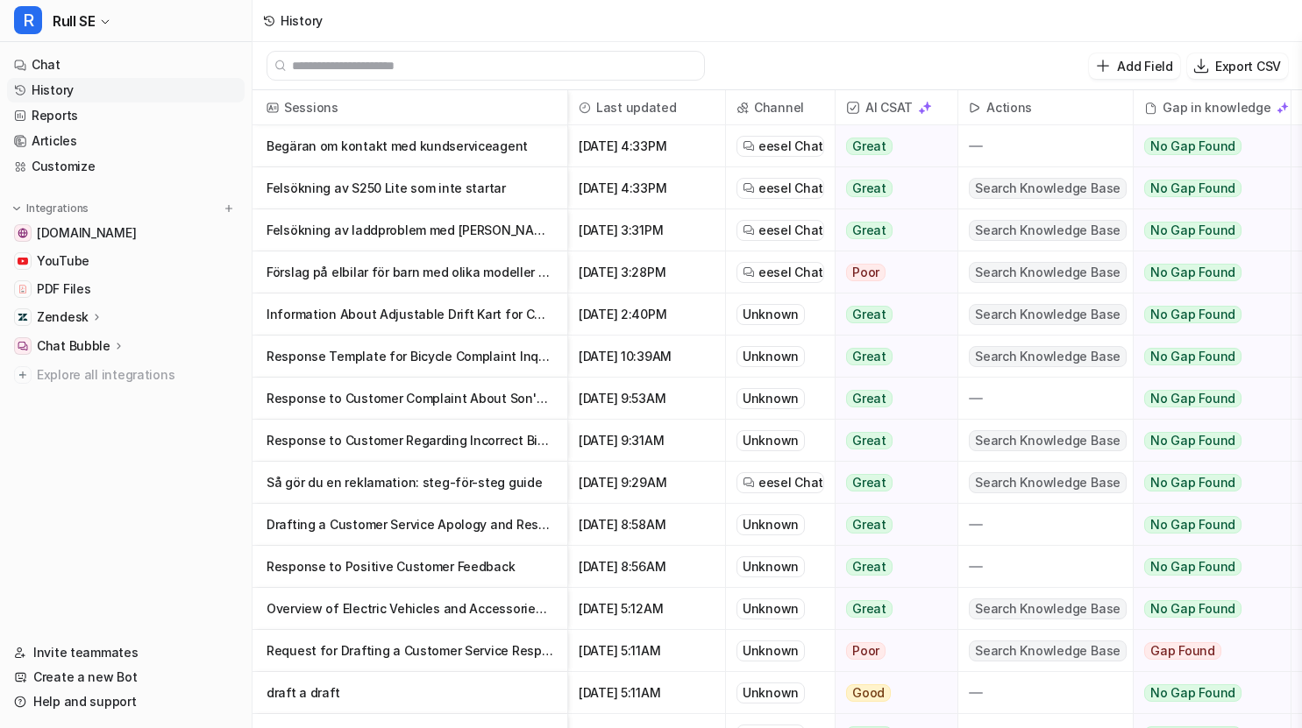
click at [415, 189] on p "Felsökning av S250 Lite som inte startar" at bounding box center [409, 188] width 287 height 42
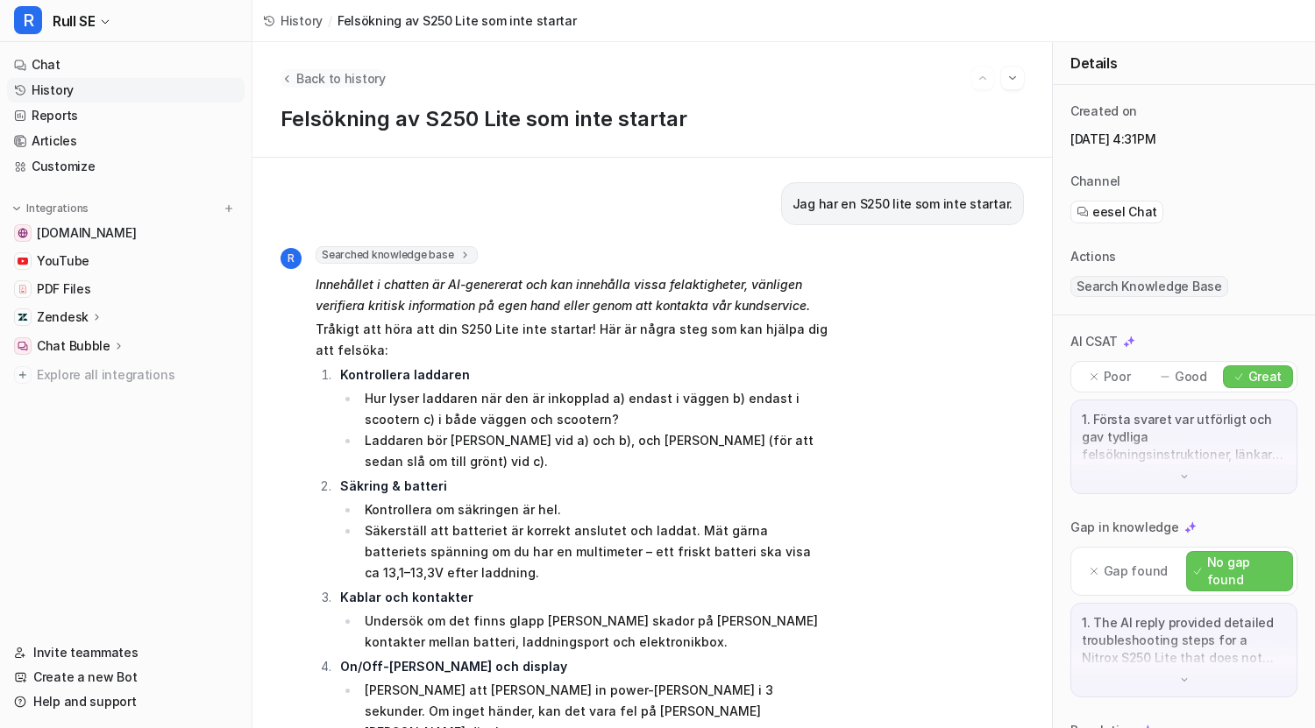
click at [308, 69] on span "Back to history" at bounding box center [340, 78] width 89 height 18
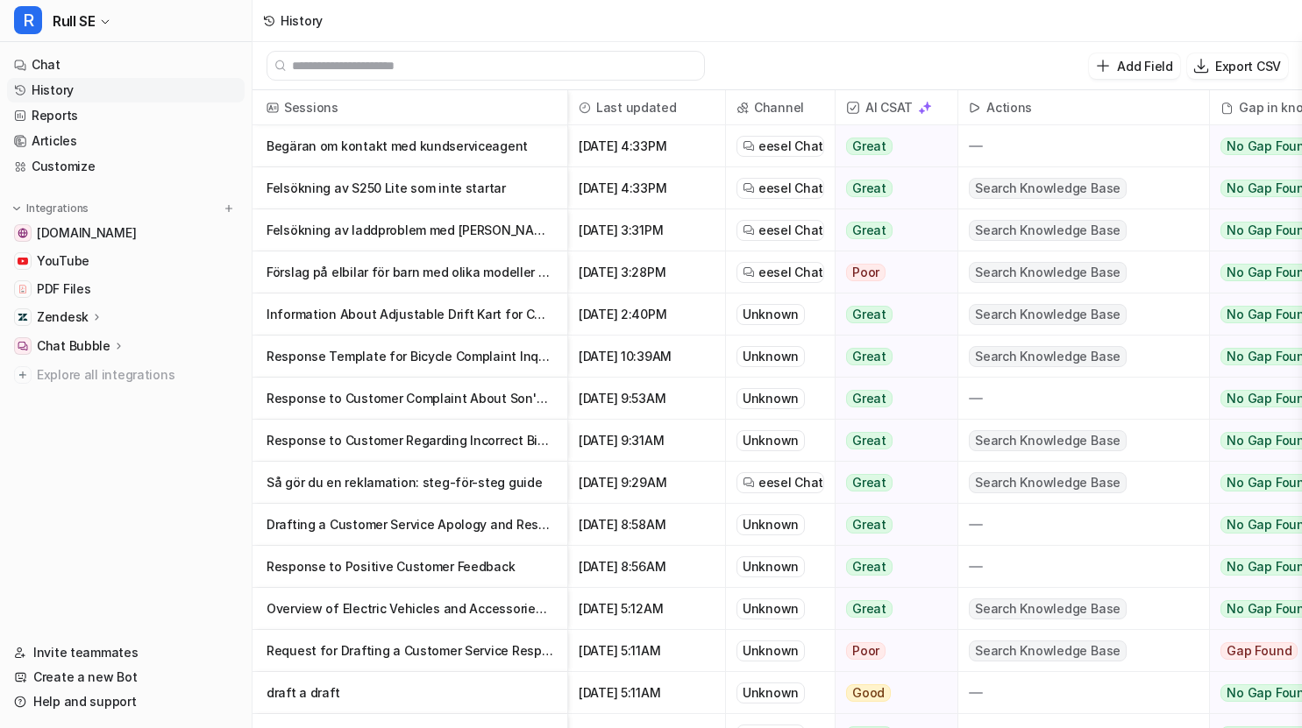
click at [421, 141] on p "Begäran om kontakt med kundserviceagent" at bounding box center [409, 146] width 287 height 42
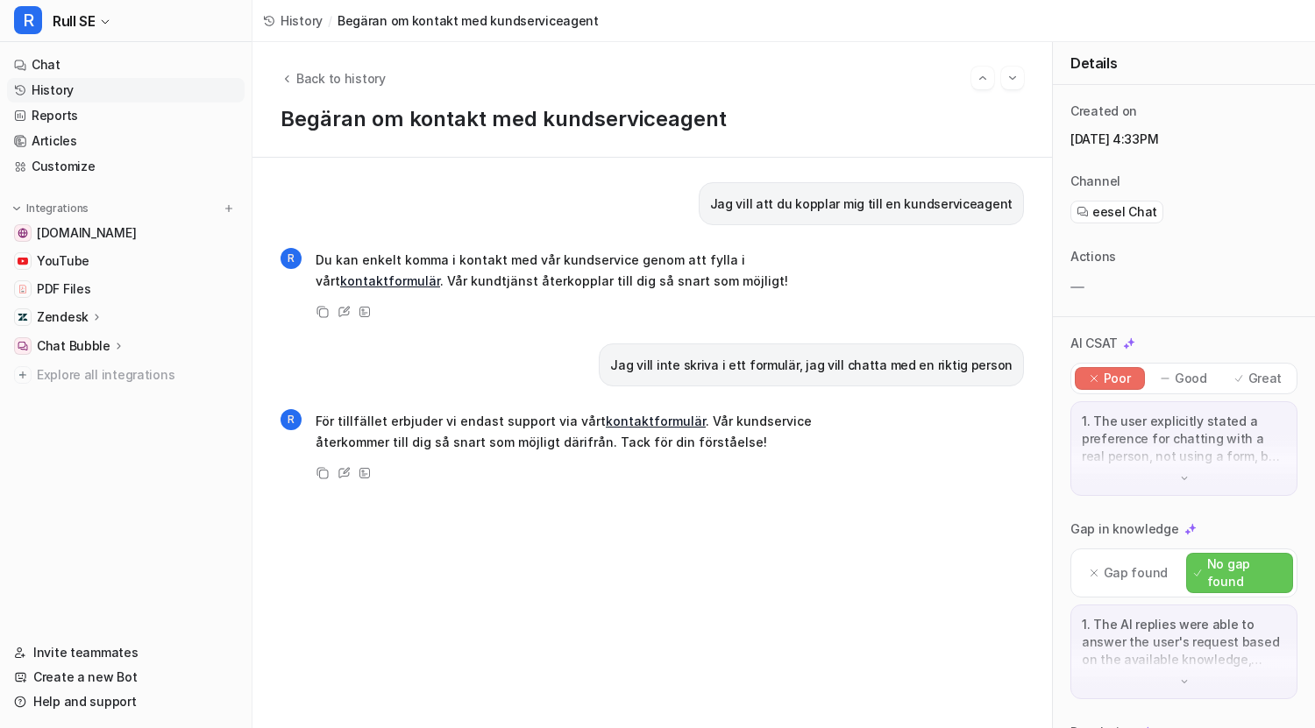
click at [1128, 486] on div "1. The user explicitly stated a preference for chatting with a real person, not…" at bounding box center [1183, 448] width 227 height 95
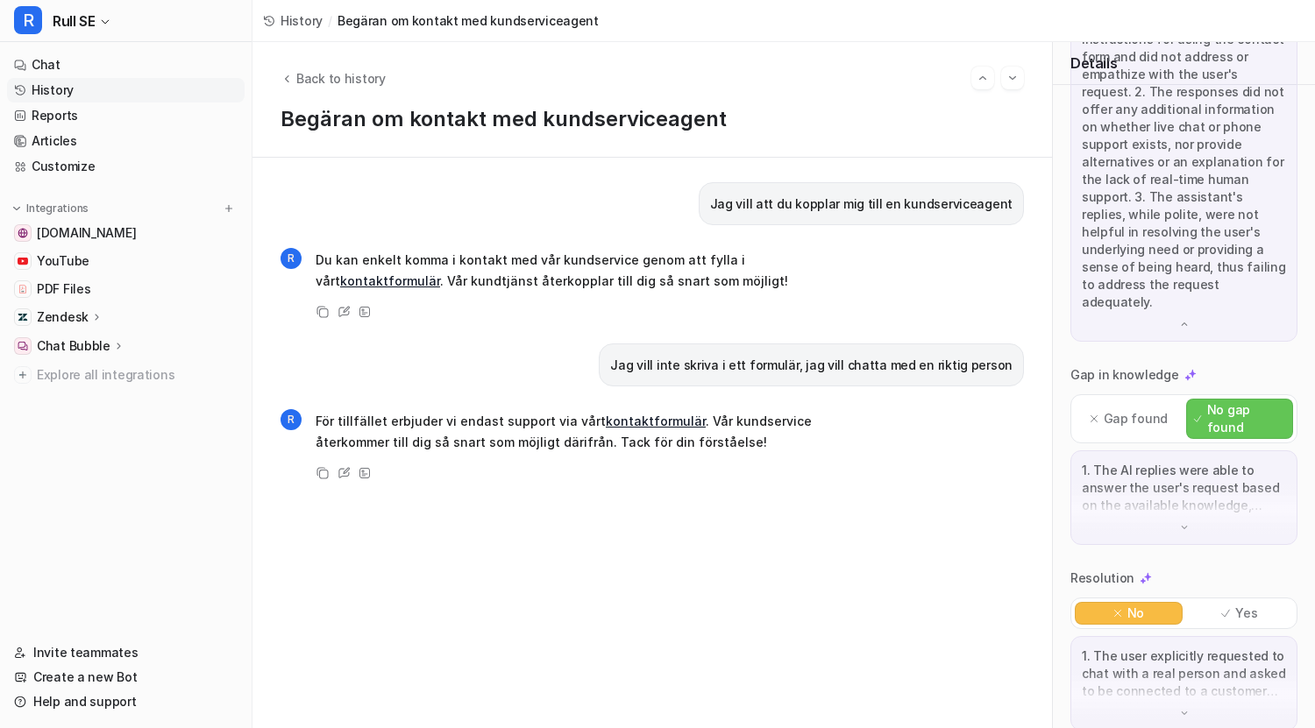
scroll to position [473, 0]
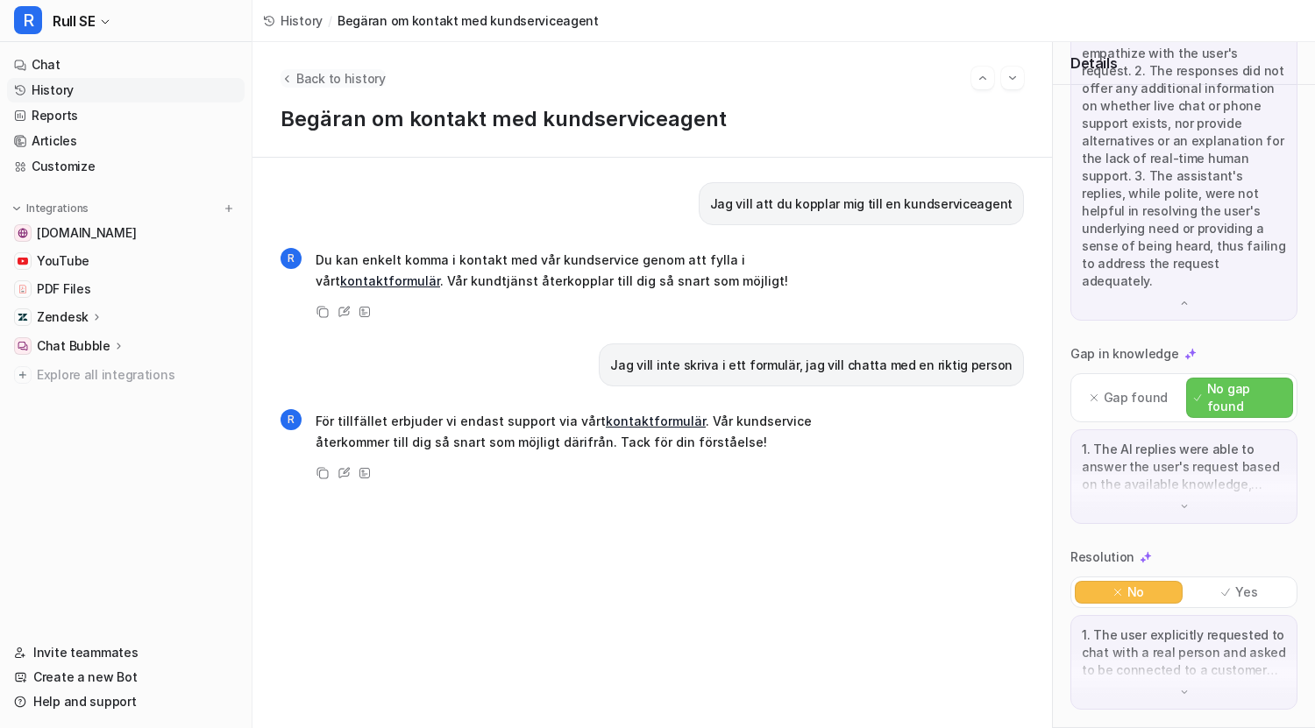
click at [328, 72] on span "Back to history" at bounding box center [340, 78] width 89 height 18
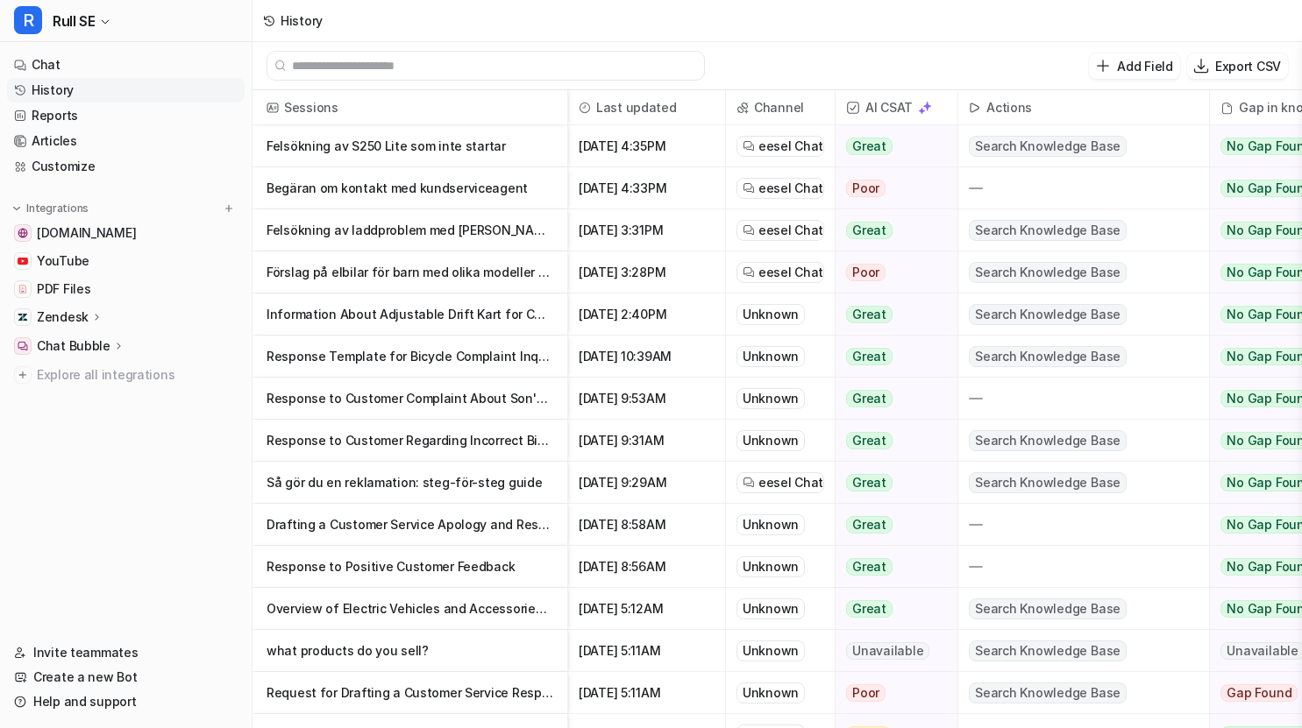
click at [401, 146] on p "Felsökning av S250 Lite som inte startar" at bounding box center [409, 146] width 287 height 42
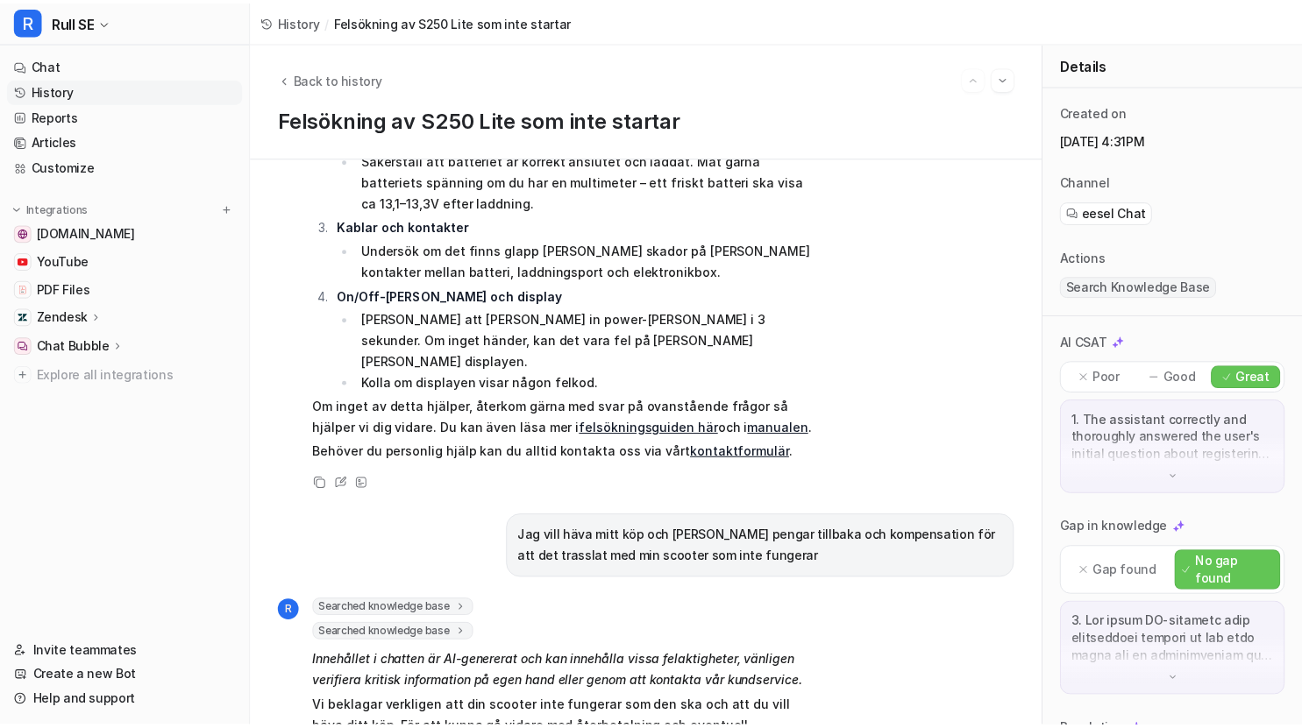
scroll to position [351, 0]
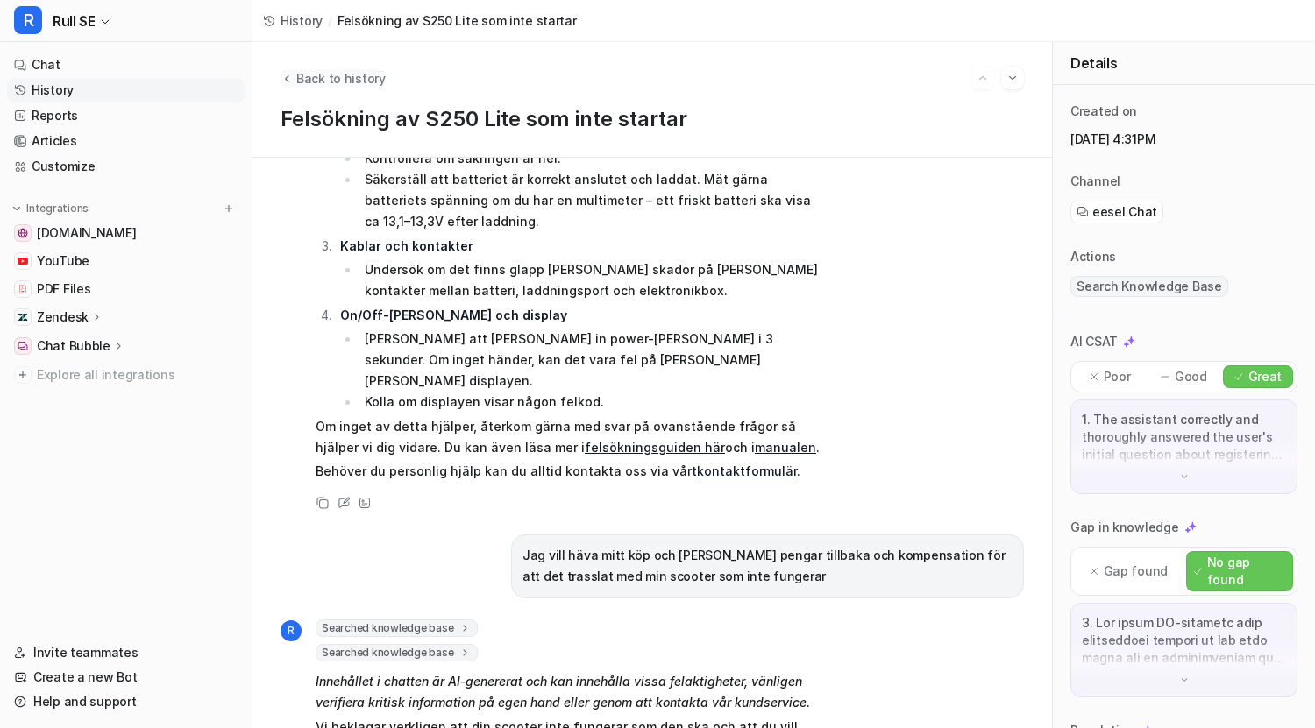
click at [316, 75] on span "Back to history" at bounding box center [340, 78] width 89 height 18
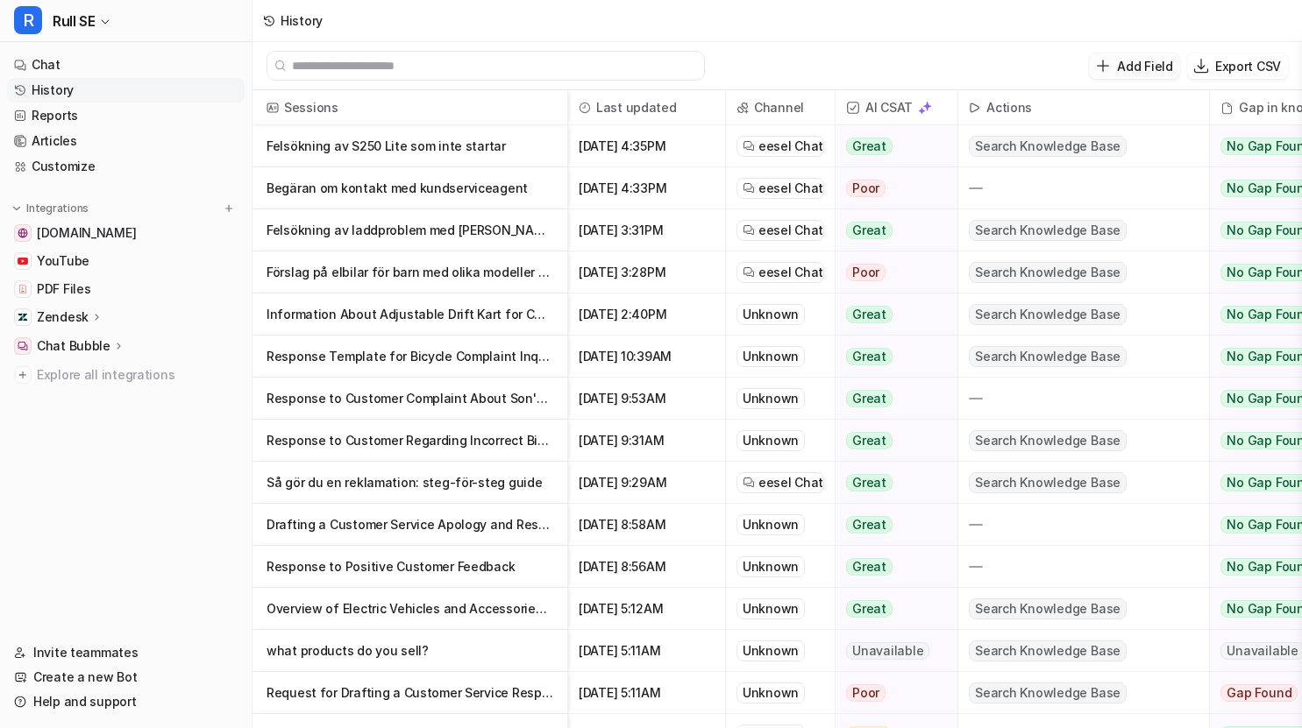
click at [1122, 64] on p "Add Field" at bounding box center [1144, 66] width 55 height 18
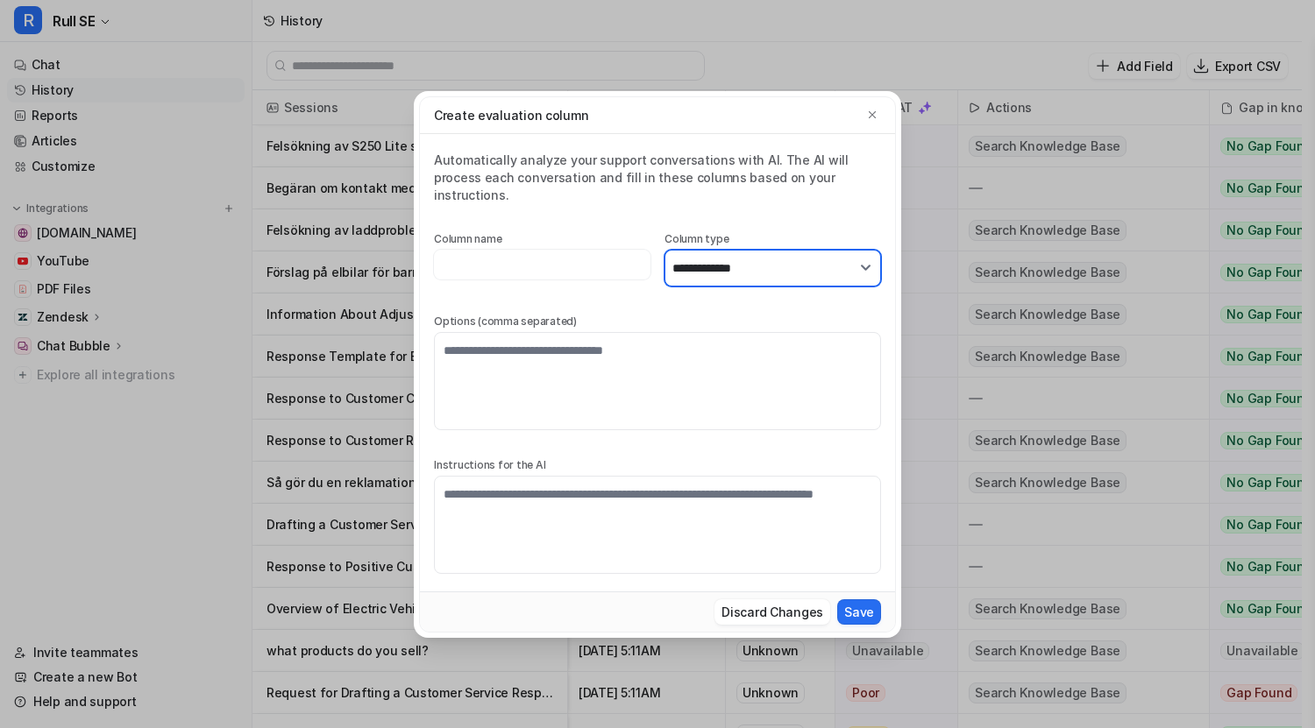
click at [817, 273] on select "**********" at bounding box center [772, 268] width 217 height 37
click at [804, 259] on select "**********" at bounding box center [772, 268] width 217 height 37
click at [776, 600] on button "Discard Changes" at bounding box center [772, 612] width 116 height 25
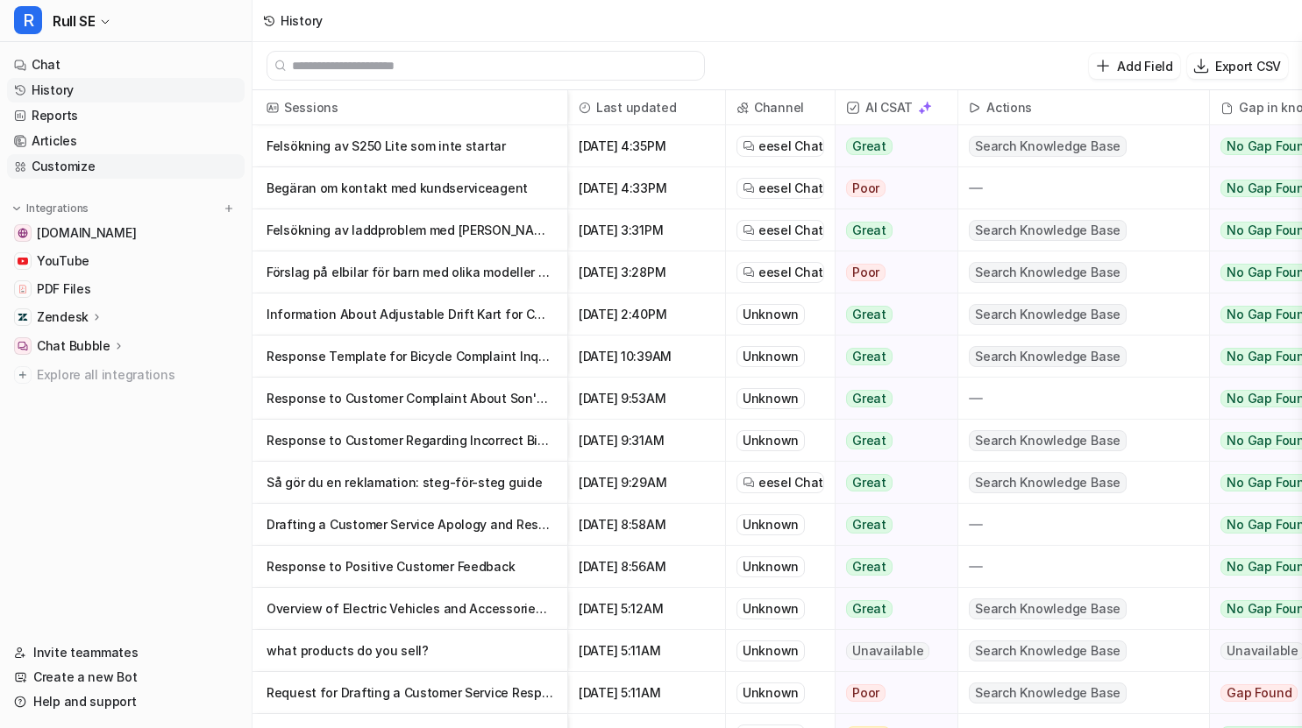
click at [89, 167] on link "Customize" at bounding box center [126, 166] width 238 height 25
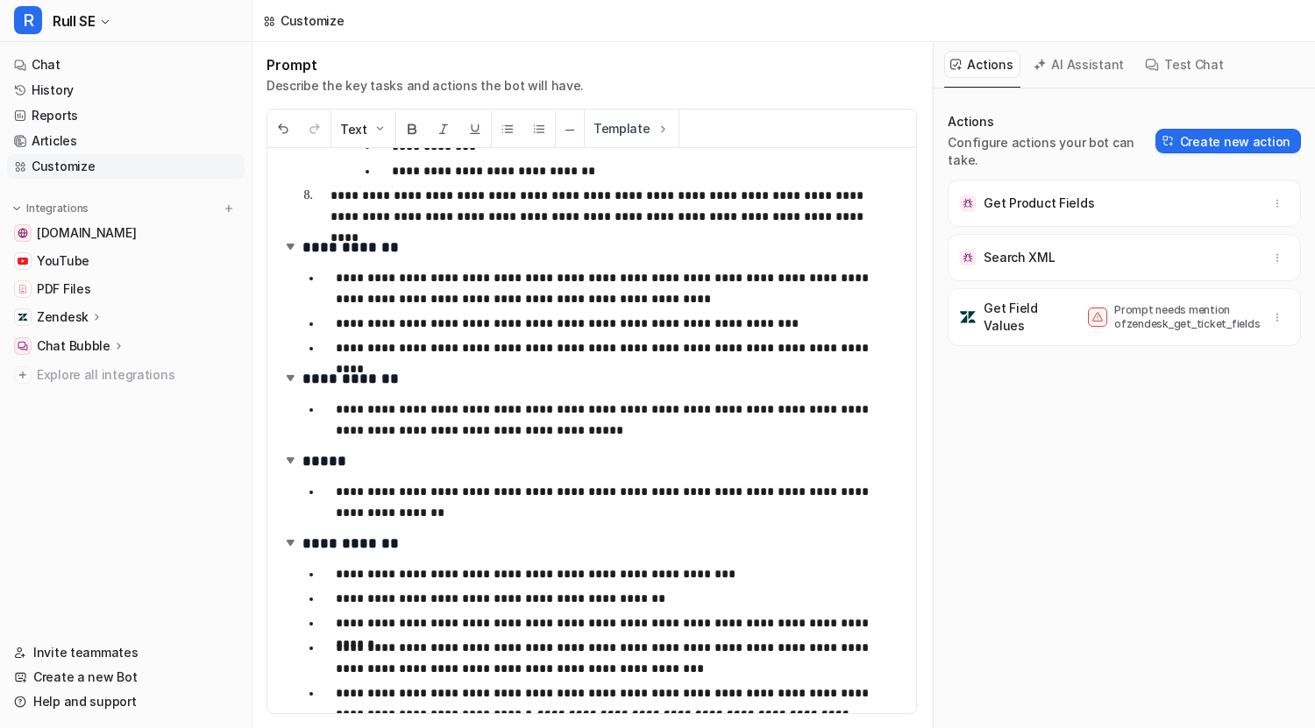
scroll to position [543, 0]
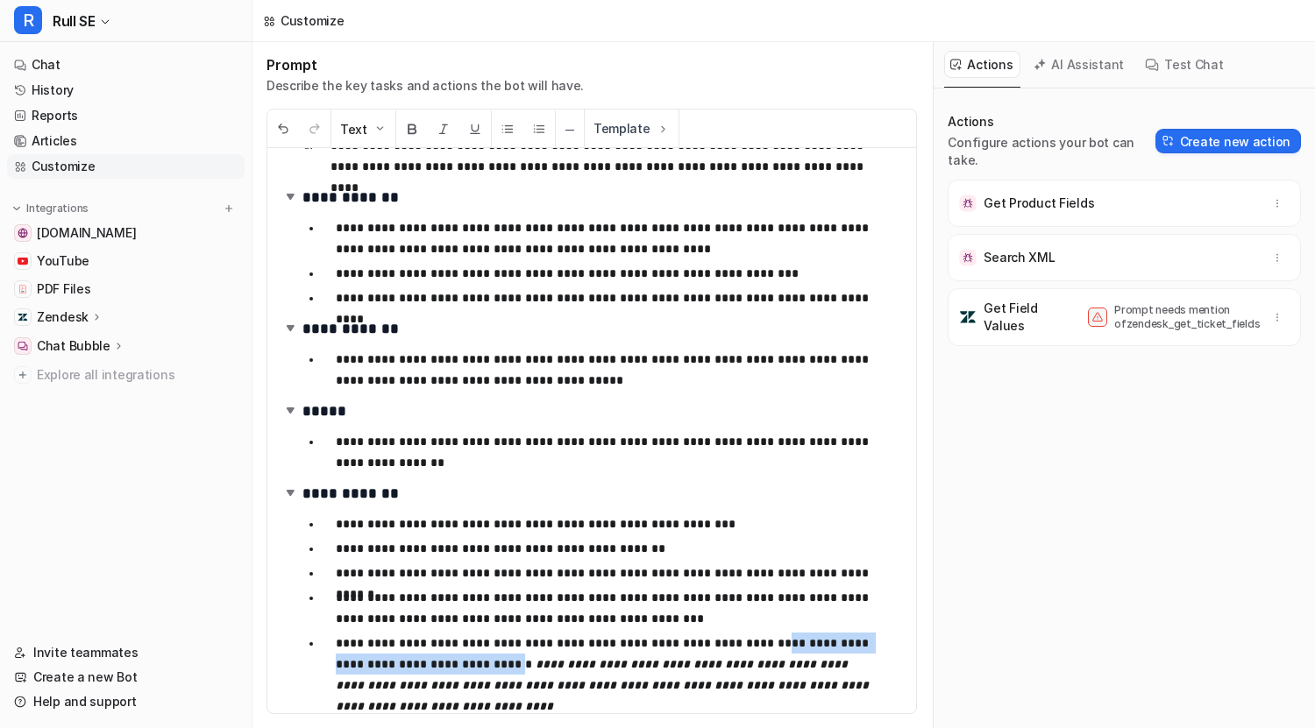
drag, startPoint x: 733, startPoint y: 645, endPoint x: 436, endPoint y: 659, distance: 297.5
click at [436, 659] on p "**********" at bounding box center [606, 664] width 540 height 63
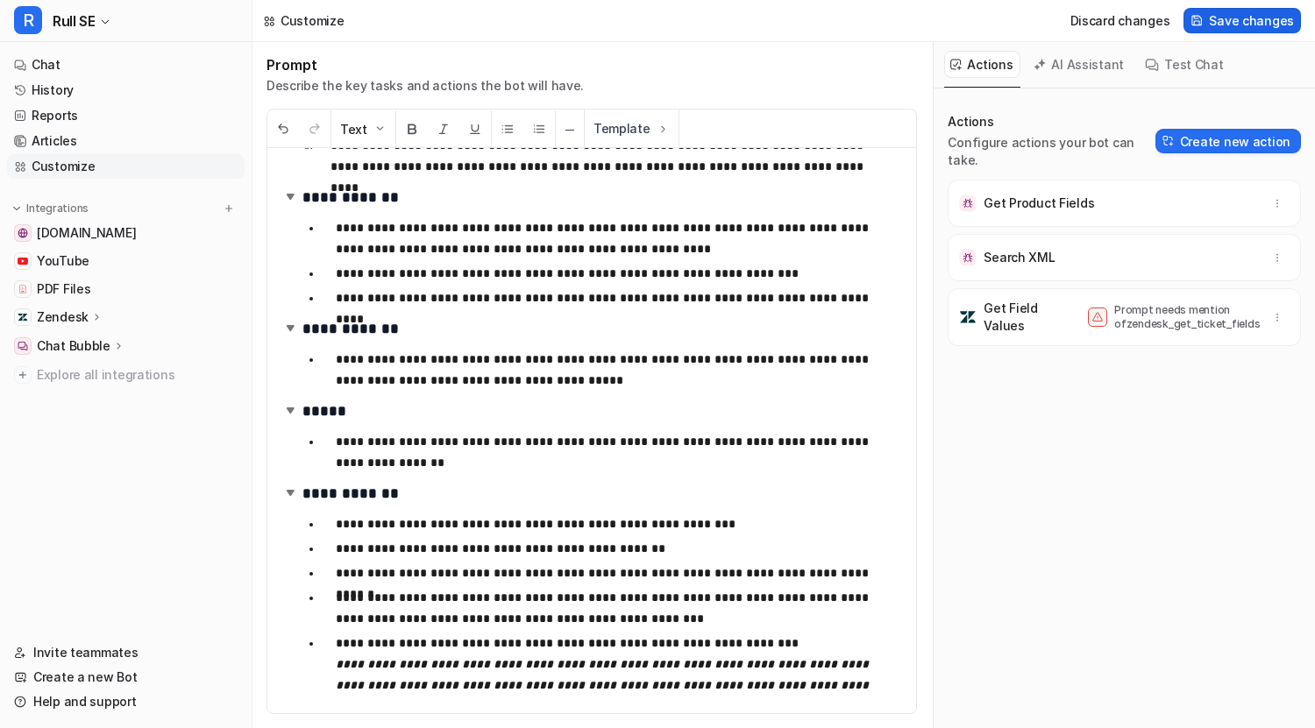
click at [1228, 19] on span "Save changes" at bounding box center [1251, 20] width 85 height 18
click at [1271, 323] on icon "button" at bounding box center [1277, 317] width 12 height 12
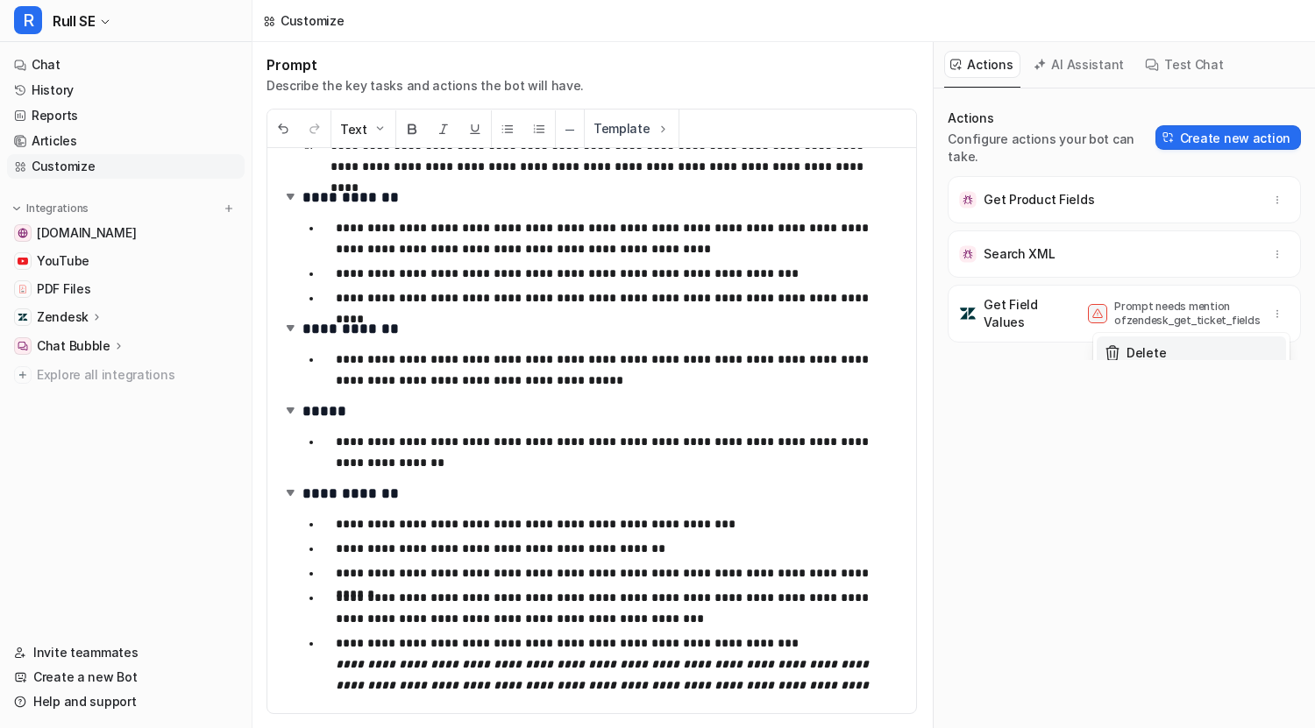
click at [1218, 359] on button "Delete" at bounding box center [1191, 353] width 189 height 32
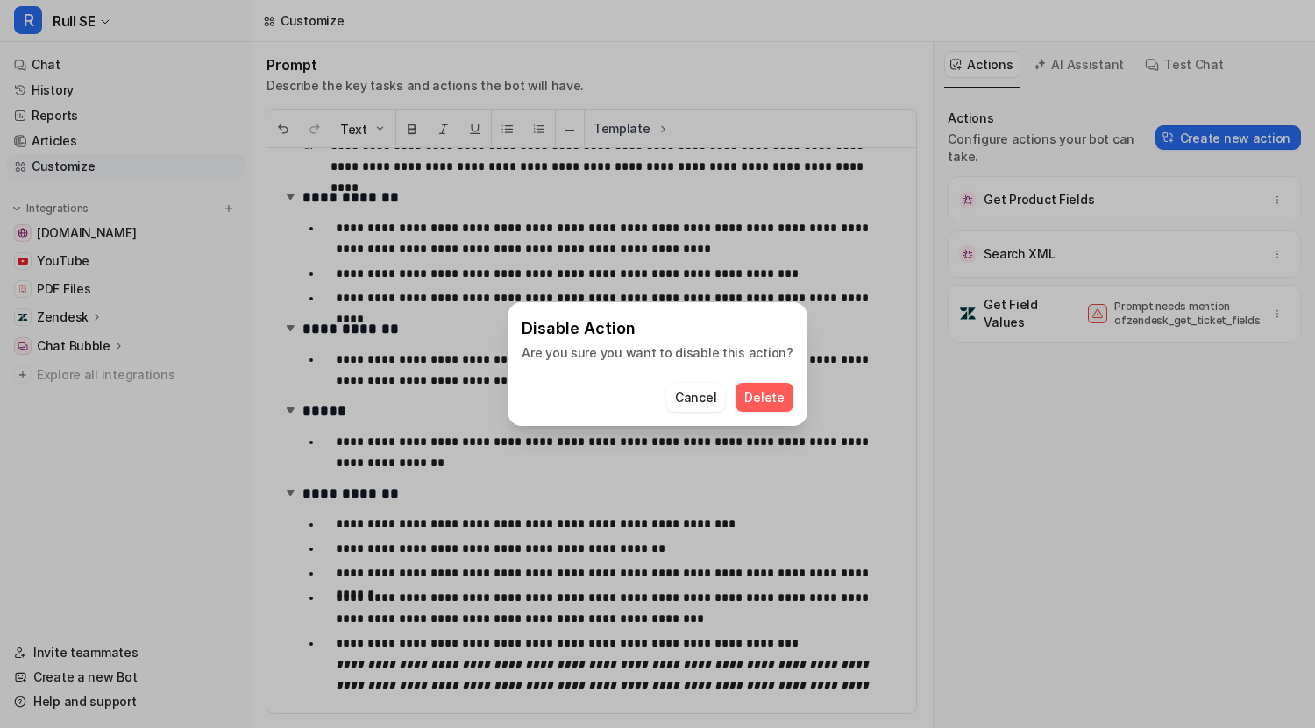
scroll to position [0, 0]
click at [767, 400] on span "Delete" at bounding box center [763, 397] width 39 height 18
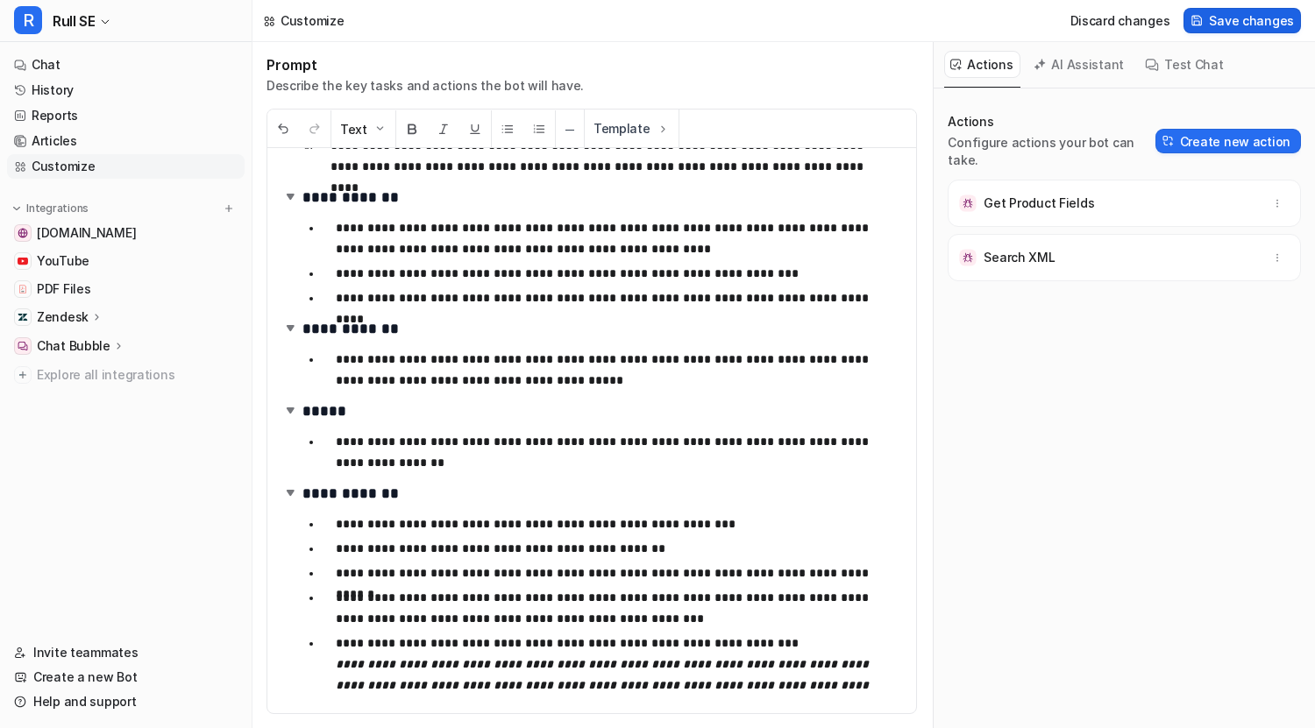
click at [1249, 14] on span "Save changes" at bounding box center [1251, 20] width 85 height 18
click at [73, 70] on link "Chat" at bounding box center [126, 65] width 238 height 25
click at [96, 89] on link "History" at bounding box center [126, 90] width 238 height 25
click at [73, 85] on link "History" at bounding box center [126, 90] width 238 height 25
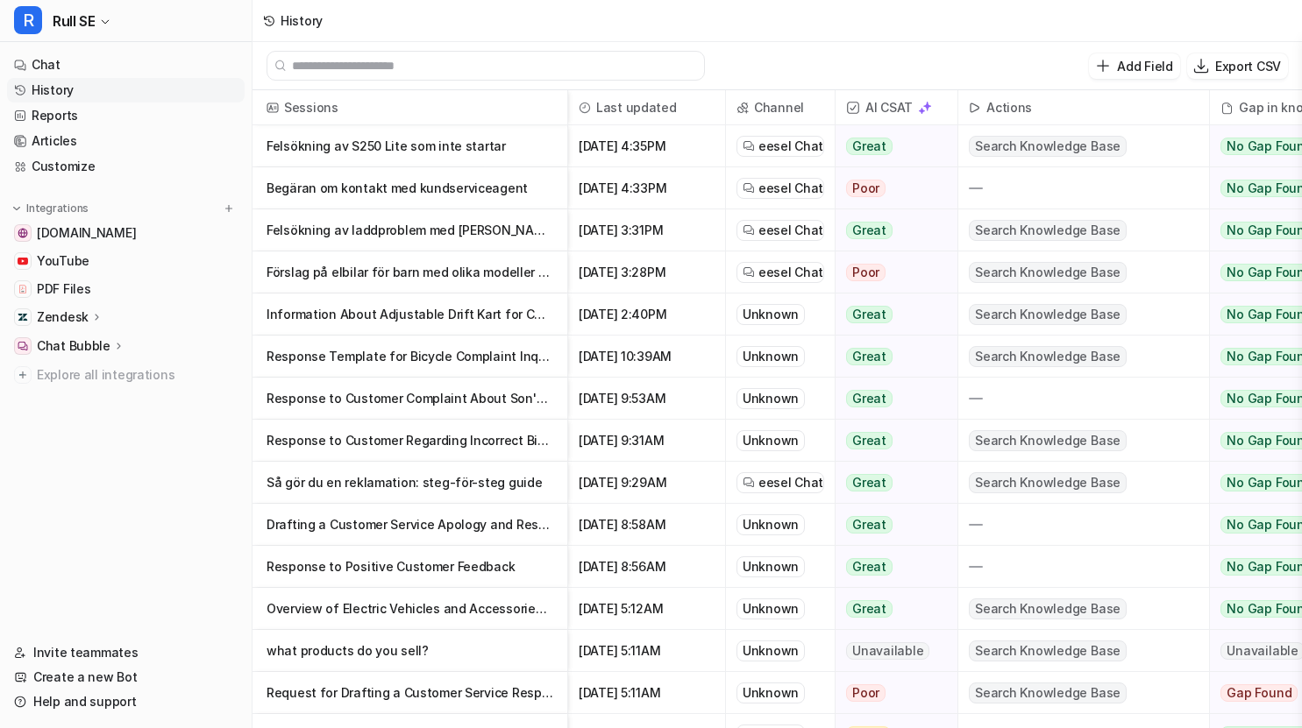
click at [1219, 18] on div "History" at bounding box center [776, 21] width 1049 height 42
click at [81, 166] on link "Customize" at bounding box center [126, 166] width 238 height 25
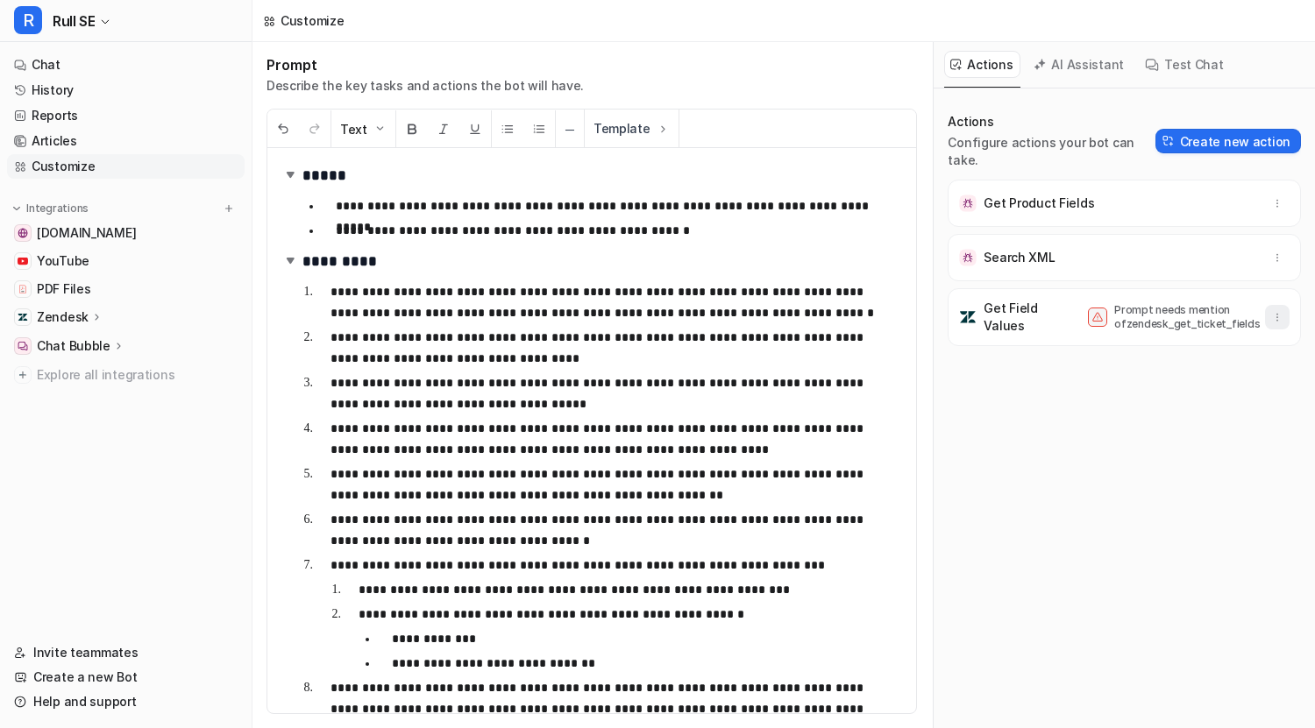
click at [1272, 324] on button "button" at bounding box center [1277, 317] width 25 height 25
click at [1178, 369] on button "Delete" at bounding box center [1191, 353] width 189 height 32
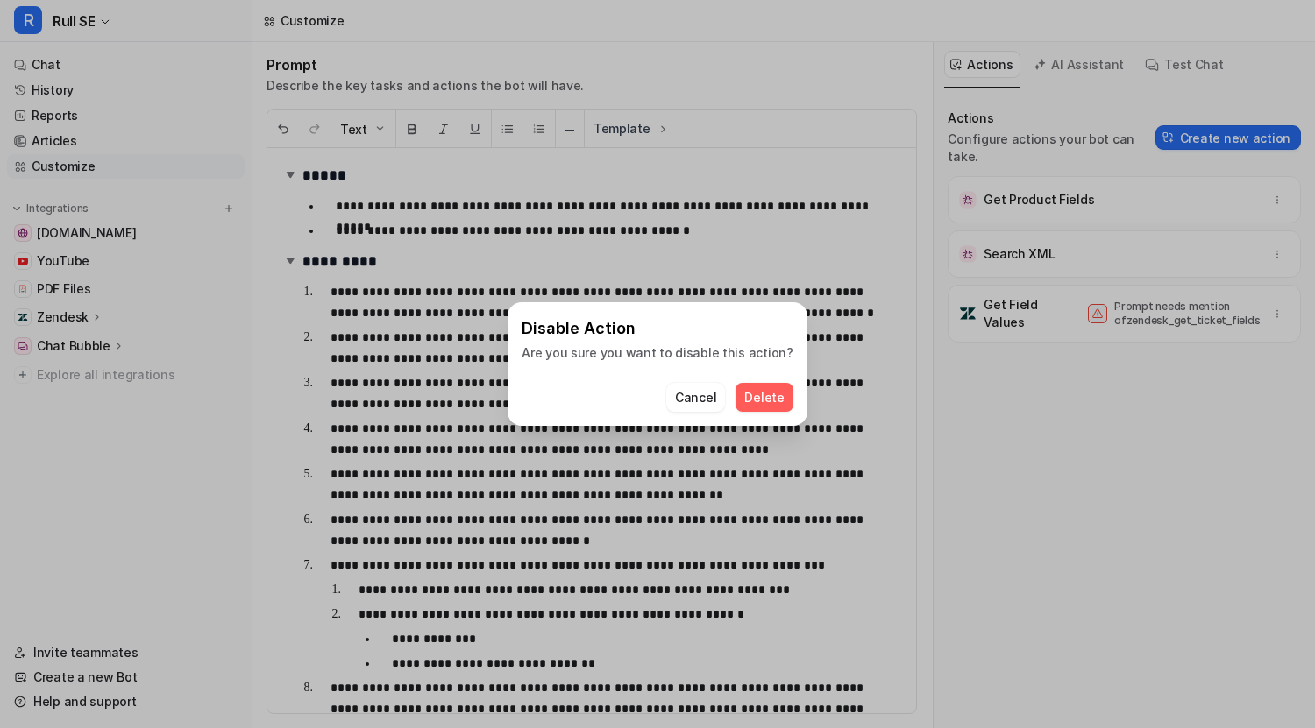
scroll to position [0, 0]
click at [763, 397] on span "Delete" at bounding box center [763, 397] width 39 height 18
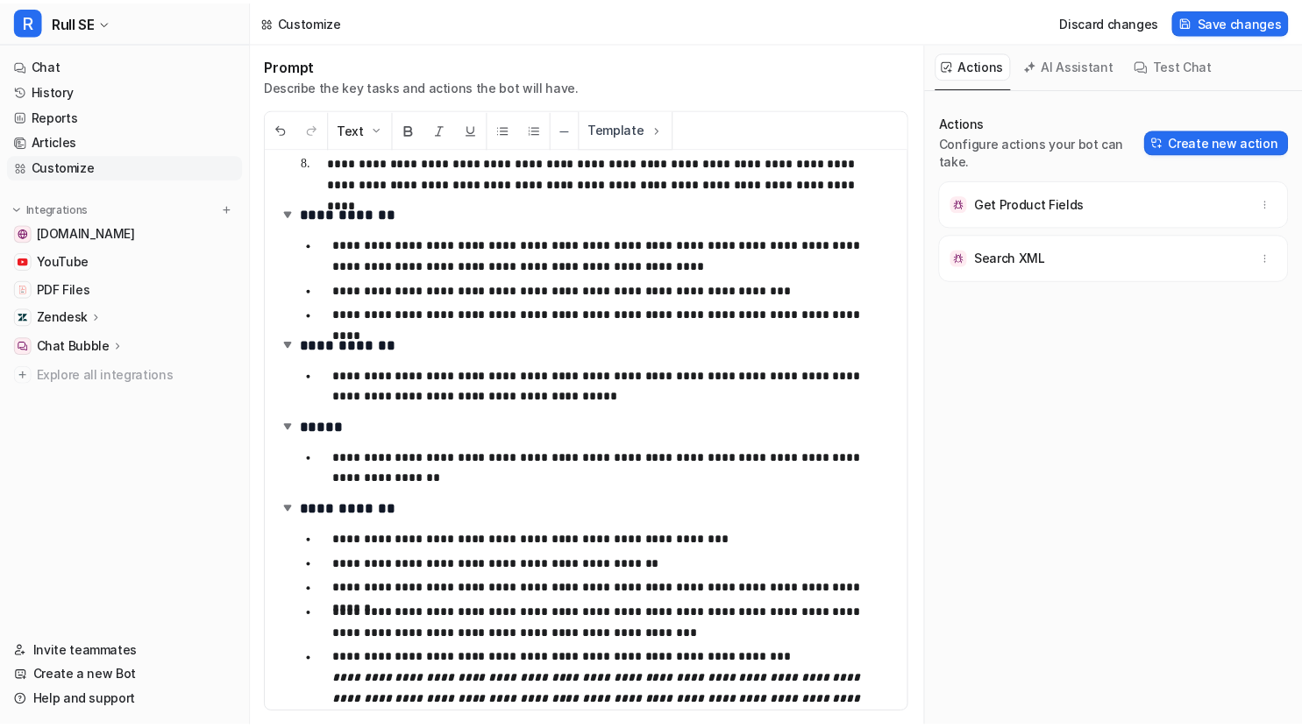
scroll to position [543, 0]
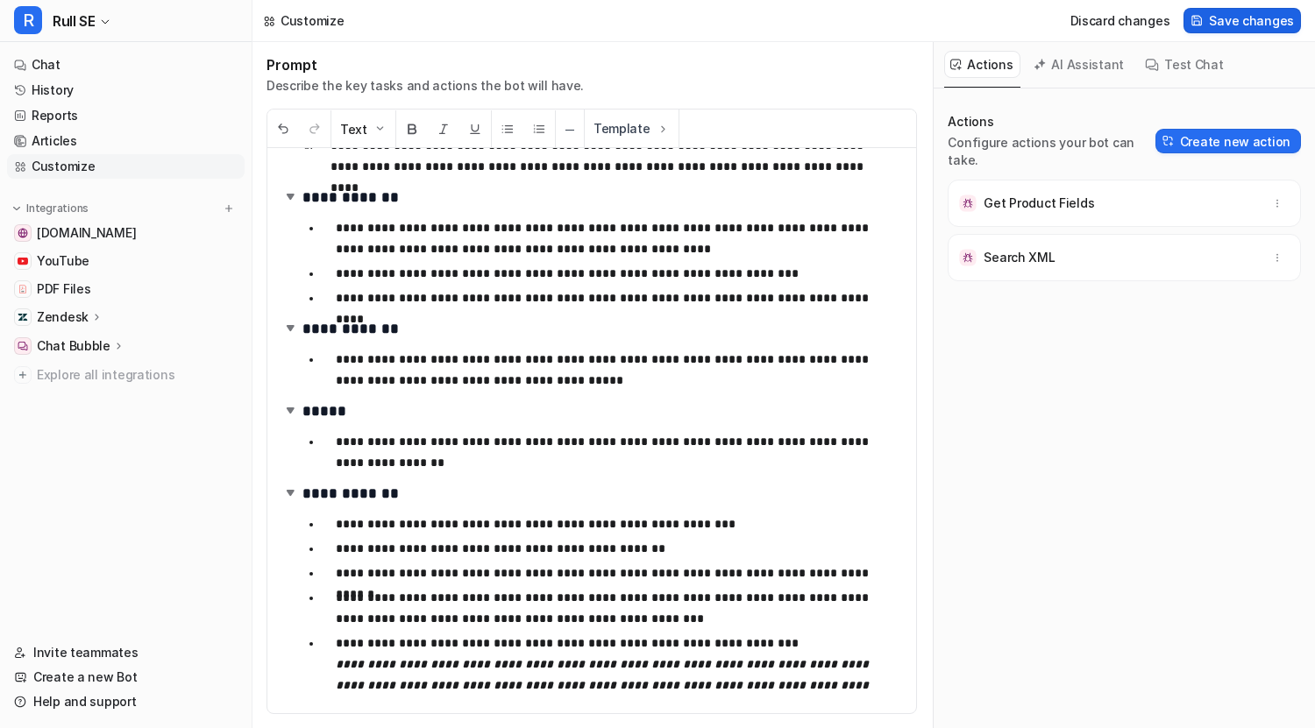
click at [1245, 11] on span "Save changes" at bounding box center [1251, 20] width 85 height 18
click at [65, 89] on link "History" at bounding box center [126, 90] width 238 height 25
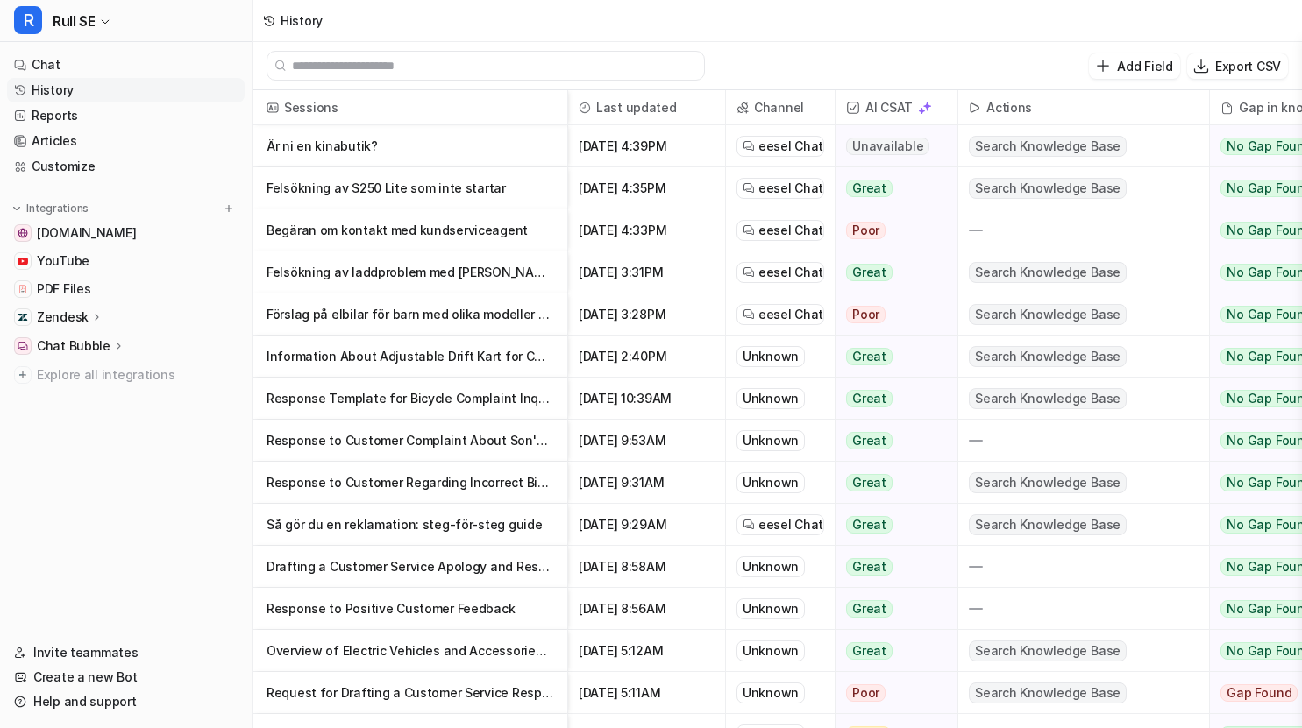
click at [425, 228] on p "Begäran om kontakt med kundserviceagent" at bounding box center [409, 230] width 287 height 42
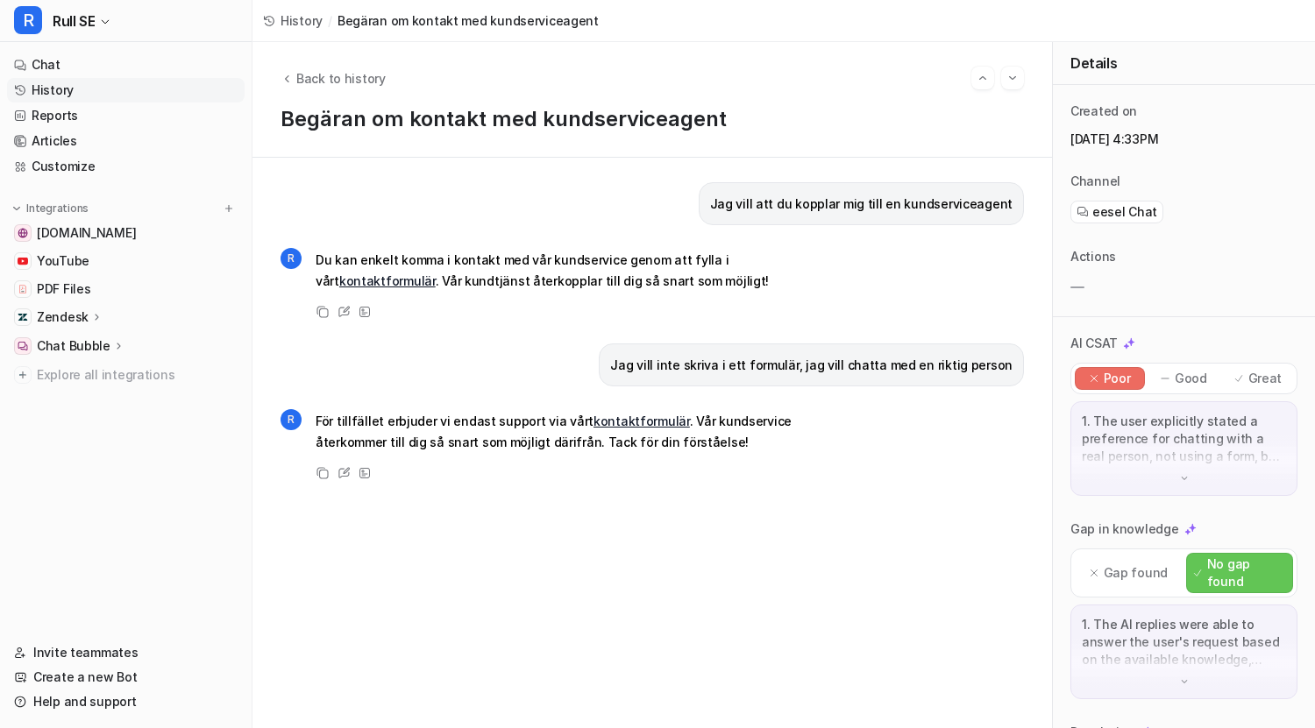
click at [78, 96] on link "History" at bounding box center [126, 90] width 238 height 25
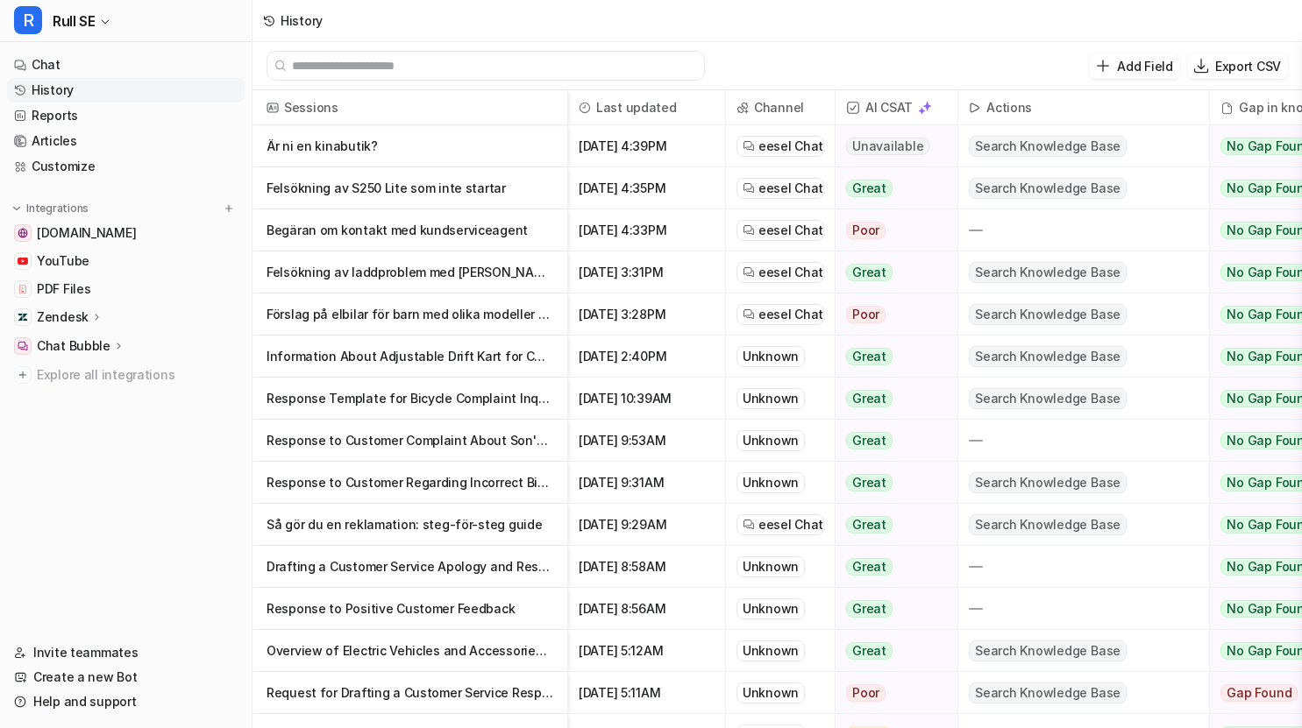
click at [465, 190] on p "Felsökning av S250 Lite som inte startar" at bounding box center [409, 188] width 287 height 42
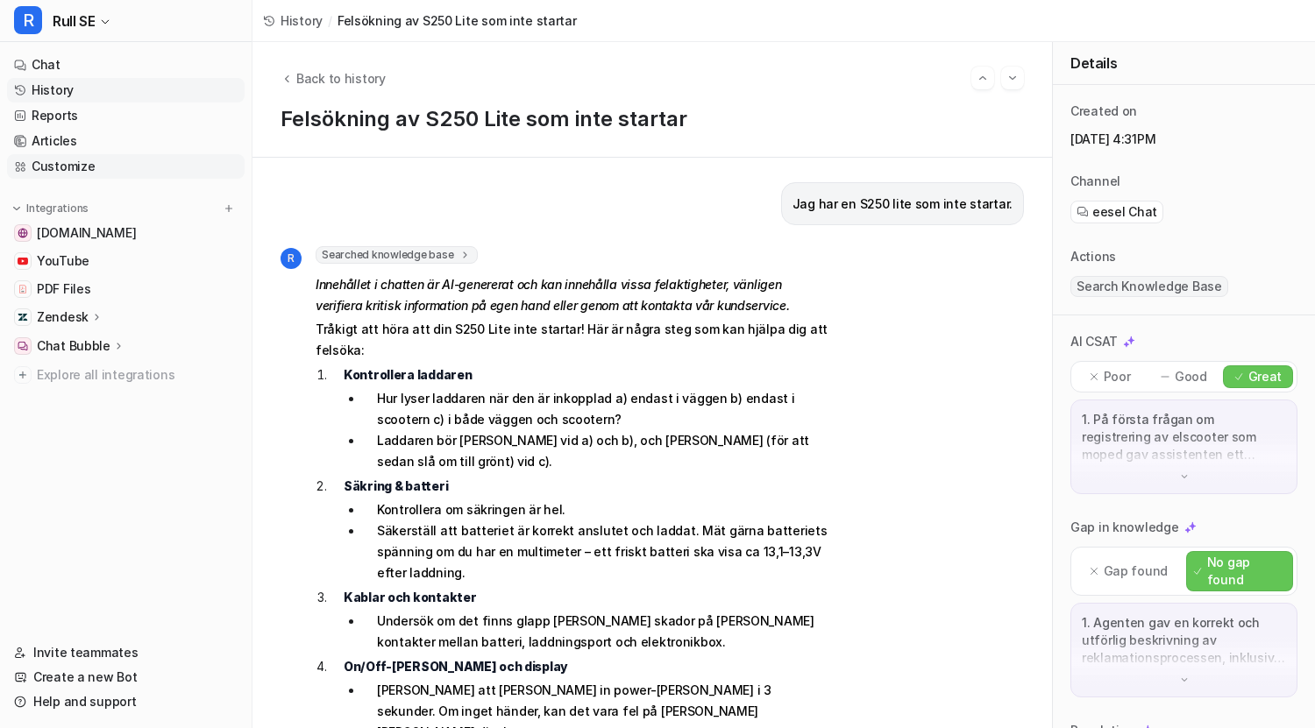
click at [103, 172] on link "Customize" at bounding box center [126, 166] width 238 height 25
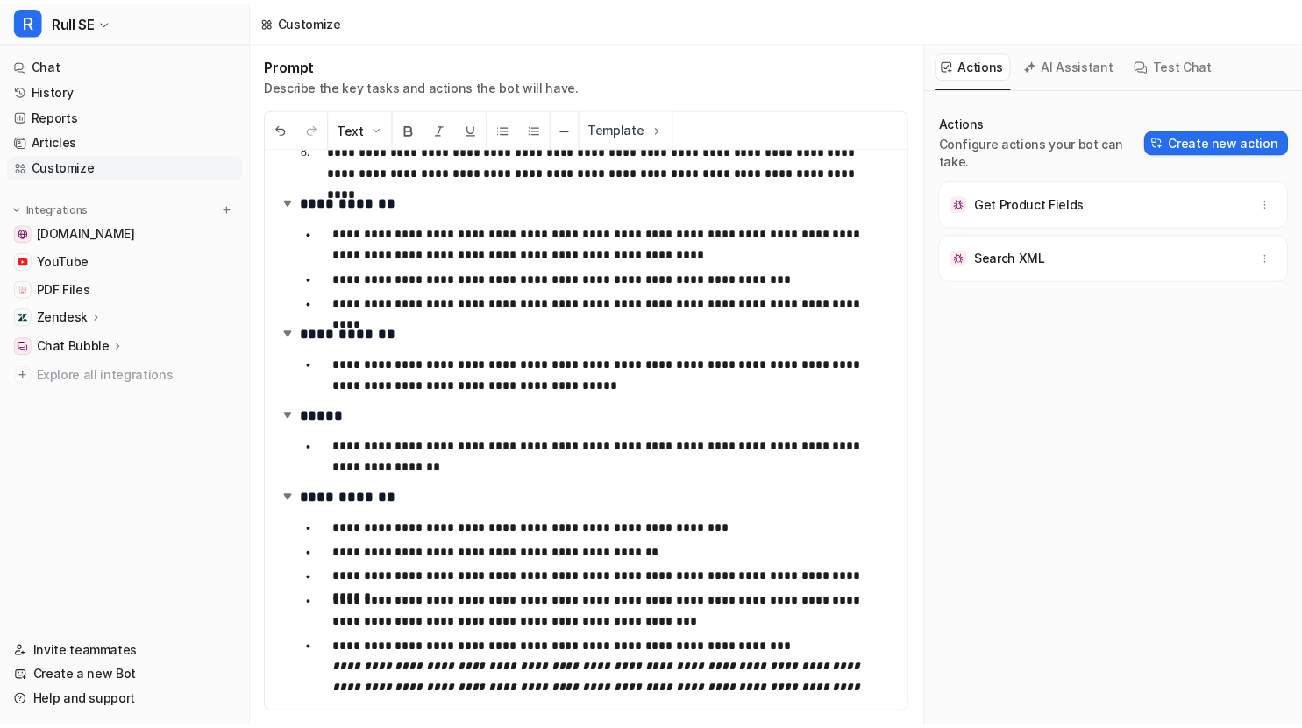
scroll to position [543, 0]
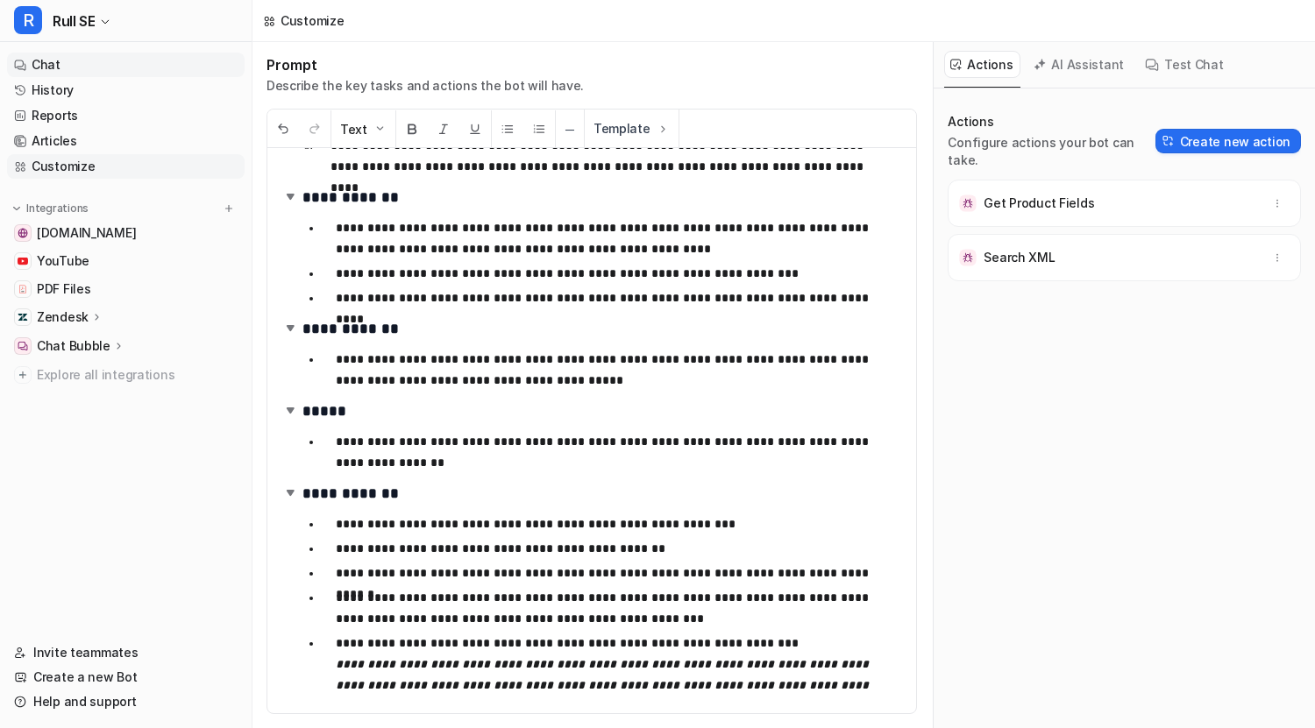
click at [98, 59] on link "Chat" at bounding box center [126, 65] width 238 height 25
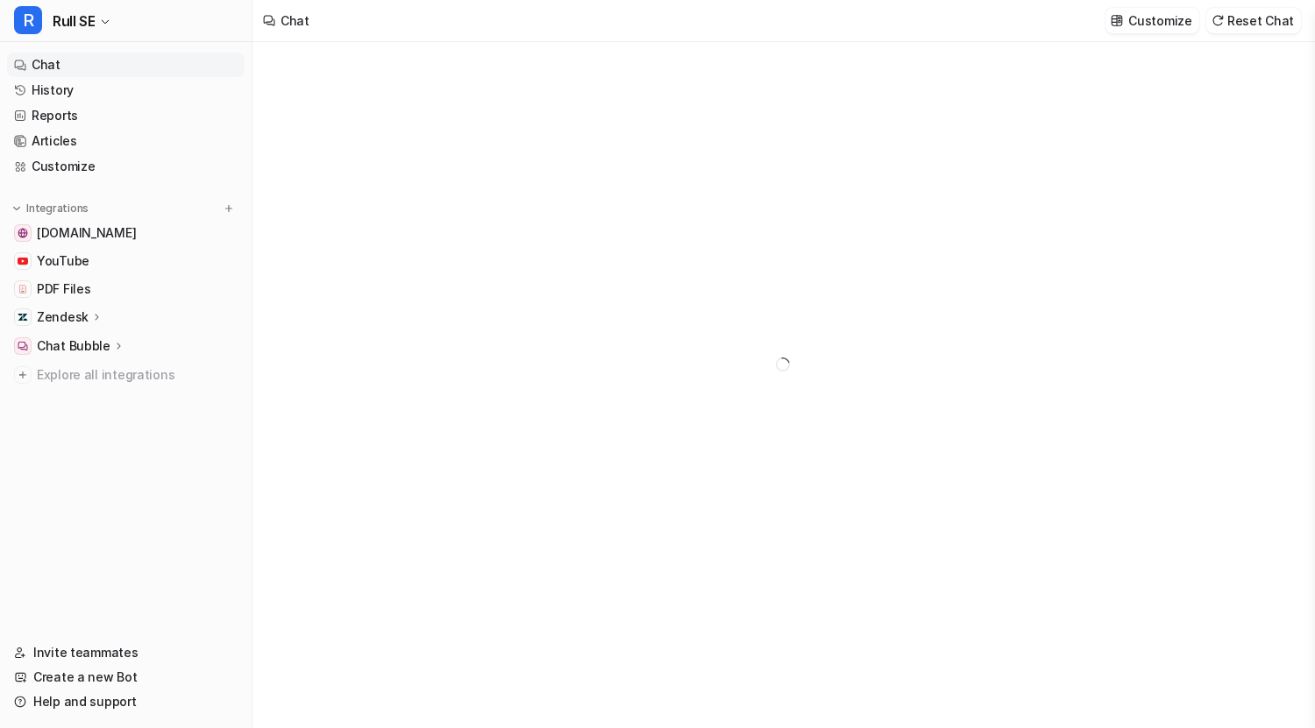
type textarea "**********"
click at [85, 93] on link "History" at bounding box center [126, 90] width 238 height 25
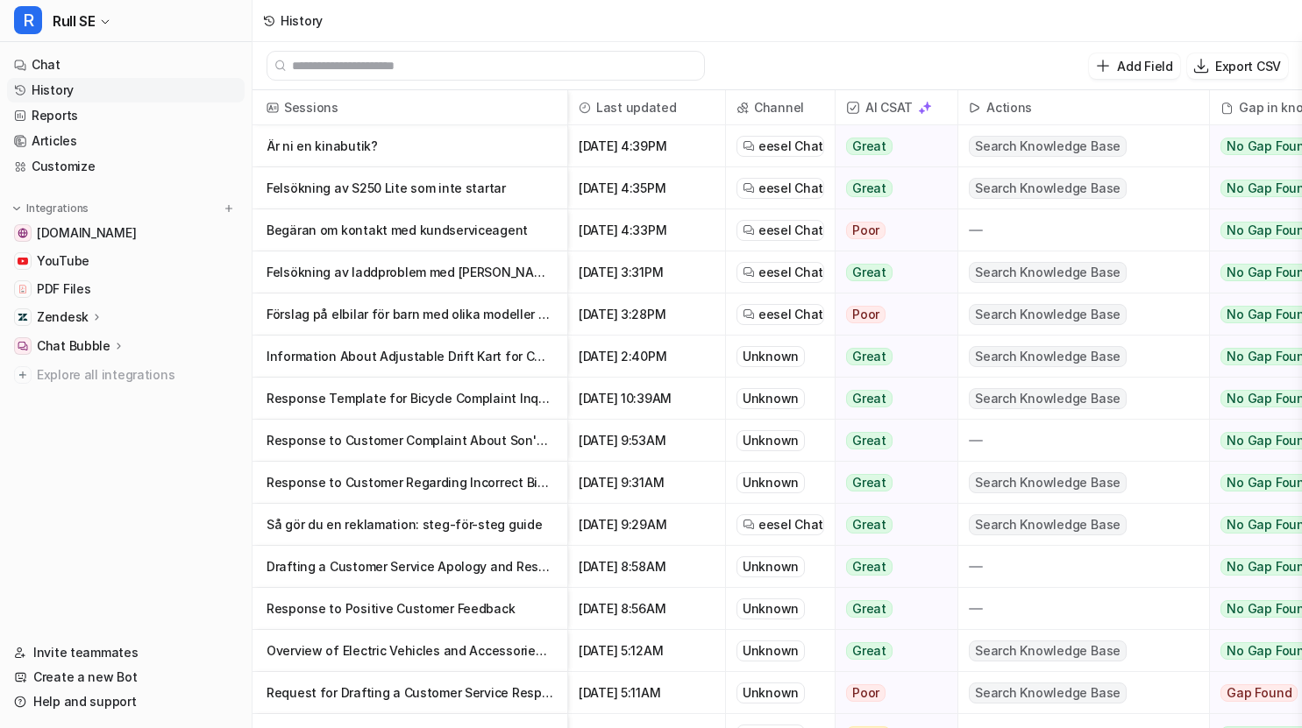
click at [352, 139] on p "Är ni en kinabutik?" at bounding box center [409, 146] width 287 height 42
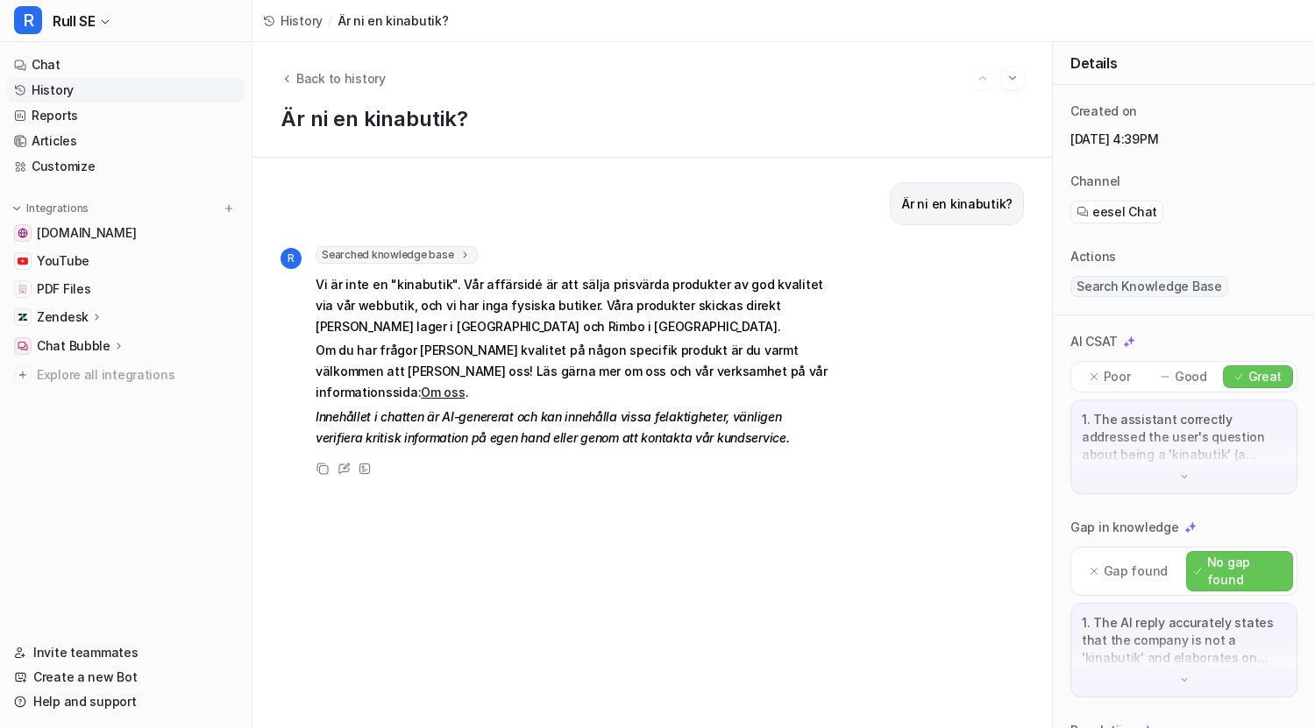
click at [61, 86] on link "History" at bounding box center [126, 90] width 238 height 25
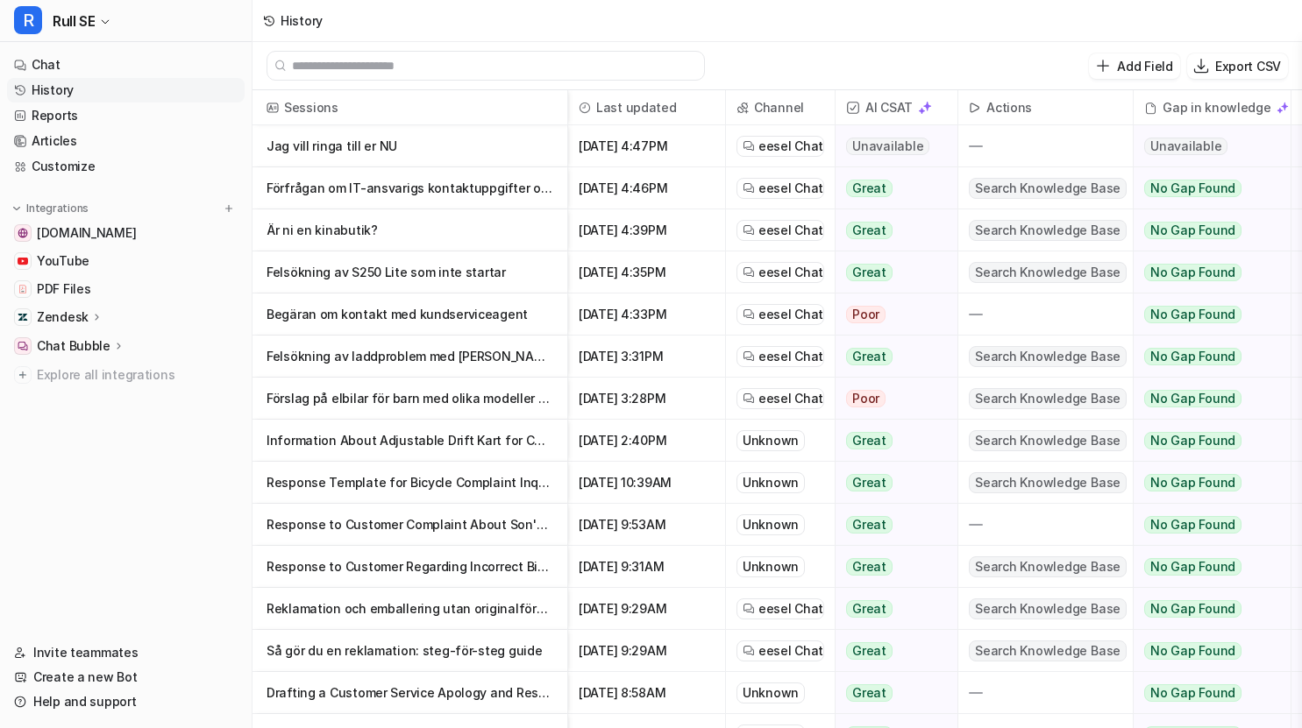
click at [455, 187] on p "Förfrågan om IT-ansvarigs kontaktuppgifter och anställdas identitet" at bounding box center [409, 188] width 287 height 42
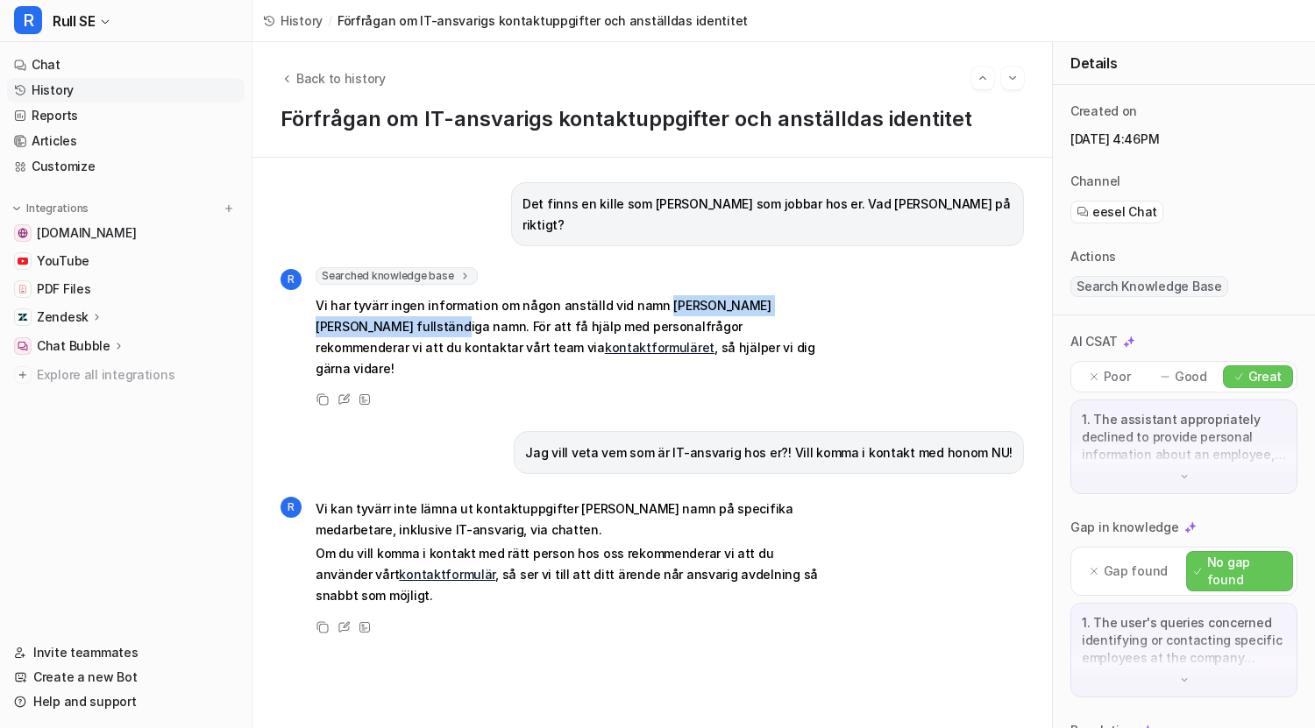
drag, startPoint x: 650, startPoint y: 284, endPoint x: 352, endPoint y: 309, distance: 298.2
click at [352, 309] on p "Vi har tyvärr ingen information om någon anställd vid namn Connie eller hans fu…" at bounding box center [572, 337] width 513 height 84
click at [335, 77] on span "Back to history" at bounding box center [340, 78] width 89 height 18
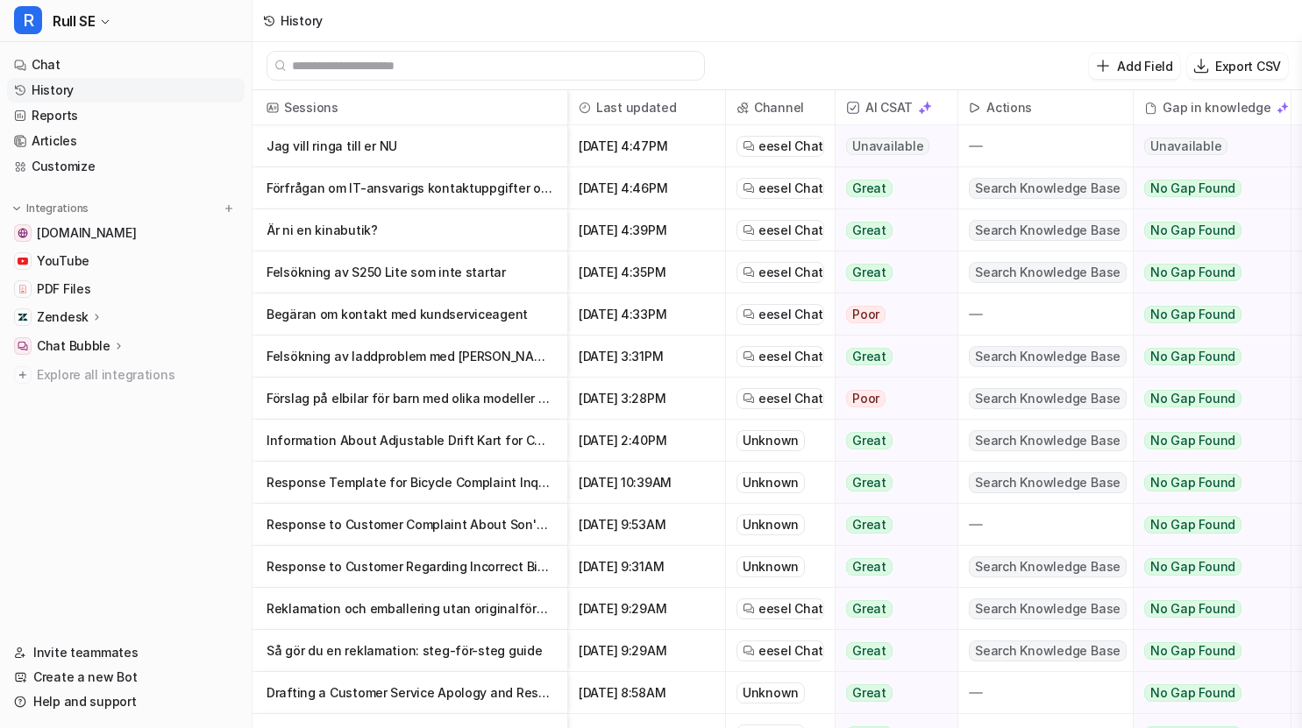
click at [369, 141] on p "Jag vill ringa till er NU" at bounding box center [409, 146] width 287 height 42
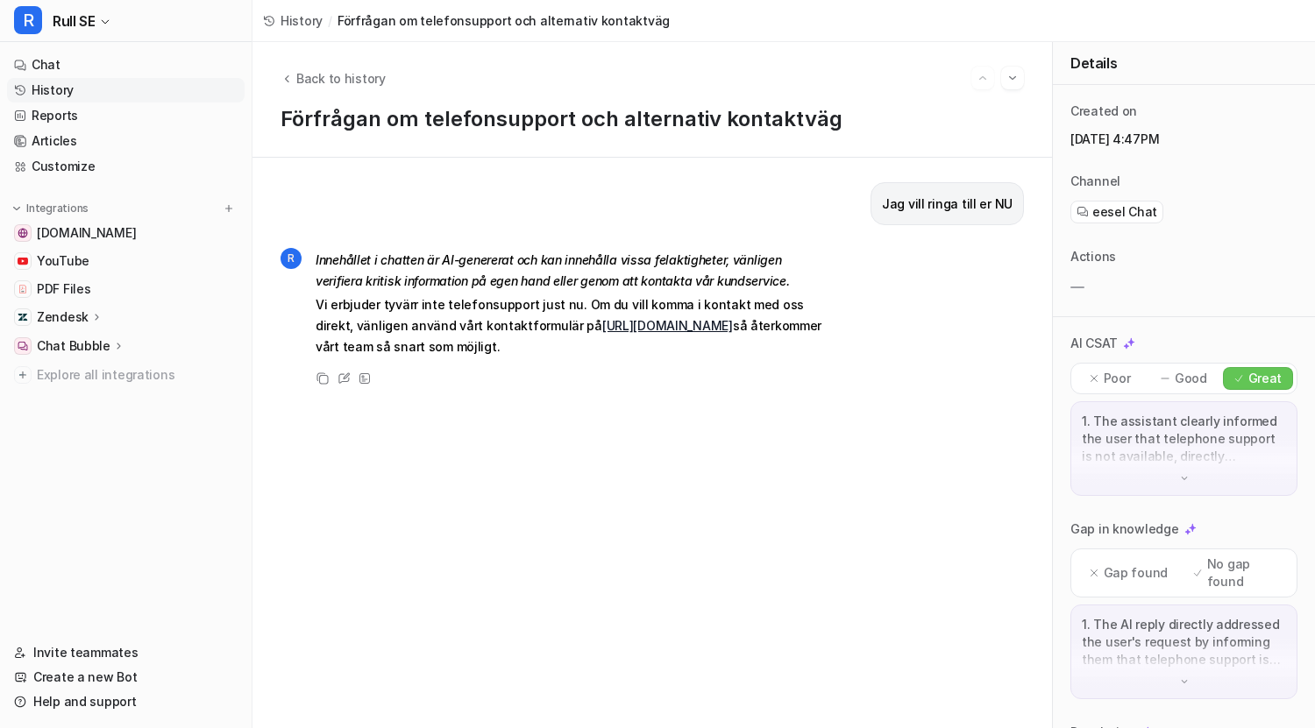
scroll to position [175, 0]
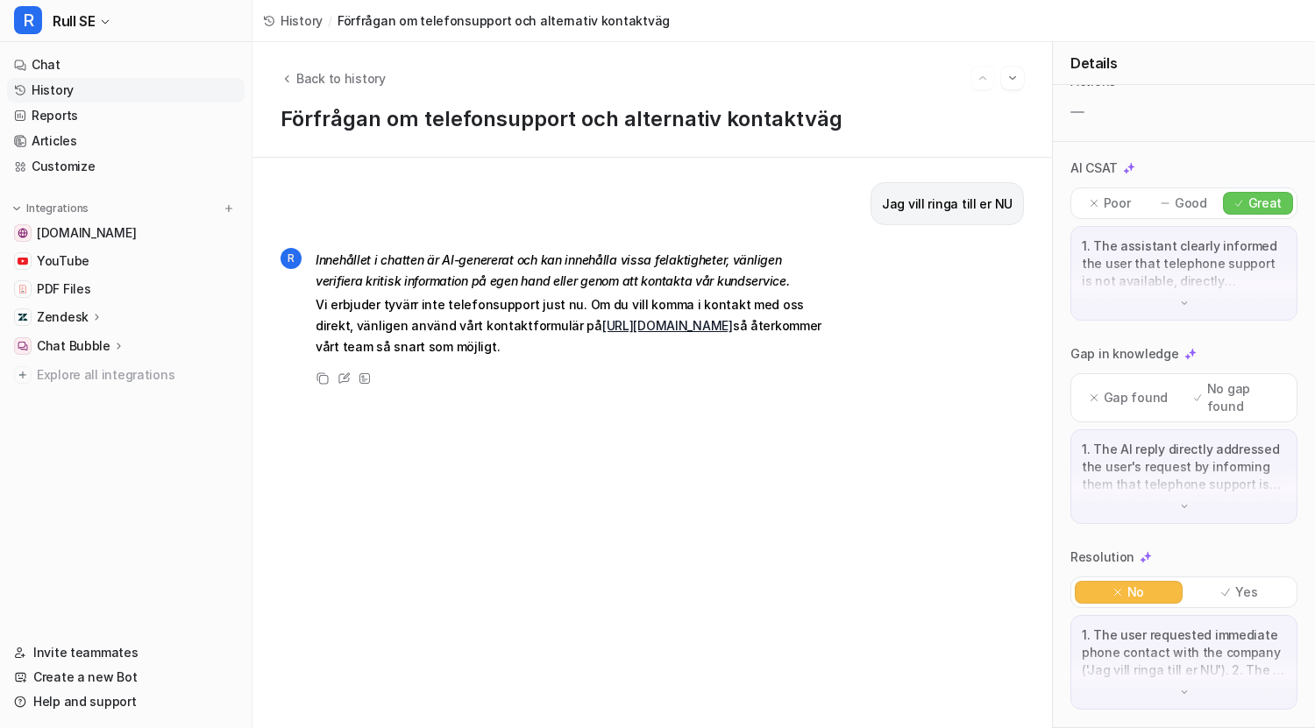
click at [1120, 691] on div "1. The user requested immediate phone contact with the company ('Jag vill ringa…" at bounding box center [1183, 662] width 227 height 95
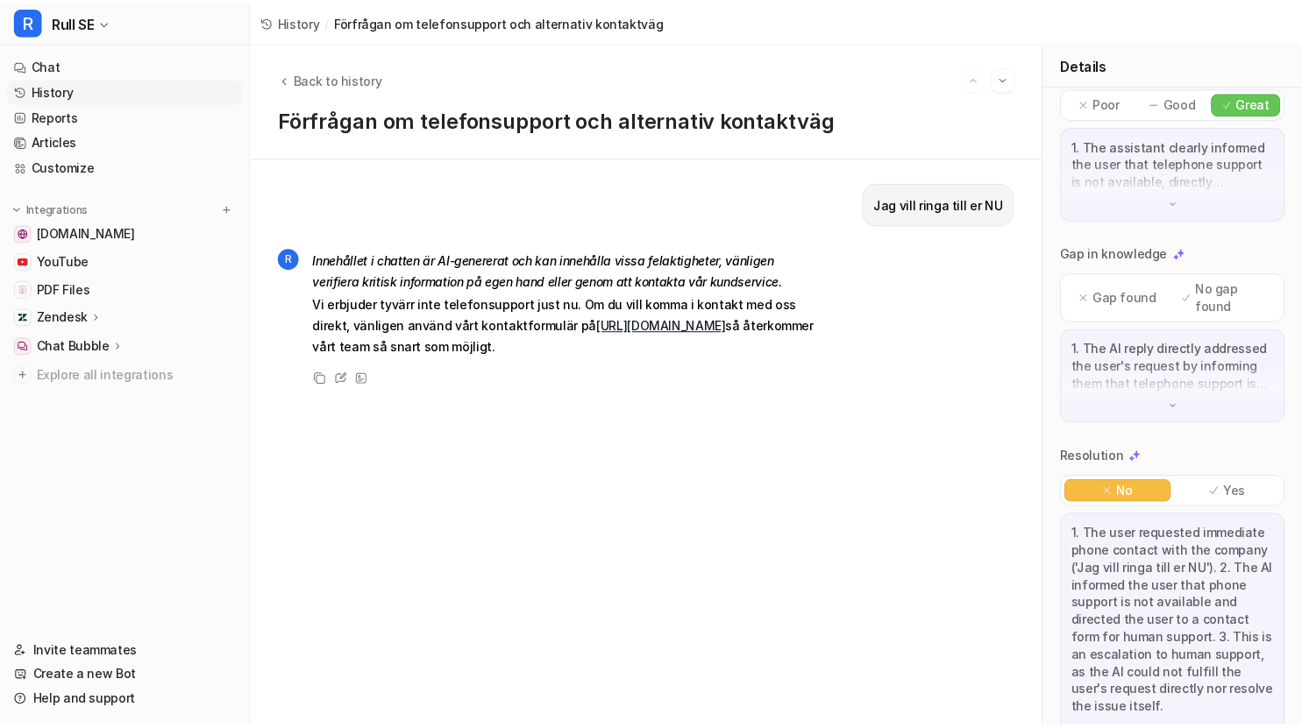
scroll to position [316, 0]
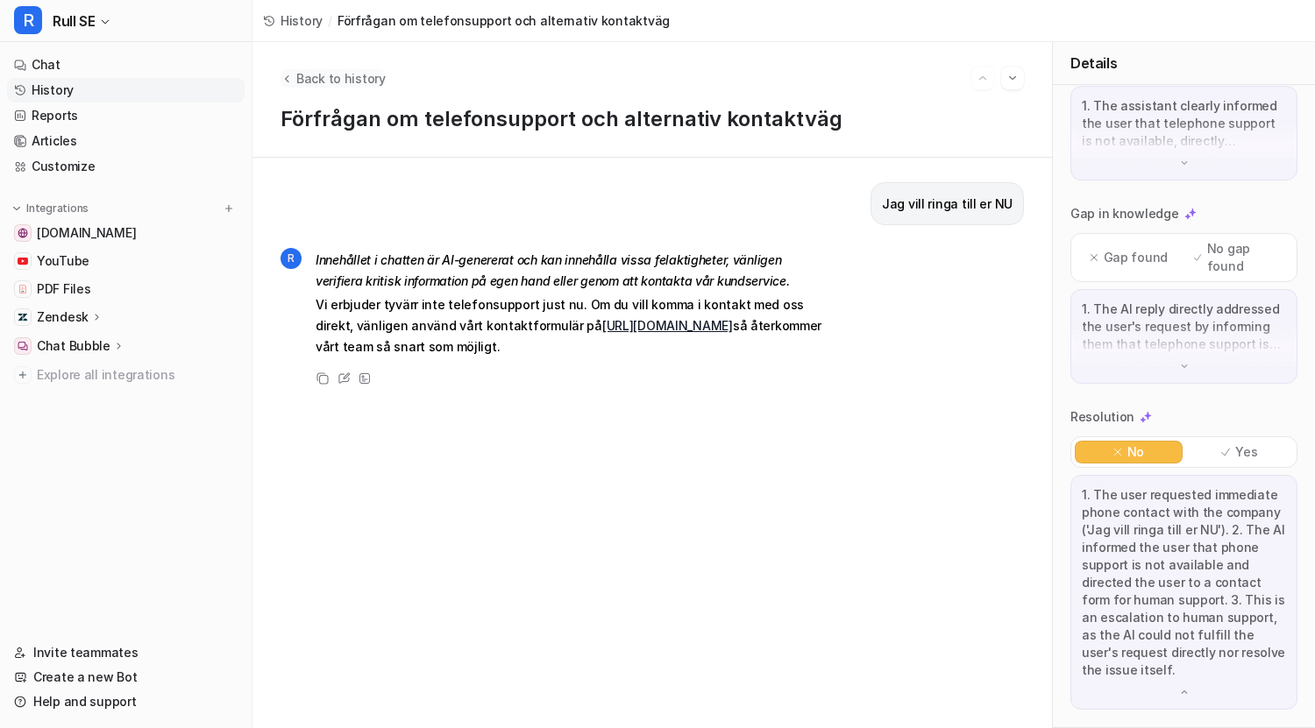
click at [315, 69] on span "Back to history" at bounding box center [340, 78] width 89 height 18
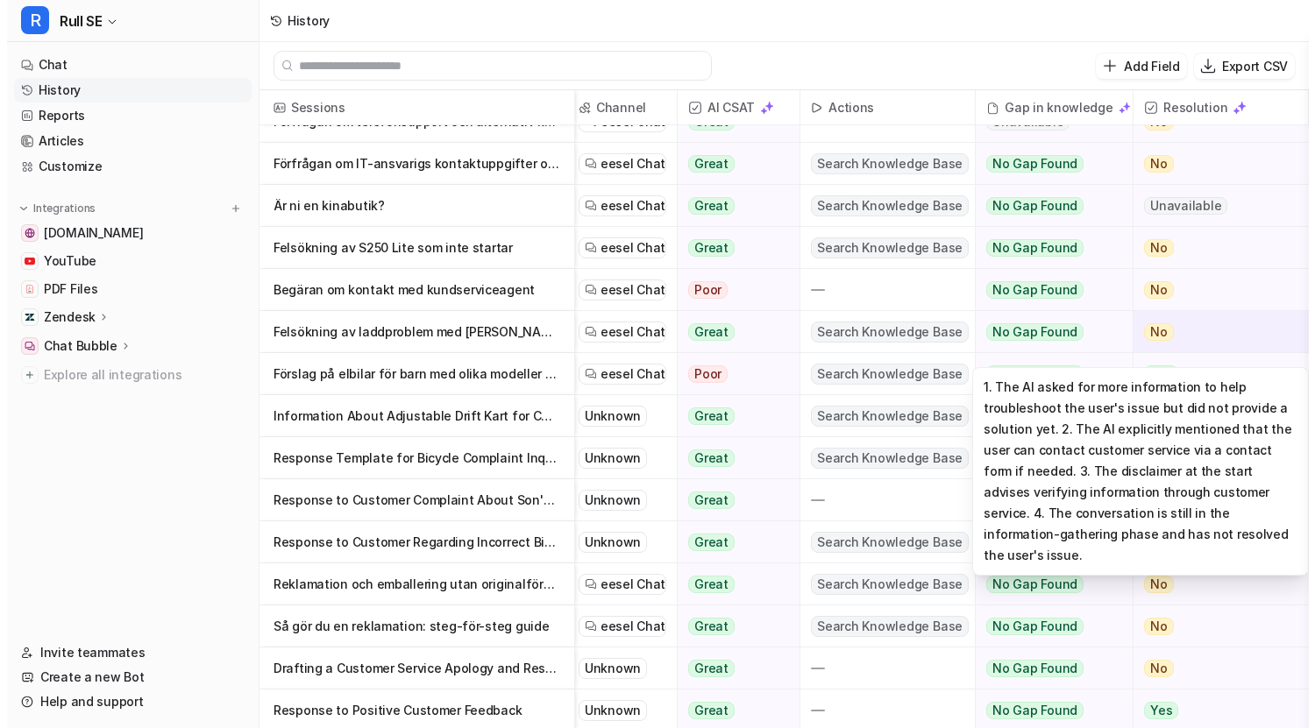
scroll to position [0, 178]
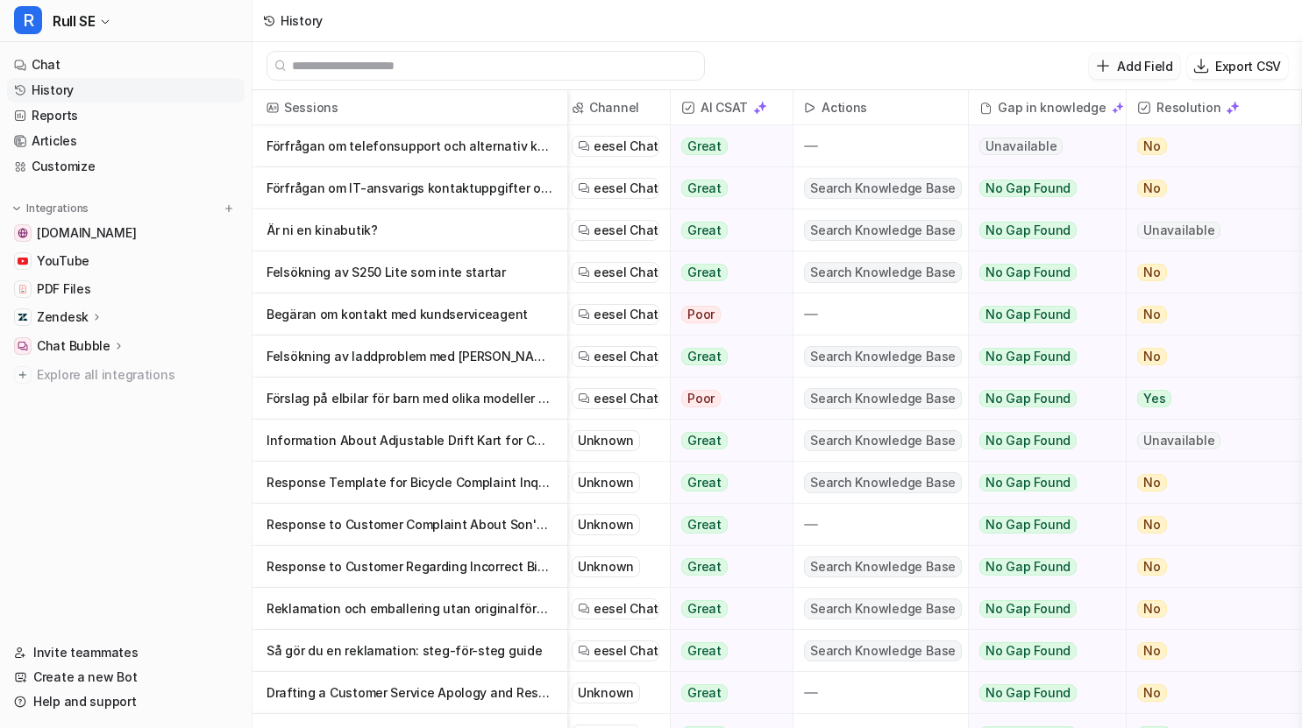
click at [1109, 66] on icon at bounding box center [1102, 65] width 11 height 11
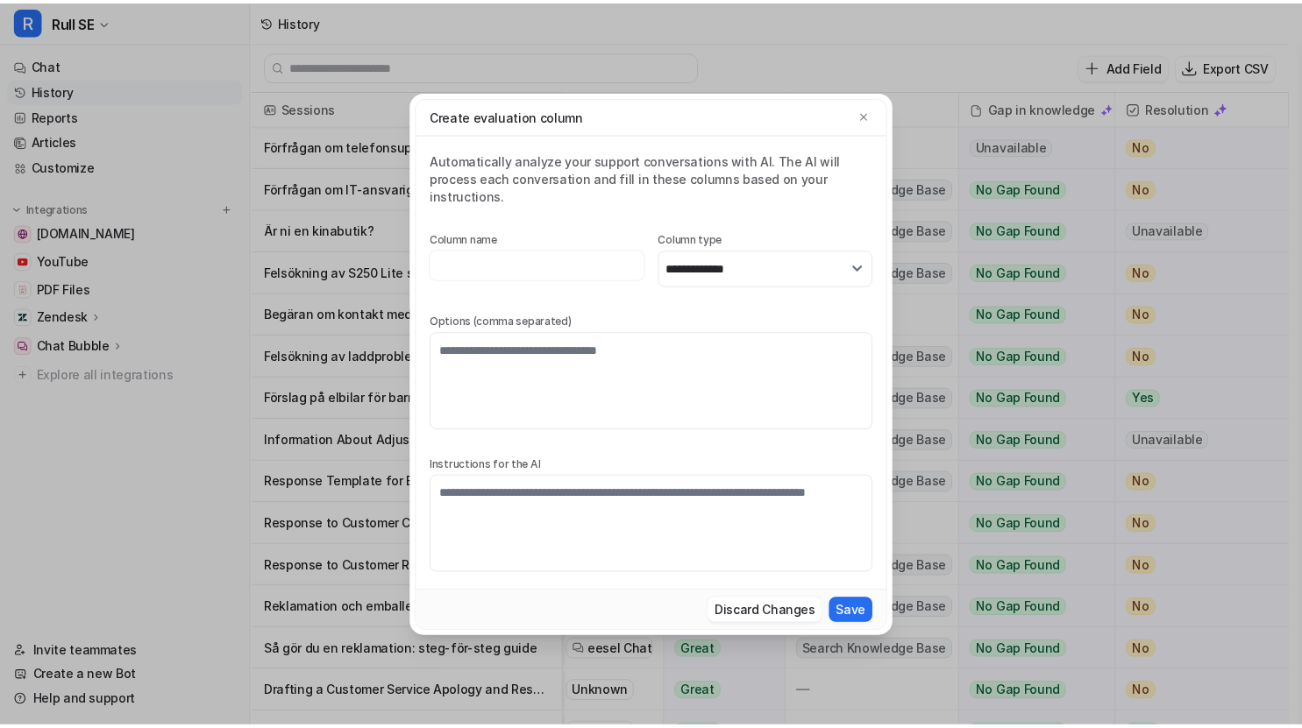
scroll to position [0, 165]
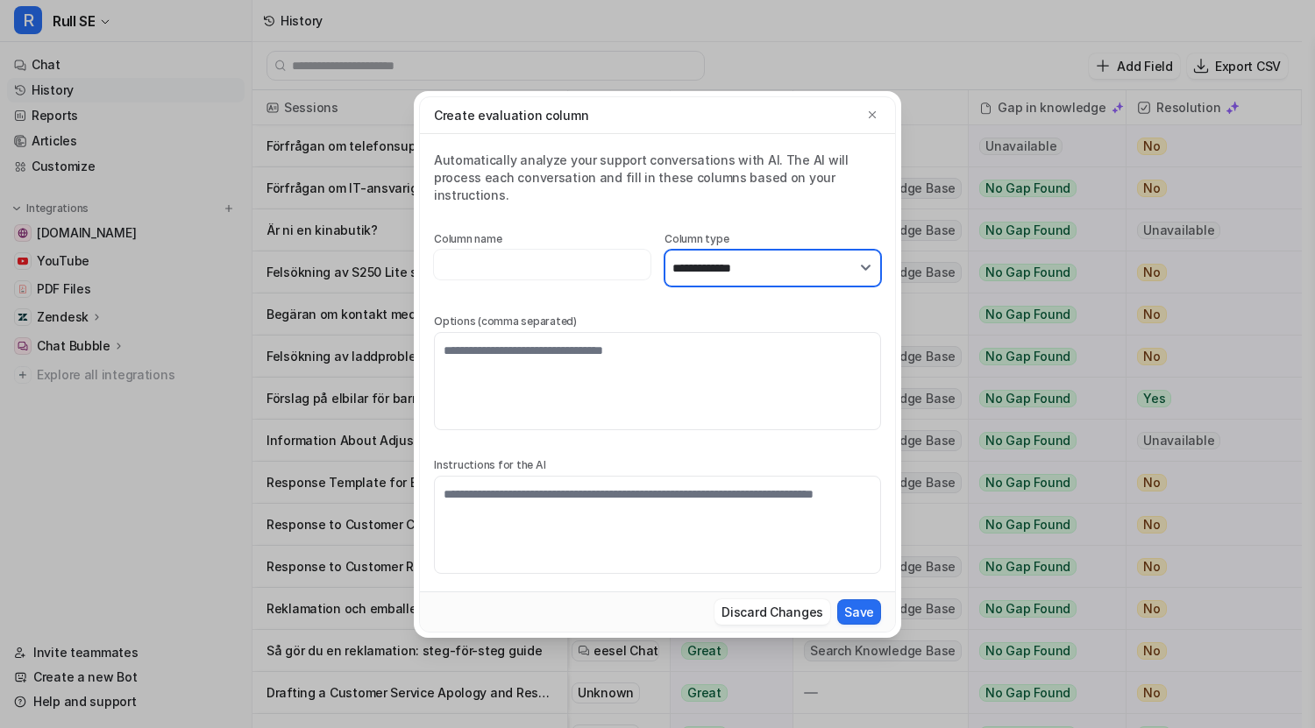
click at [850, 260] on select "**********" at bounding box center [772, 268] width 217 height 37
click at [383, 287] on div "**********" at bounding box center [657, 364] width 1315 height 728
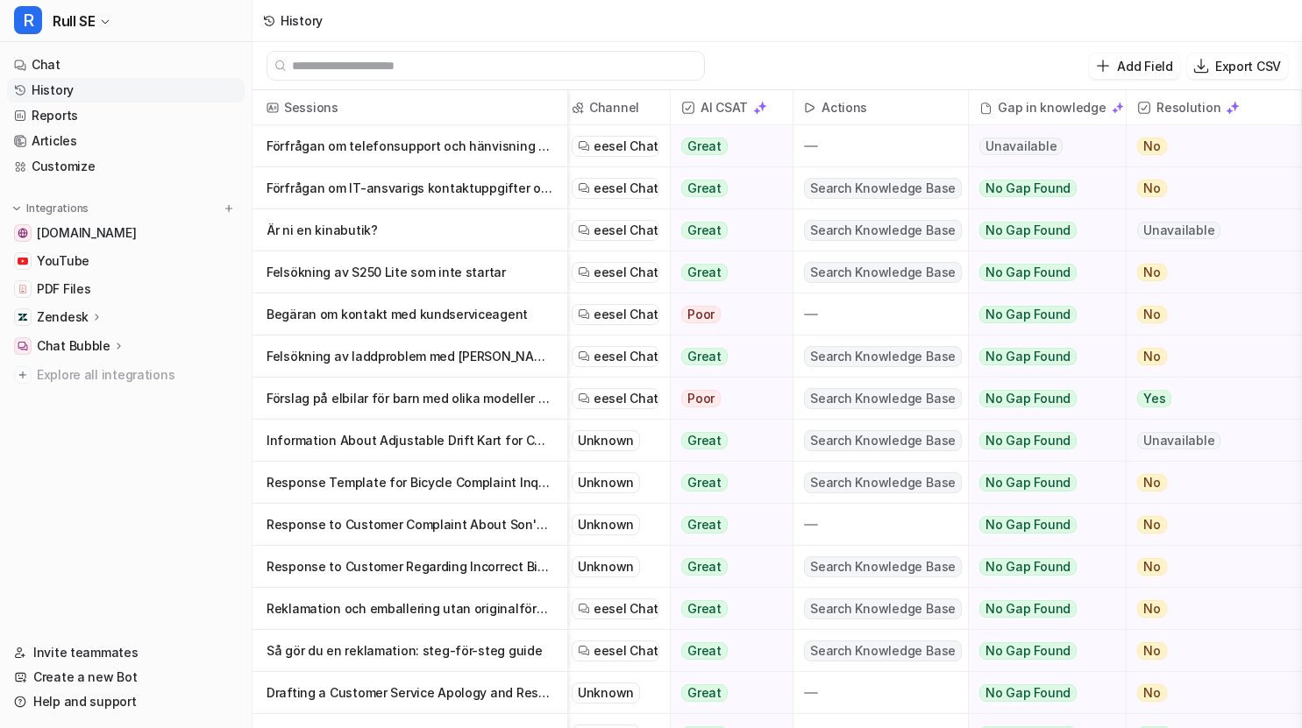
click at [280, 67] on img at bounding box center [280, 65] width 12 height 11
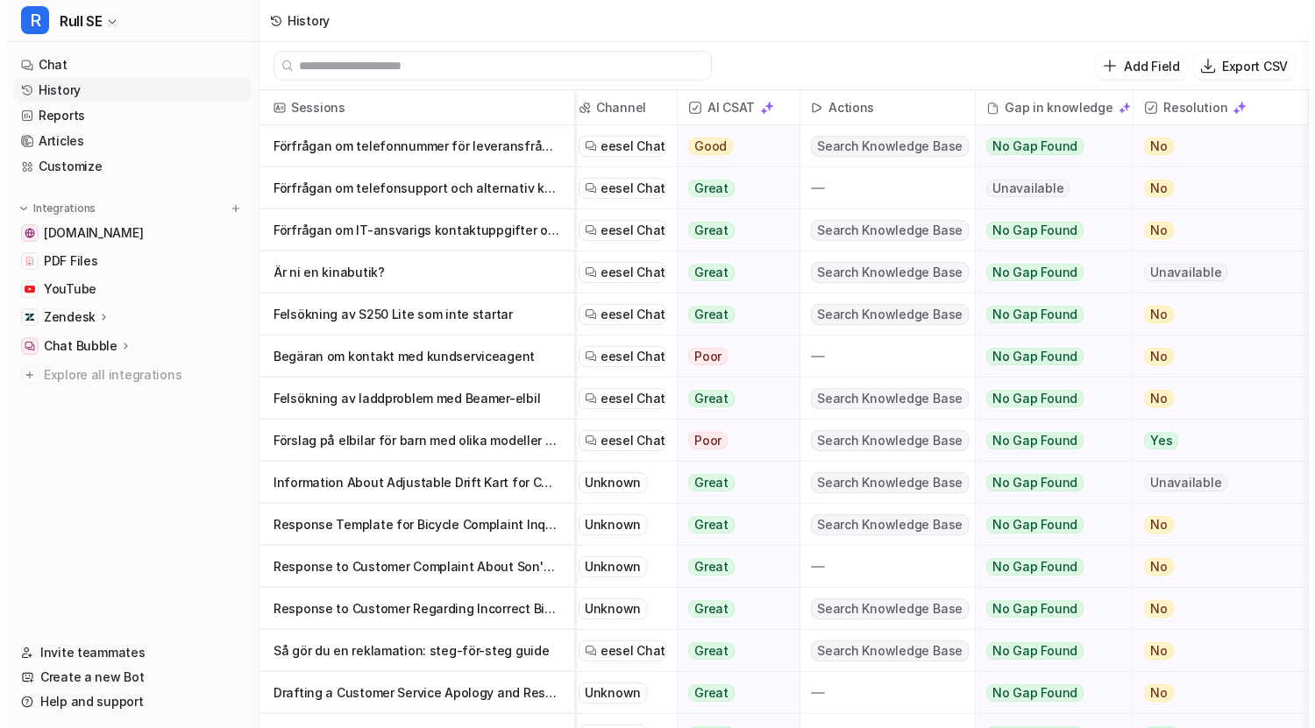
scroll to position [2, 0]
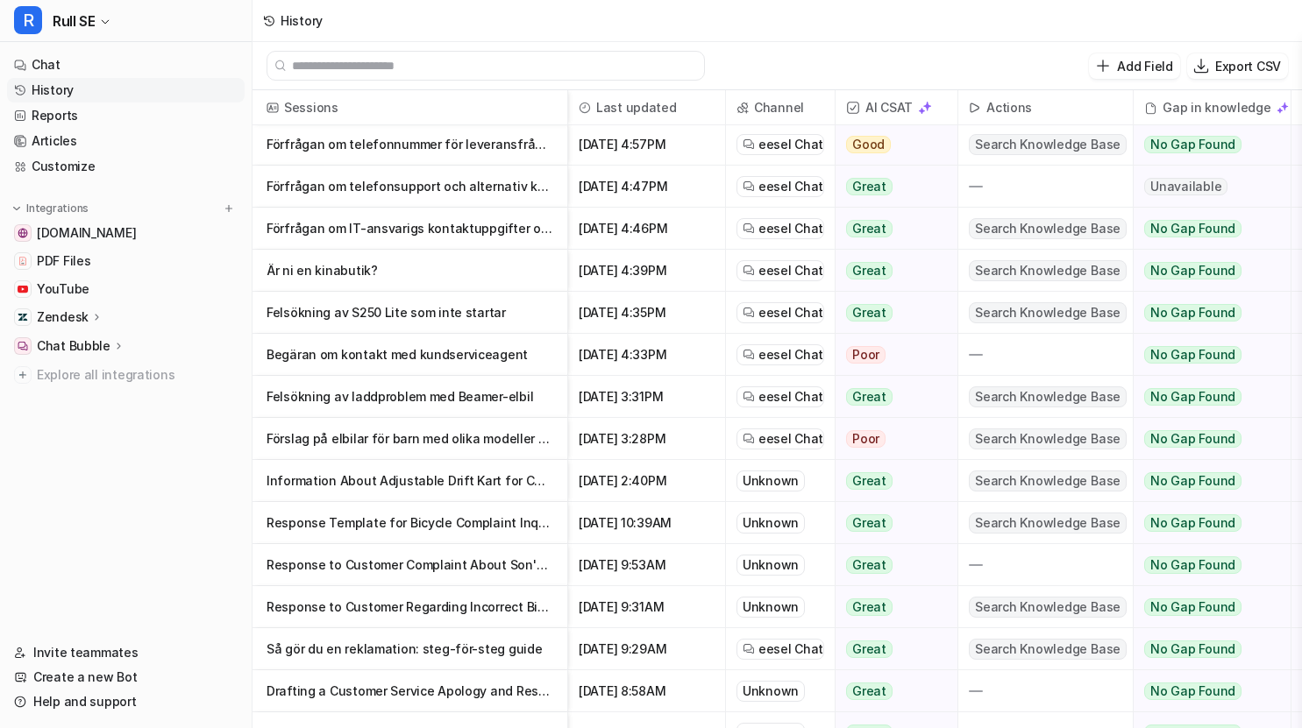
click at [478, 188] on p "Förfrågan om telefonsupport och alternativ kontaktväg" at bounding box center [409, 187] width 287 height 42
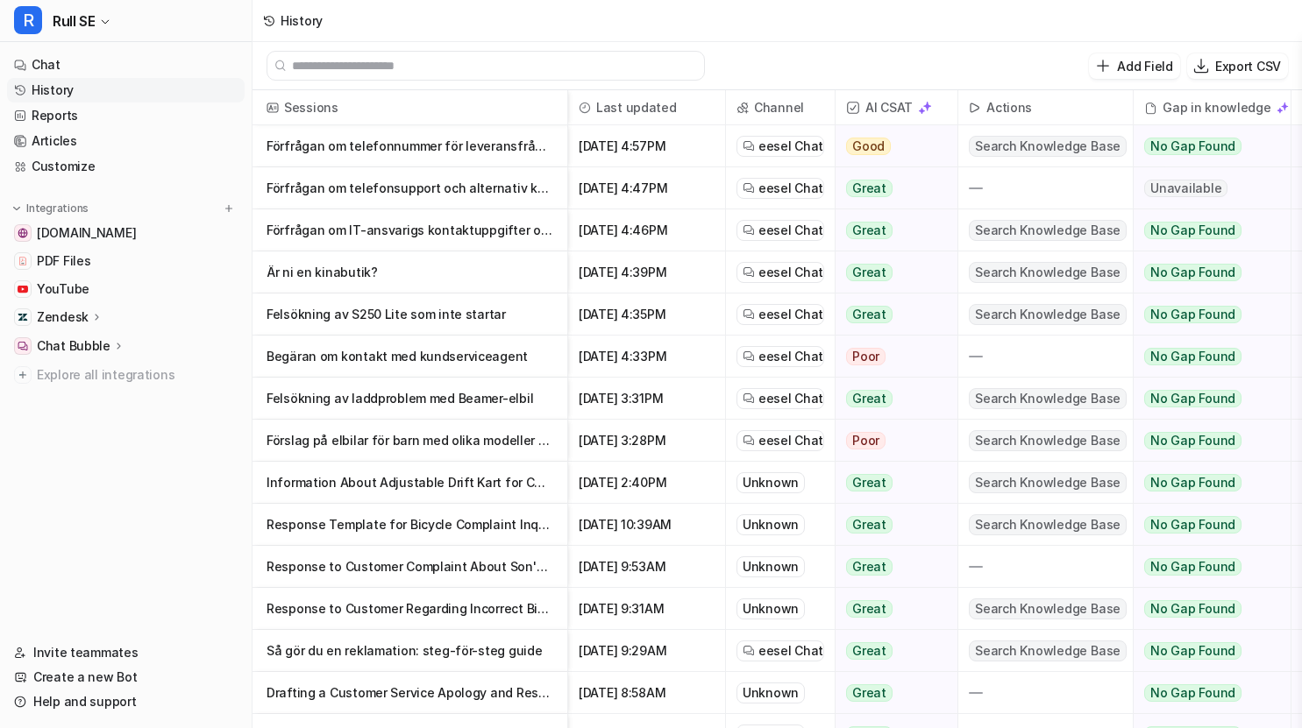
click at [375, 143] on p "Förfrågan om telefonnummer för leveransfråga och svar om kontaktvägar" at bounding box center [409, 146] width 287 height 42
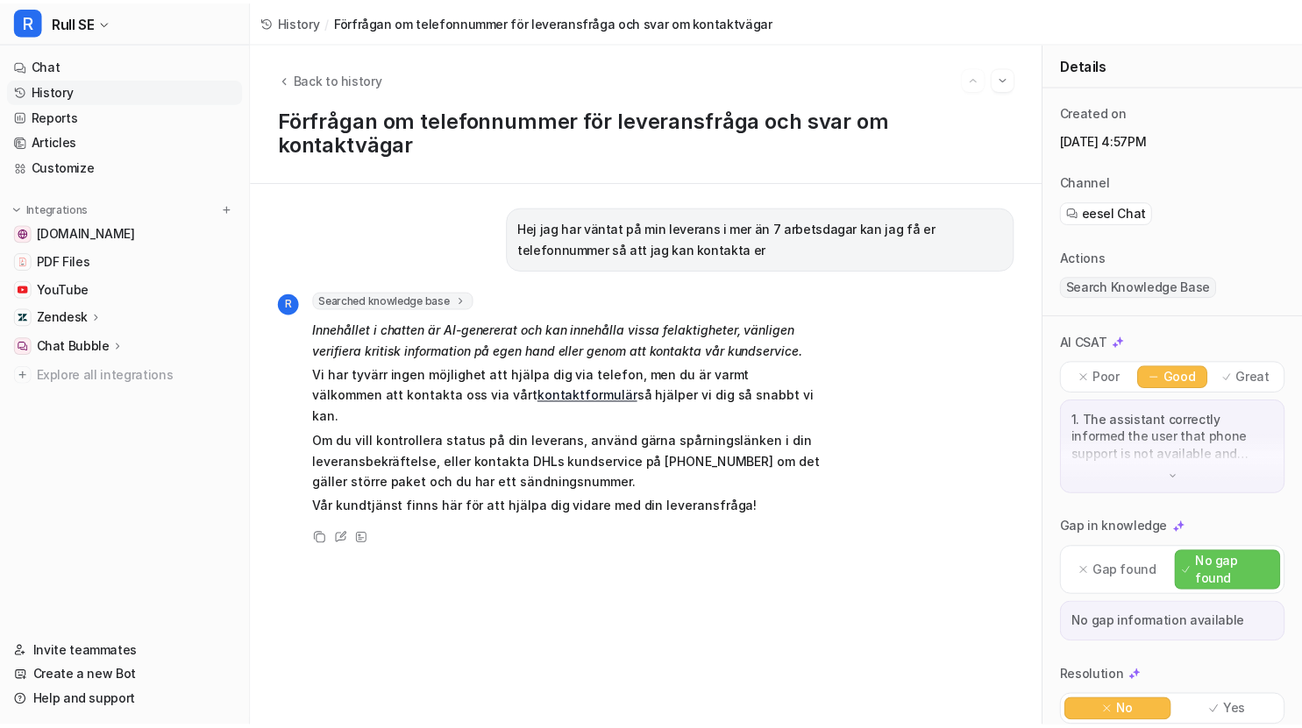
scroll to position [119, 0]
